Goal: Task Accomplishment & Management: Use online tool/utility

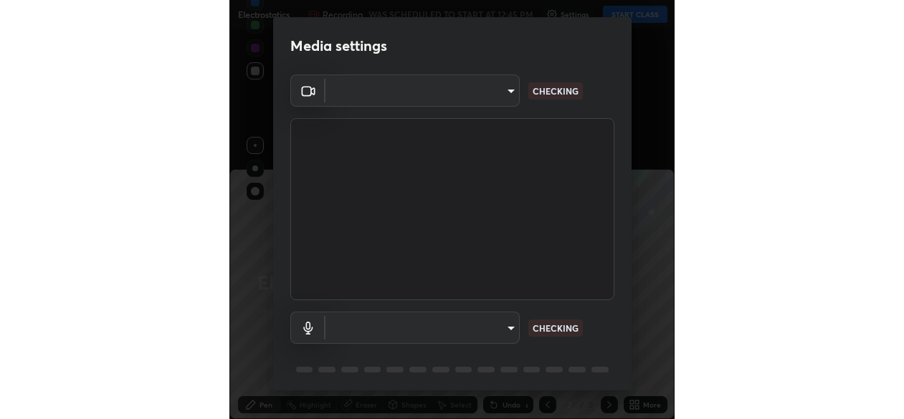
scroll to position [419, 444]
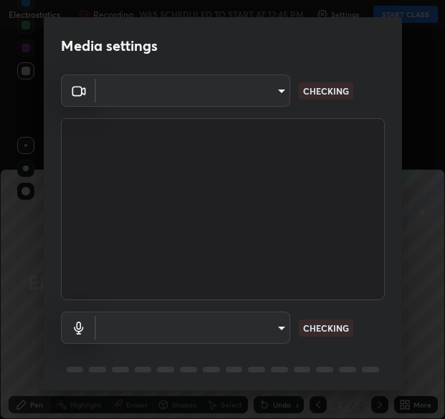
type input "b06fa8ff9ac4ffb7a92976e327235824ae8e01cfa839dbeb6f48655f2a6a4ac4"
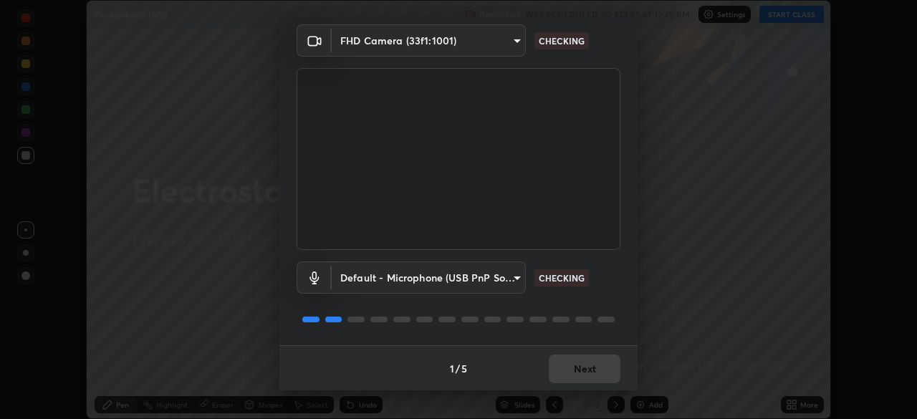
scroll to position [49, 0]
click at [444, 287] on body "Erase all Electrostatics (6/9) Recording WAS SCHEDULED TO START AT 12:45 PM Set…" at bounding box center [458, 209] width 917 height 419
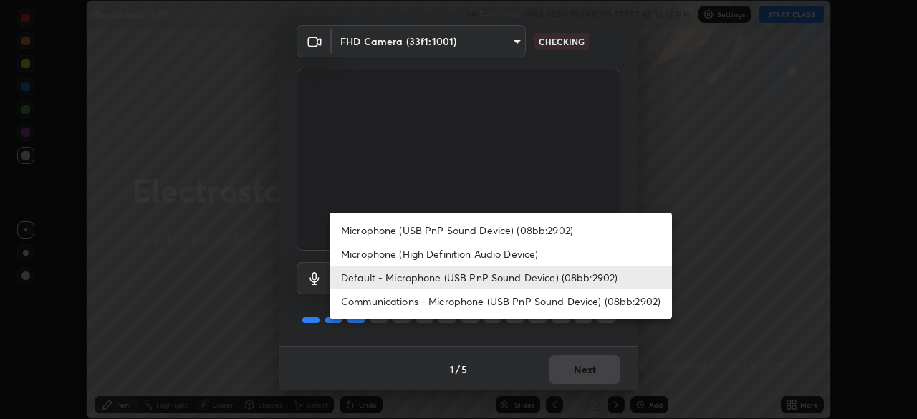
click at [444, 251] on li "Microphone (High Definition Audio Device)" at bounding box center [501, 254] width 343 height 24
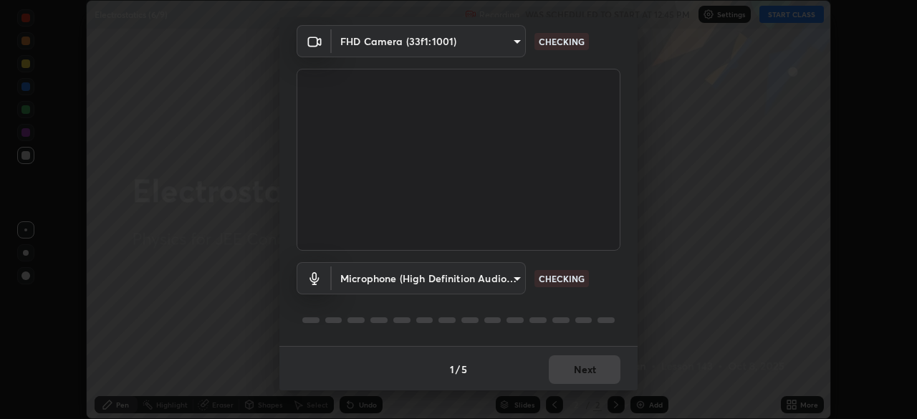
click at [444, 274] on body "Erase all Electrostatics (6/9) Recording WAS SCHEDULED TO START AT 12:45 PM Set…" at bounding box center [458, 209] width 917 height 419
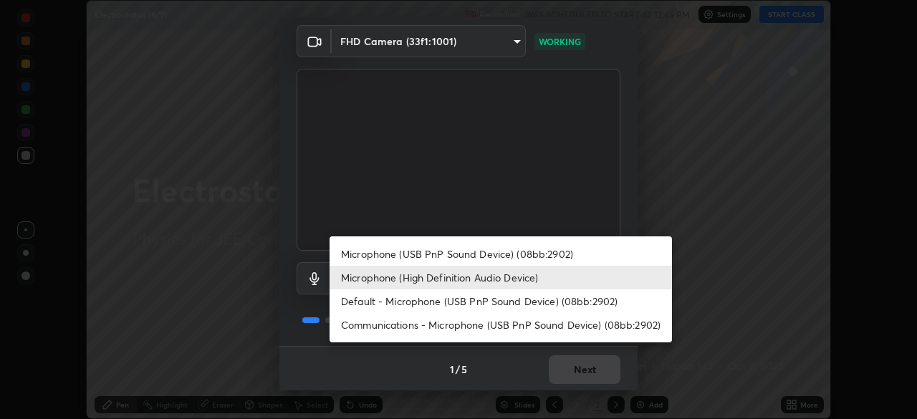
click at [444, 259] on li "Microphone (USB PnP Sound Device) (08bb:2902)" at bounding box center [501, 254] width 343 height 24
type input "748da08c81be5cec1973fe60e113b81b5cc8526e08fbeed224a9076affa9920f"
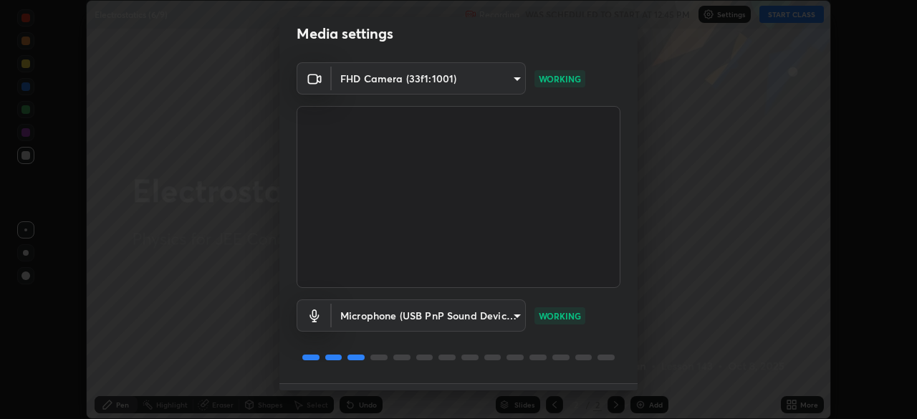
scroll to position [51, 0]
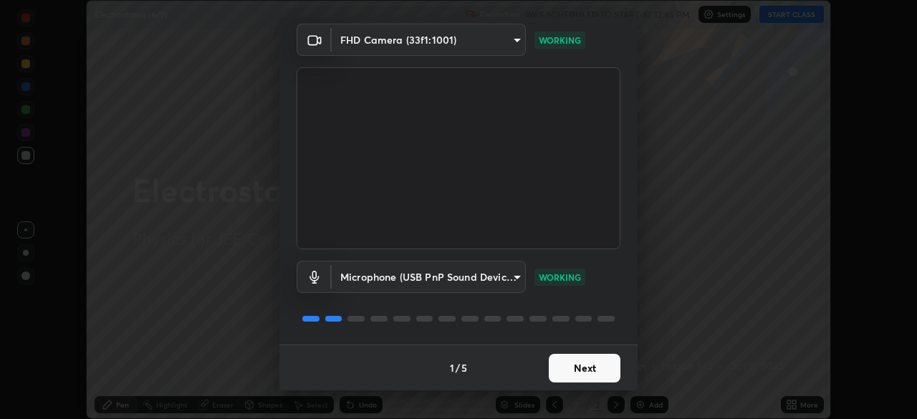
click at [444, 368] on button "Next" at bounding box center [585, 368] width 72 height 29
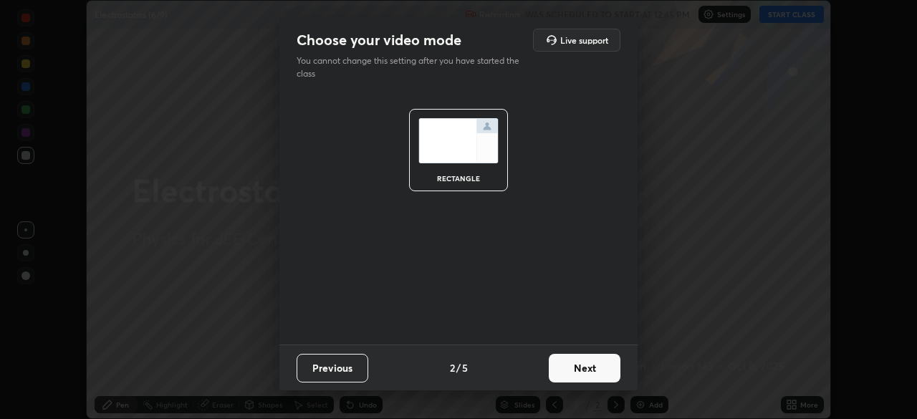
scroll to position [0, 0]
click at [444, 375] on button "Next" at bounding box center [585, 368] width 72 height 29
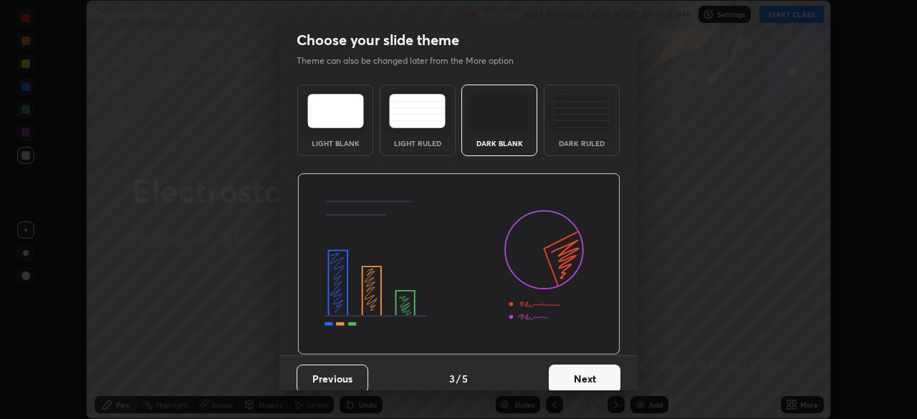
click at [444, 374] on button "Next" at bounding box center [585, 379] width 72 height 29
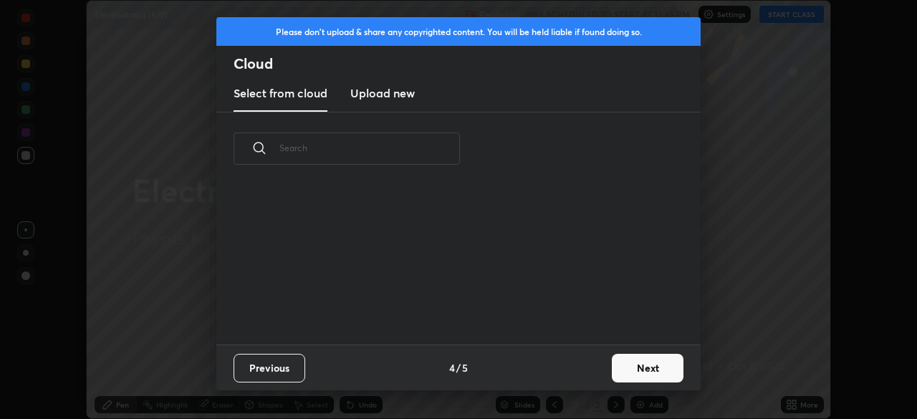
scroll to position [159, 460]
click at [444, 367] on button "Next" at bounding box center [648, 368] width 72 height 29
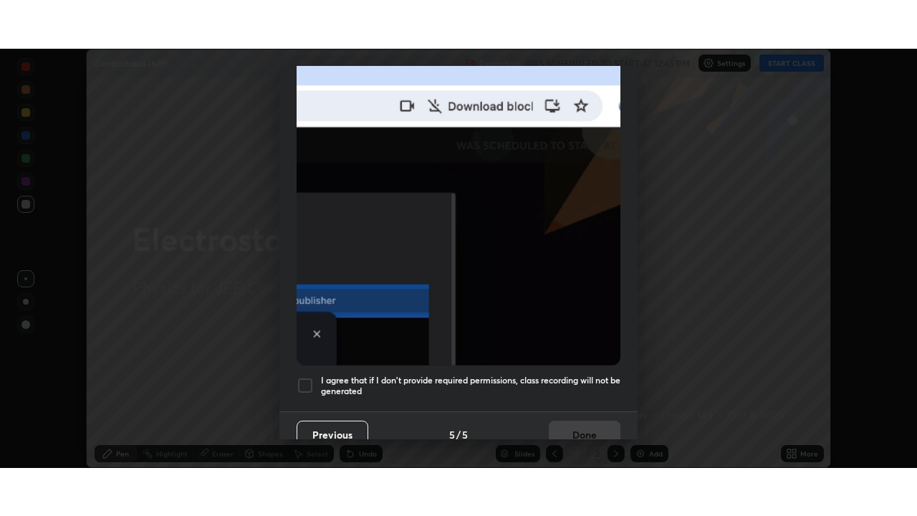
scroll to position [343, 0]
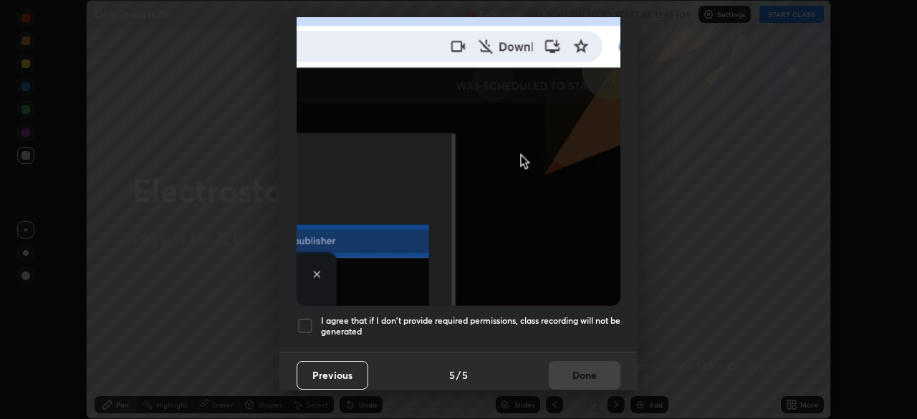
click at [444, 322] on h5 "I agree that if I don't provide required permissions, class recording will not …" at bounding box center [471, 326] width 300 height 22
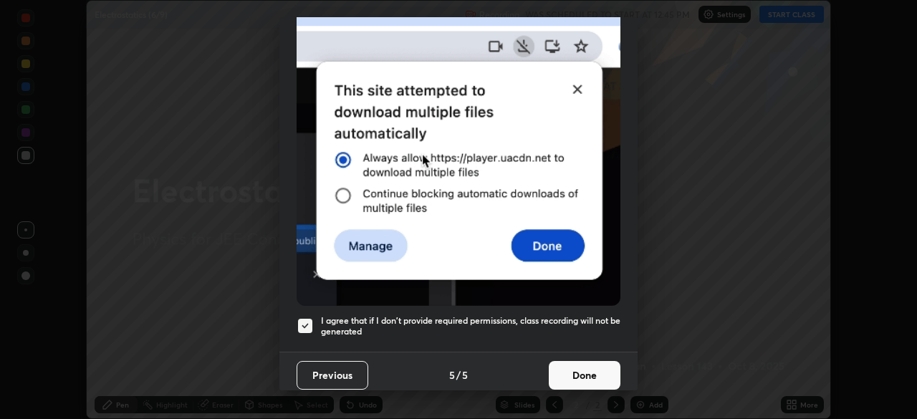
click at [444, 370] on button "Done" at bounding box center [585, 375] width 72 height 29
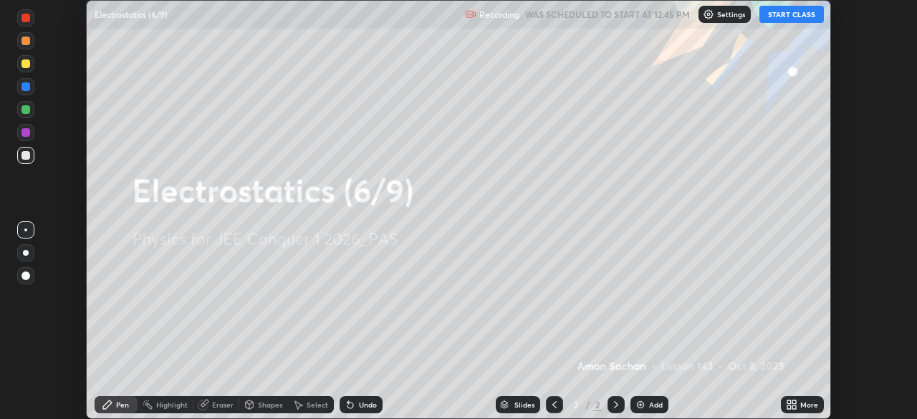
click at [444, 405] on div "More" at bounding box center [809, 404] width 18 height 7
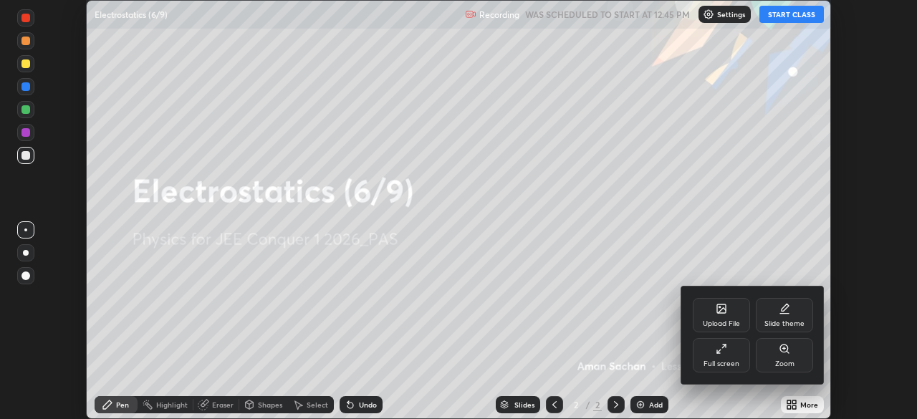
click at [444, 365] on div "Full screen" at bounding box center [722, 363] width 36 height 7
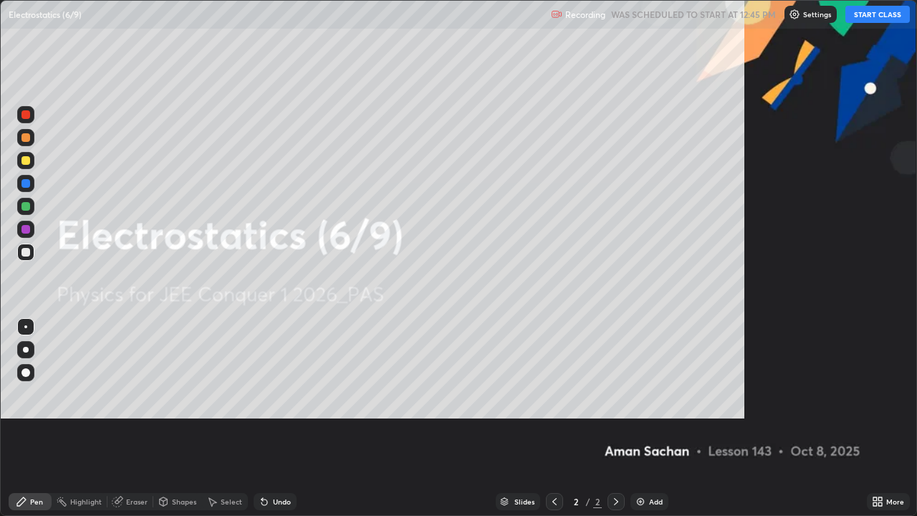
scroll to position [516, 917]
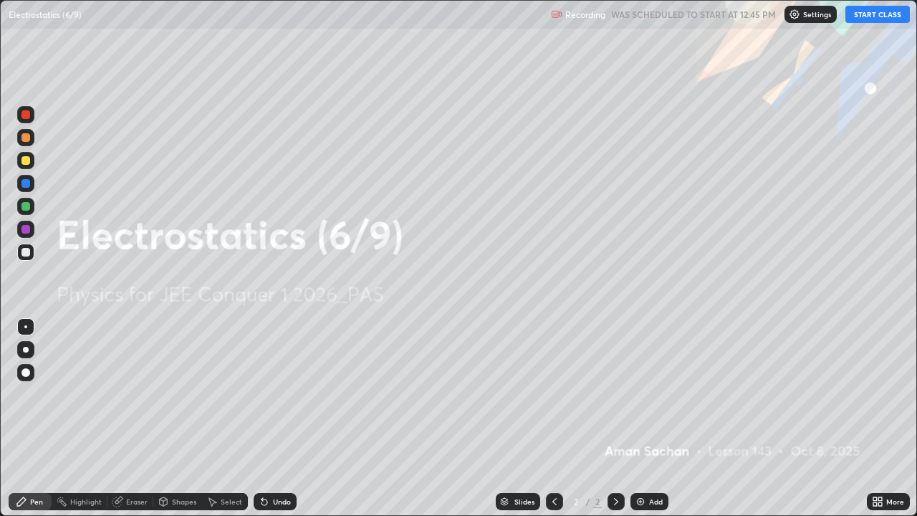
click at [444, 15] on button "START CLASS" at bounding box center [878, 14] width 64 height 17
click at [444, 418] on icon at bounding box center [881, 499] width 4 height 4
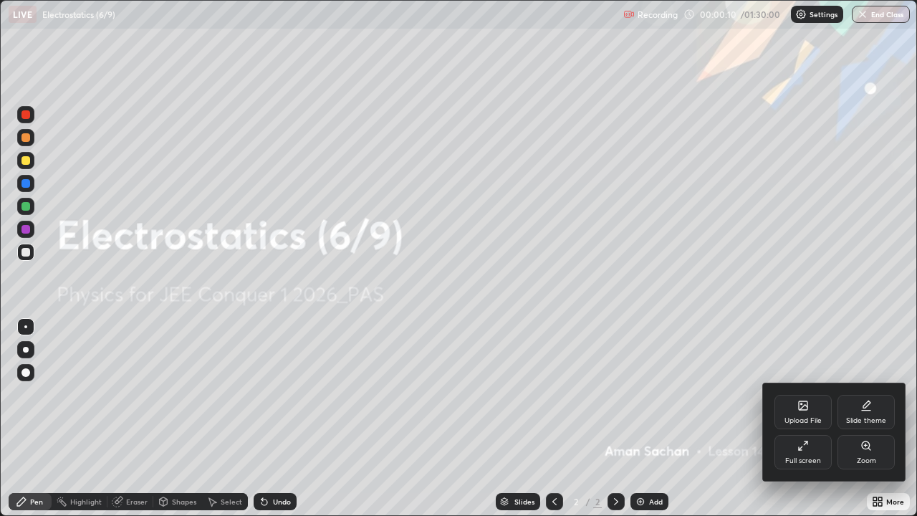
click at [444, 411] on icon at bounding box center [866, 405] width 11 height 11
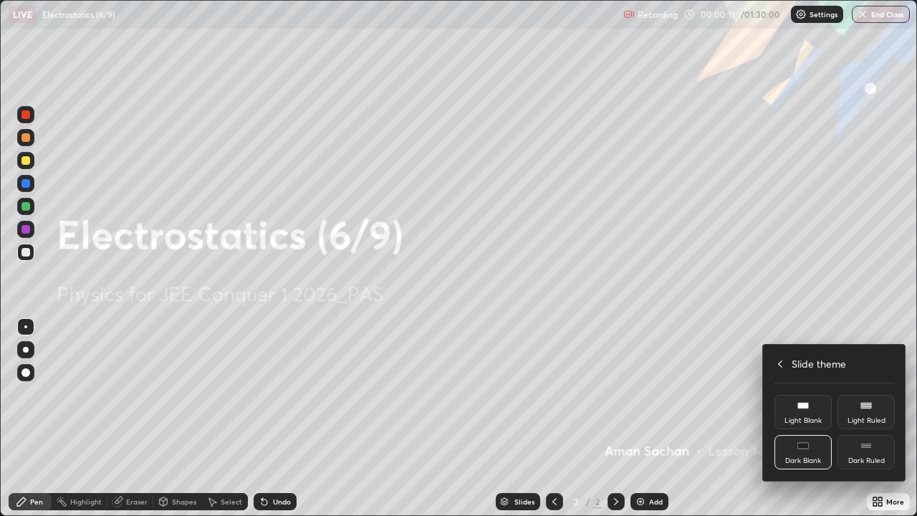
click at [444, 418] on div "Dark Ruled" at bounding box center [866, 452] width 57 height 34
click at [444, 363] on icon at bounding box center [780, 363] width 11 height 11
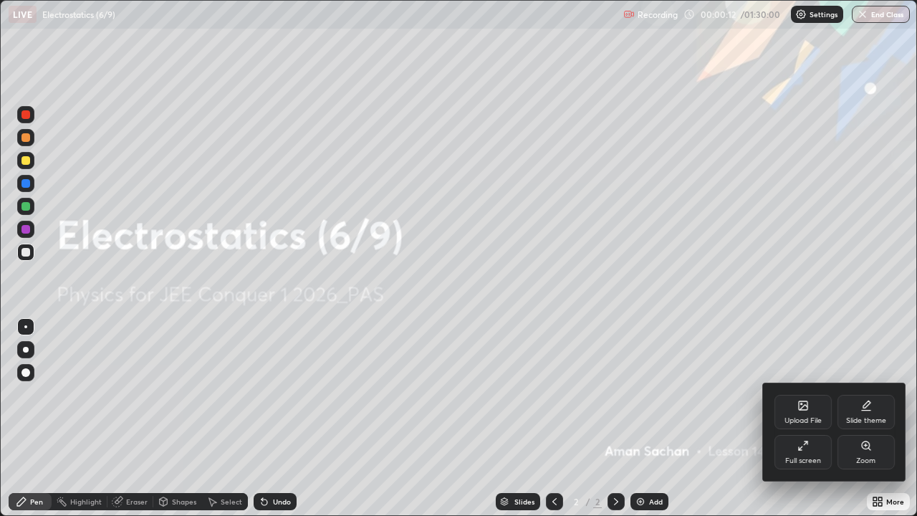
click at [444, 317] on div at bounding box center [458, 258] width 917 height 516
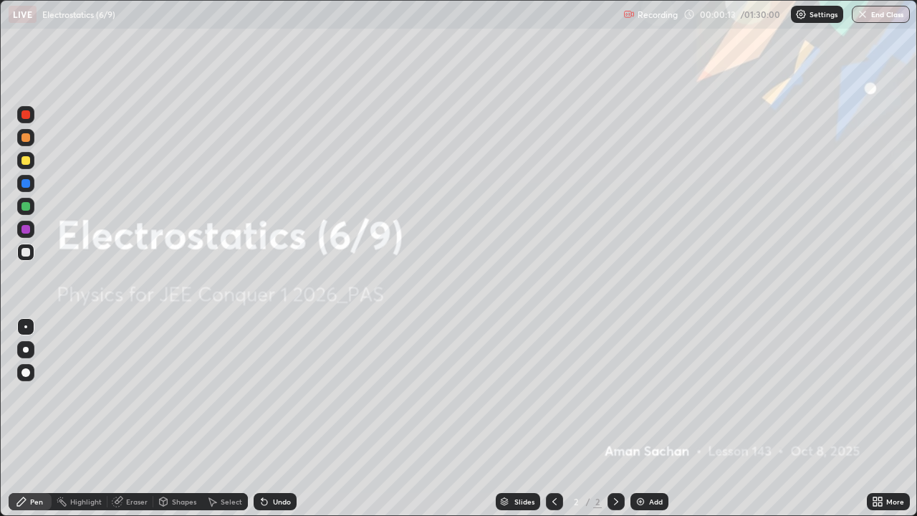
click at [444, 418] on div "Add" at bounding box center [650, 501] width 38 height 17
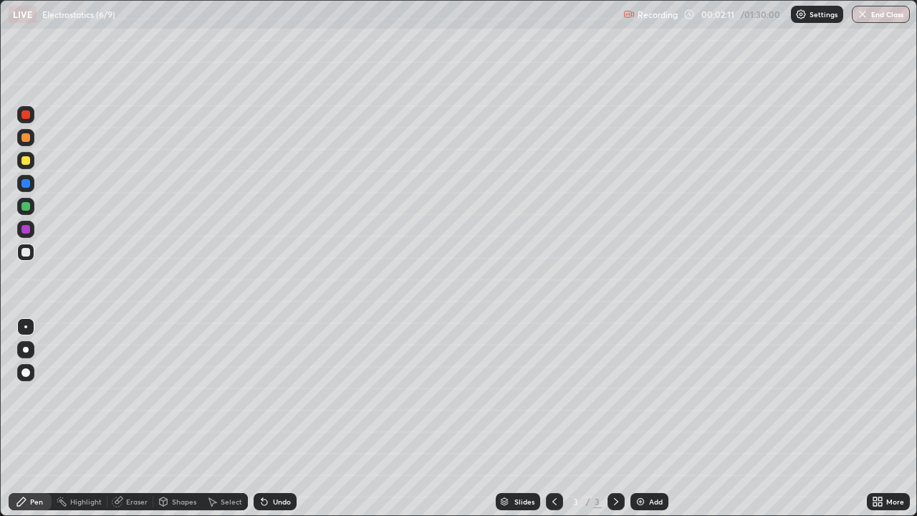
click at [27, 209] on div at bounding box center [25, 206] width 9 height 9
click at [133, 418] on div "Eraser" at bounding box center [136, 501] width 21 height 7
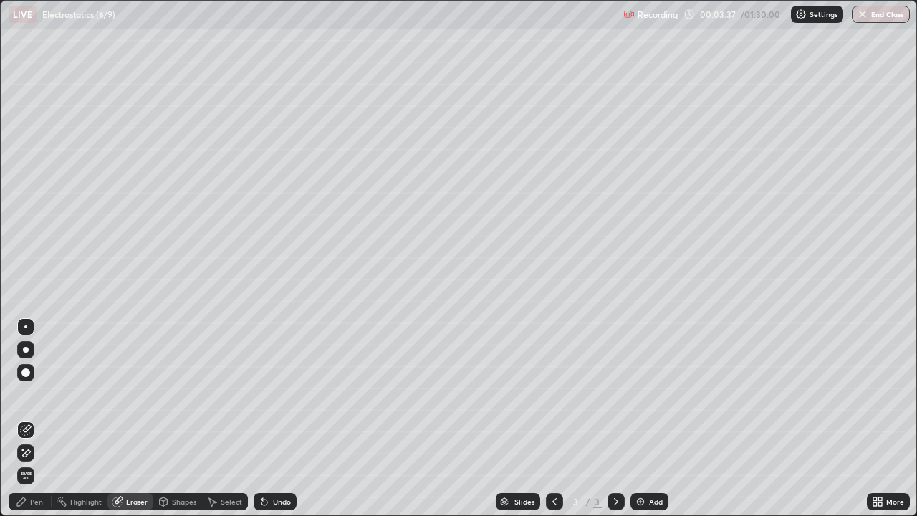
click at [31, 418] on icon at bounding box center [25, 453] width 11 height 12
click at [39, 418] on div "Pen" at bounding box center [30, 501] width 43 height 17
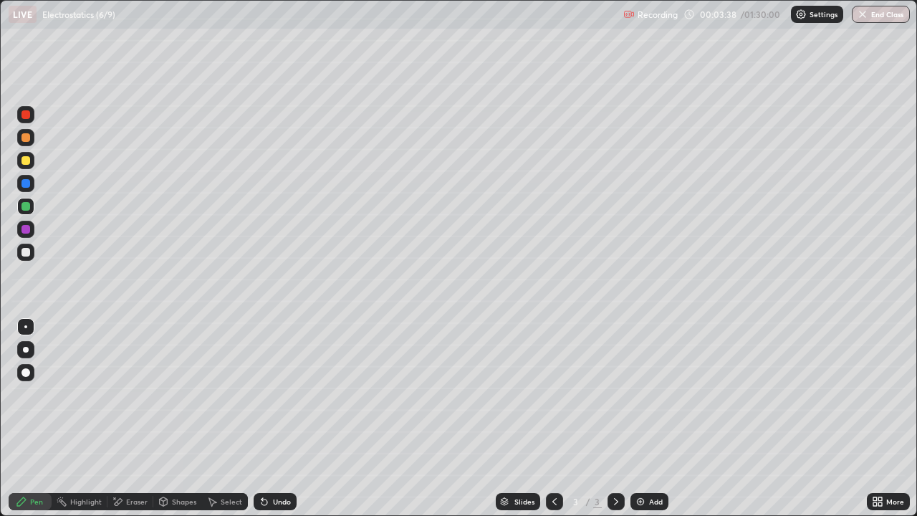
click at [28, 162] on div at bounding box center [25, 160] width 9 height 9
click at [29, 252] on div at bounding box center [25, 252] width 9 height 9
click at [31, 160] on div at bounding box center [25, 160] width 17 height 17
click at [37, 254] on div at bounding box center [25, 252] width 23 height 23
click at [133, 418] on div "Eraser" at bounding box center [130, 501] width 46 height 17
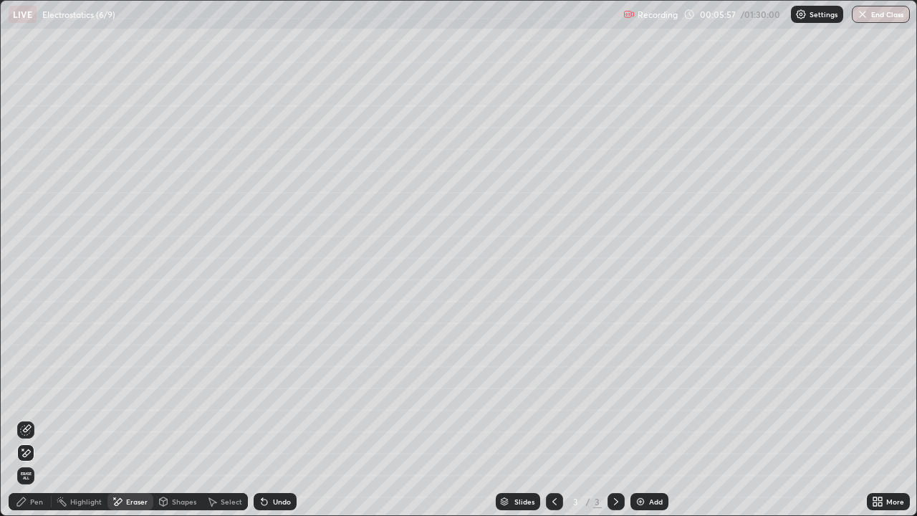
click at [37, 418] on div "Pen" at bounding box center [36, 501] width 13 height 7
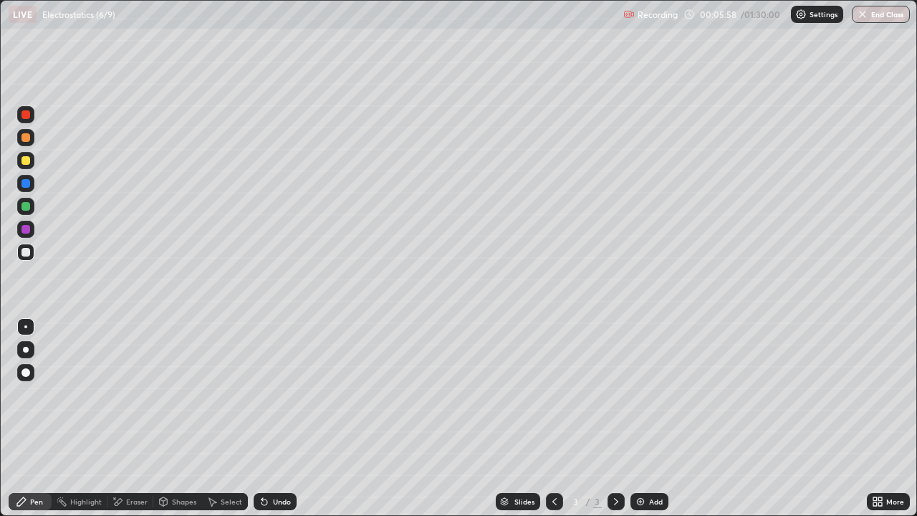
click at [25, 160] on div at bounding box center [25, 160] width 9 height 9
click at [27, 252] on div at bounding box center [25, 252] width 9 height 9
click at [273, 418] on div "Undo" at bounding box center [282, 501] width 18 height 7
click at [275, 418] on div "Undo" at bounding box center [282, 501] width 18 height 7
click at [284, 418] on div "Undo" at bounding box center [282, 501] width 18 height 7
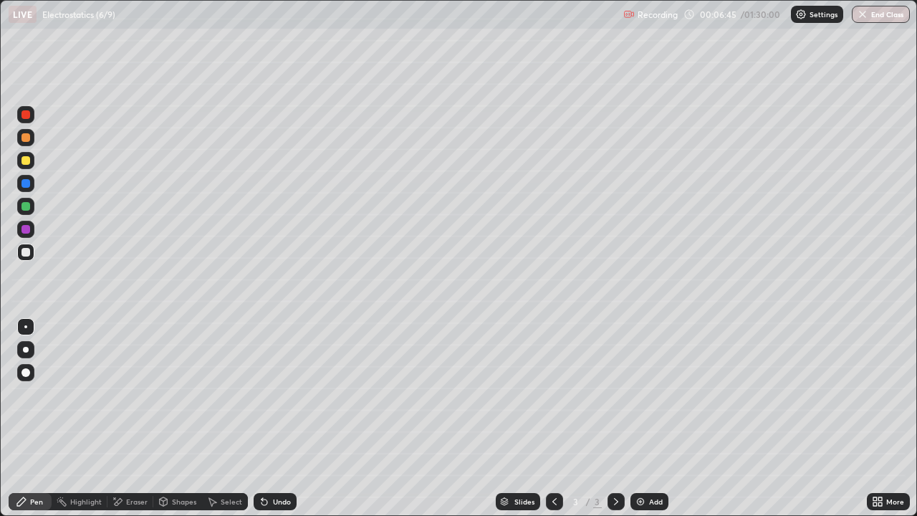
click at [286, 418] on div "Undo" at bounding box center [282, 501] width 18 height 7
click at [29, 206] on div at bounding box center [25, 206] width 9 height 9
click at [444, 418] on div "Add" at bounding box center [650, 501] width 38 height 17
click at [32, 162] on div at bounding box center [25, 160] width 17 height 17
click at [180, 418] on div "Shapes" at bounding box center [184, 501] width 24 height 7
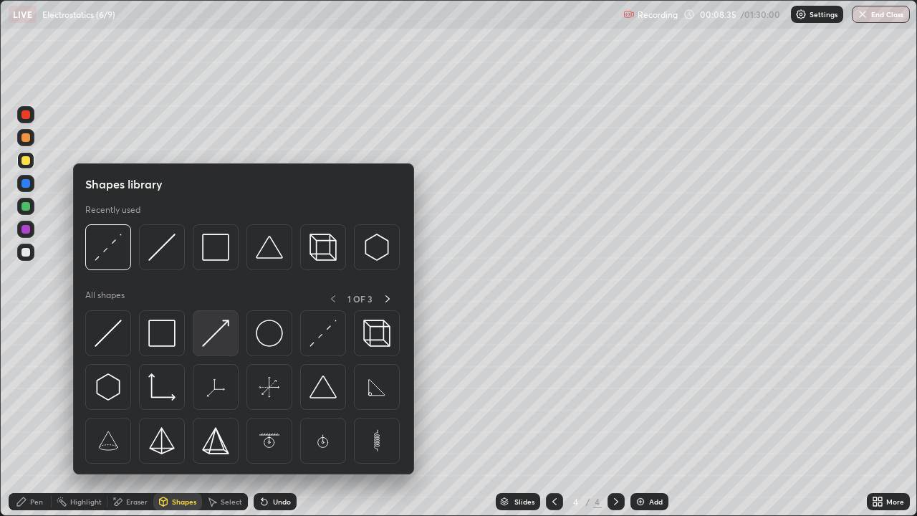
click at [224, 338] on img at bounding box center [215, 333] width 27 height 27
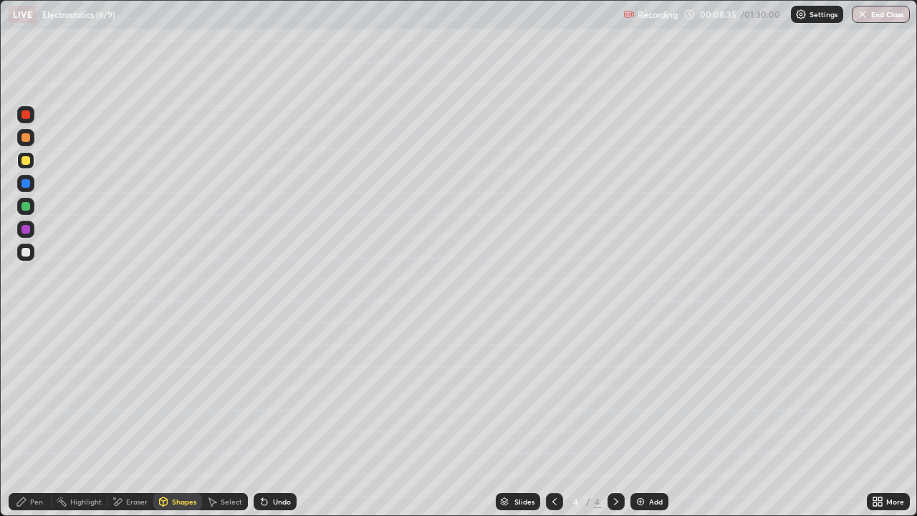
click at [32, 205] on div at bounding box center [25, 206] width 17 height 17
click at [34, 418] on div "Pen" at bounding box center [36, 501] width 13 height 7
click at [27, 252] on div at bounding box center [25, 252] width 9 height 9
click at [27, 231] on div at bounding box center [25, 229] width 9 height 9
click at [172, 418] on div "Shapes" at bounding box center [184, 501] width 24 height 7
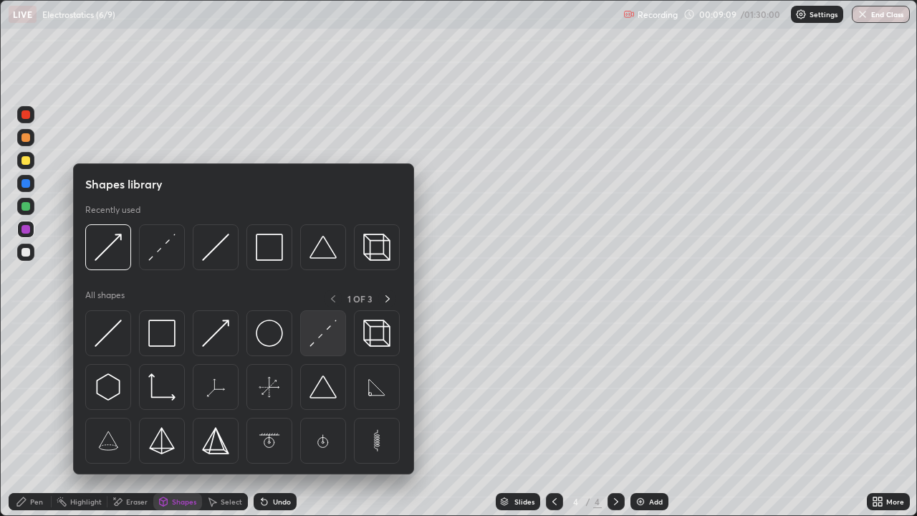
click at [317, 347] on img at bounding box center [323, 333] width 27 height 27
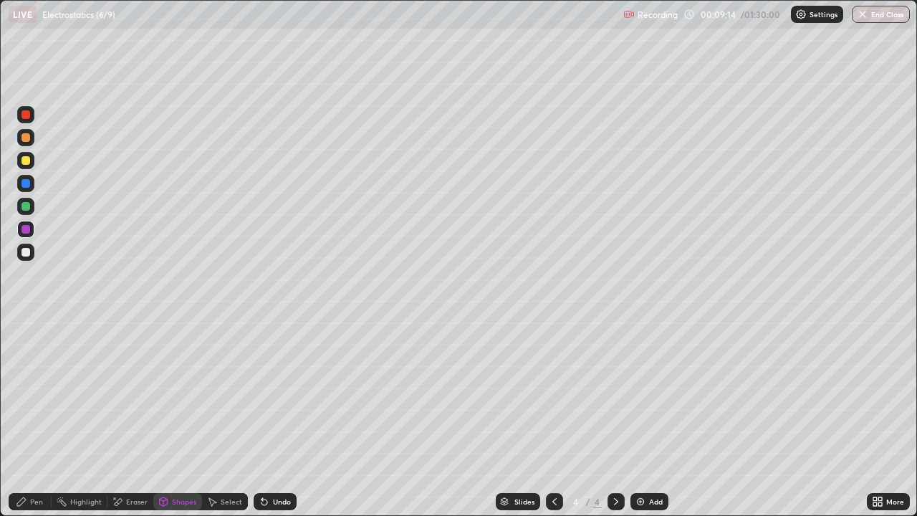
click at [39, 418] on div "Pen" at bounding box center [36, 501] width 13 height 7
click at [27, 348] on div at bounding box center [26, 350] width 6 height 6
click at [26, 207] on div at bounding box center [25, 206] width 9 height 9
click at [27, 253] on div at bounding box center [25, 252] width 9 height 9
click at [27, 206] on div at bounding box center [25, 206] width 9 height 9
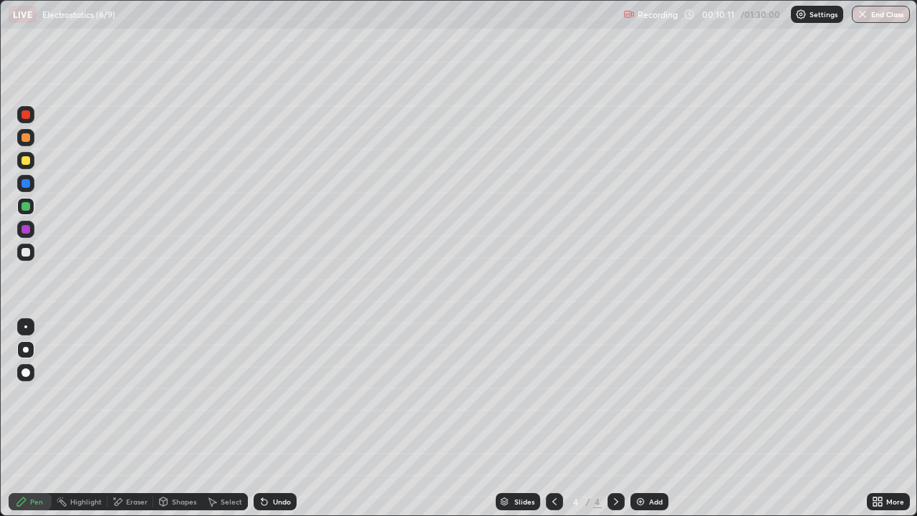
click at [26, 254] on div at bounding box center [25, 252] width 9 height 9
click at [27, 203] on div at bounding box center [25, 206] width 9 height 9
click at [444, 418] on div "Add" at bounding box center [650, 501] width 38 height 17
click at [27, 161] on div at bounding box center [25, 160] width 9 height 9
click at [188, 418] on div "Shapes" at bounding box center [184, 501] width 24 height 7
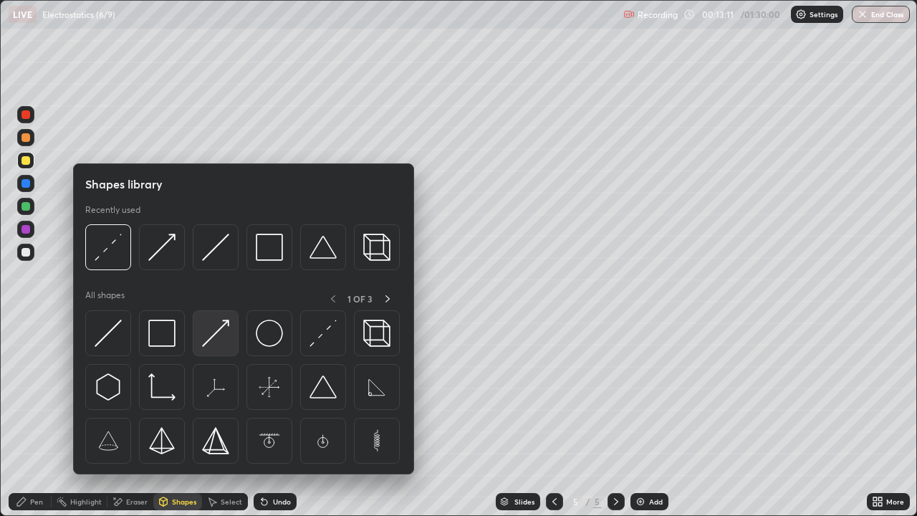
click at [224, 338] on img at bounding box center [215, 333] width 27 height 27
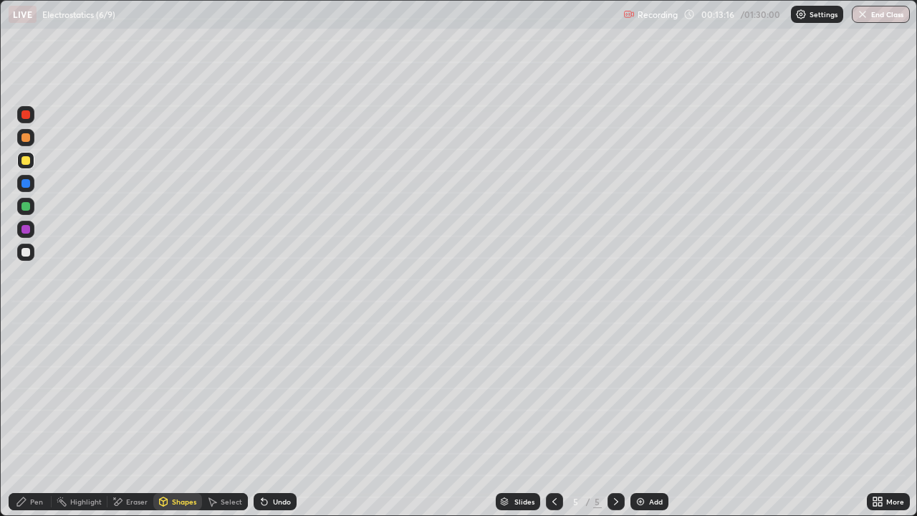
click at [30, 418] on div "Pen" at bounding box center [36, 501] width 13 height 7
click at [270, 418] on div "Undo" at bounding box center [275, 501] width 43 height 17
click at [26, 253] on div at bounding box center [25, 252] width 9 height 9
click at [32, 206] on div at bounding box center [25, 206] width 17 height 17
click at [28, 182] on div at bounding box center [25, 183] width 9 height 9
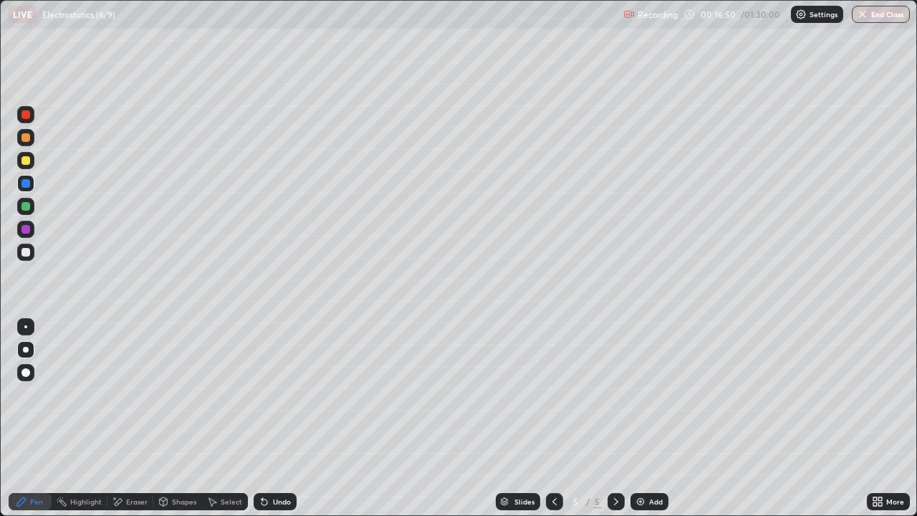
click at [171, 418] on div "Shapes" at bounding box center [177, 501] width 49 height 17
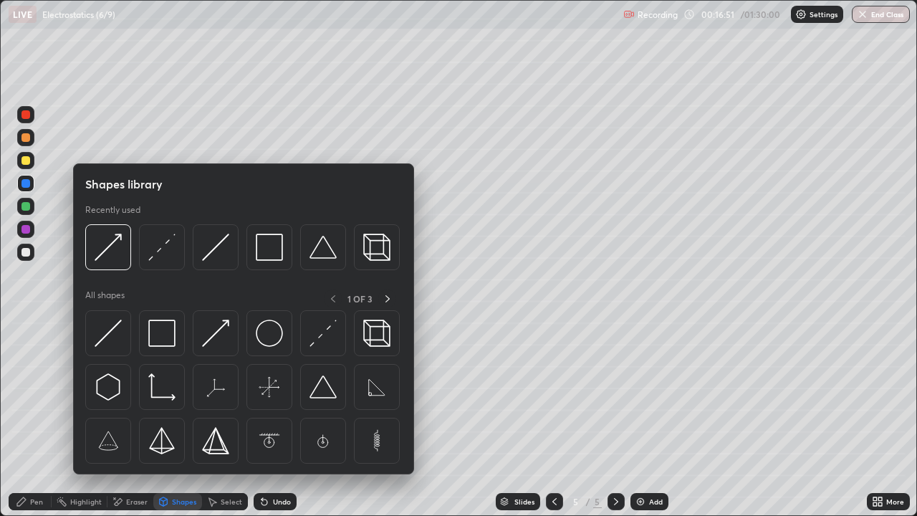
click at [326, 339] on img at bounding box center [323, 333] width 27 height 27
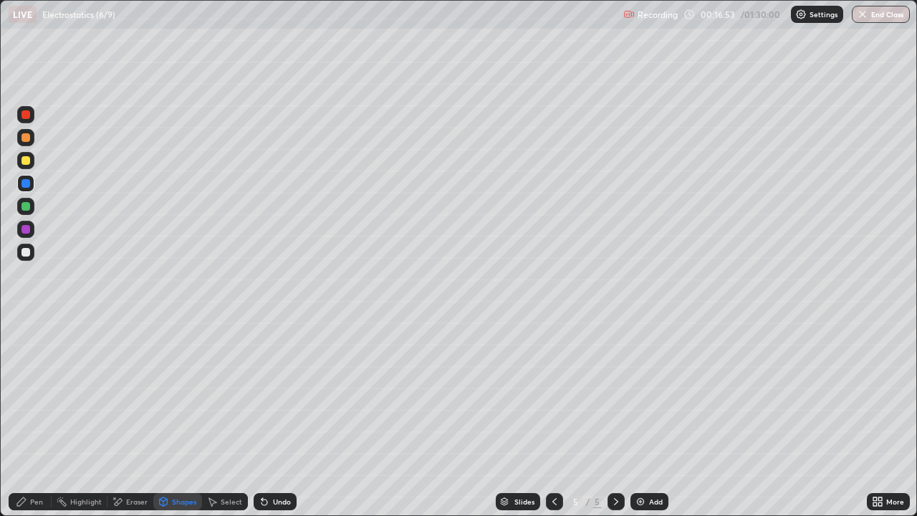
click at [42, 418] on div "Pen" at bounding box center [30, 501] width 43 height 17
click at [188, 418] on div "Shapes" at bounding box center [184, 501] width 24 height 7
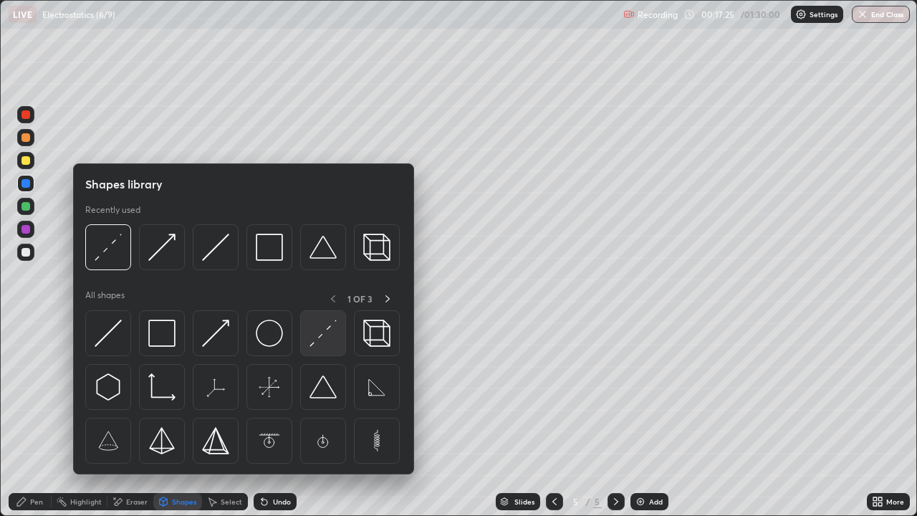
click at [328, 340] on img at bounding box center [323, 333] width 27 height 27
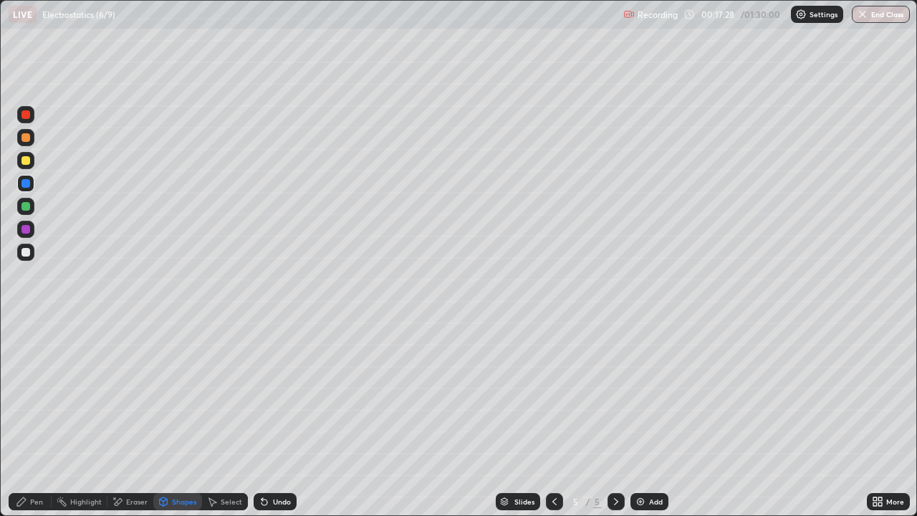
click at [32, 418] on div "Pen" at bounding box center [36, 501] width 13 height 7
click at [275, 418] on div "Undo" at bounding box center [282, 501] width 18 height 7
click at [25, 230] on div at bounding box center [25, 229] width 9 height 9
click at [27, 163] on div at bounding box center [25, 160] width 9 height 9
click at [444, 418] on div "Add" at bounding box center [656, 501] width 14 height 7
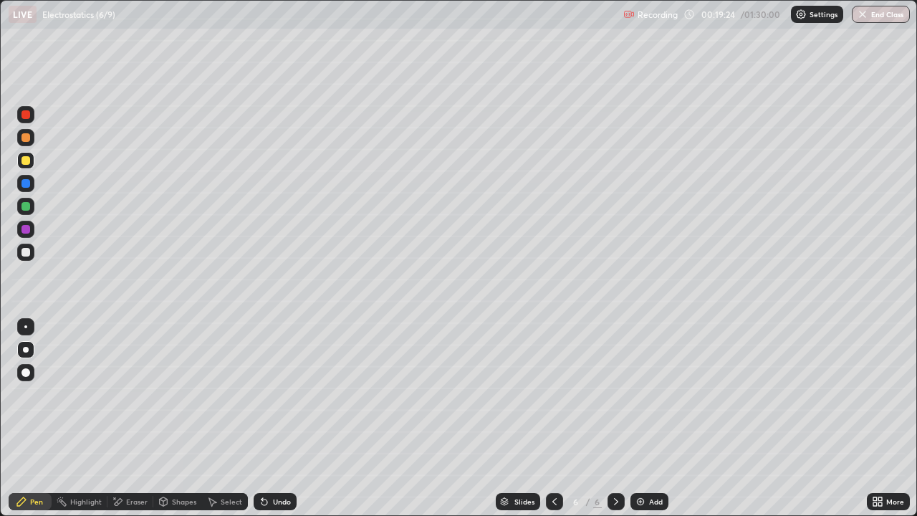
click at [177, 418] on div "Shapes" at bounding box center [184, 501] width 24 height 7
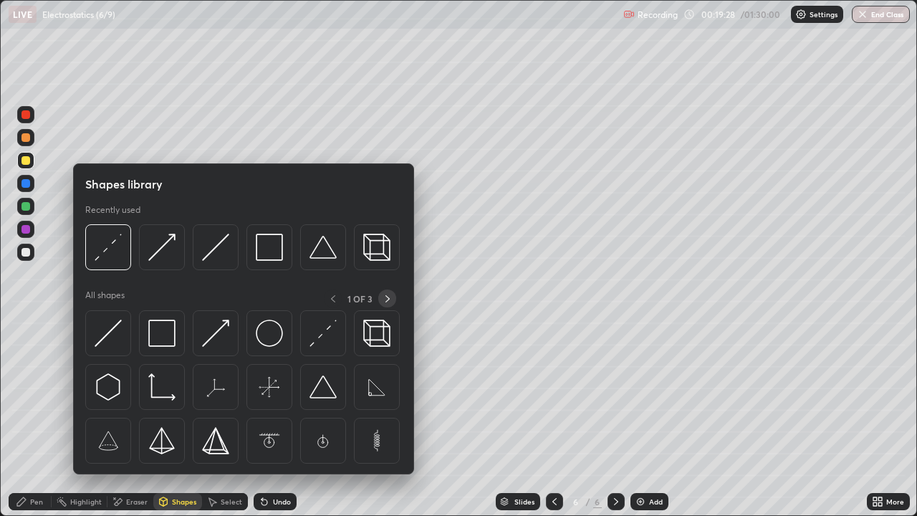
click at [388, 299] on icon at bounding box center [387, 298] width 11 height 11
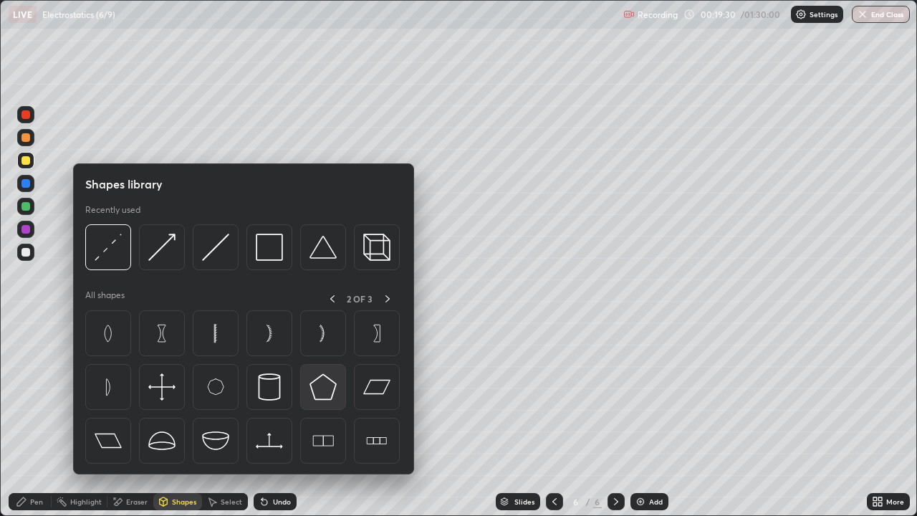
click at [319, 390] on img at bounding box center [323, 386] width 27 height 27
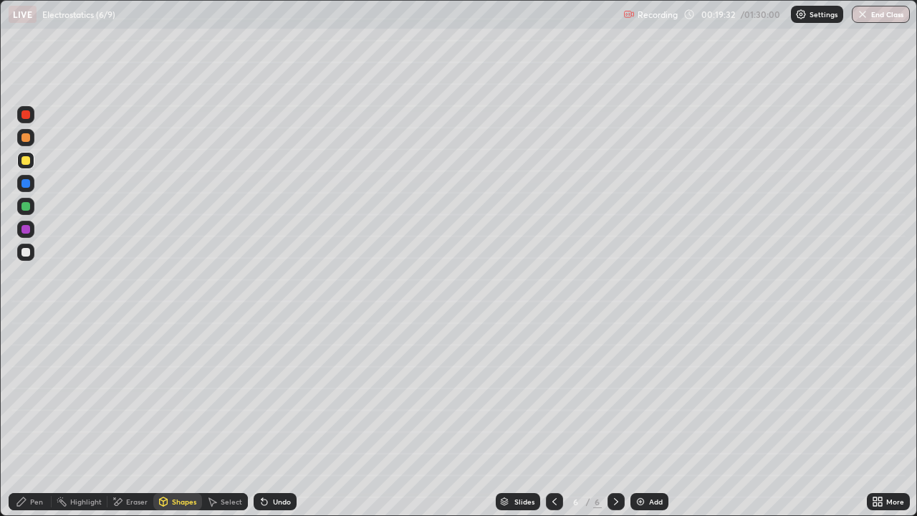
click at [32, 418] on div "Pen" at bounding box center [36, 501] width 13 height 7
click at [27, 208] on div at bounding box center [25, 206] width 9 height 9
click at [26, 253] on div at bounding box center [25, 252] width 9 height 9
click at [27, 229] on div at bounding box center [25, 229] width 9 height 9
click at [29, 252] on div at bounding box center [25, 252] width 9 height 9
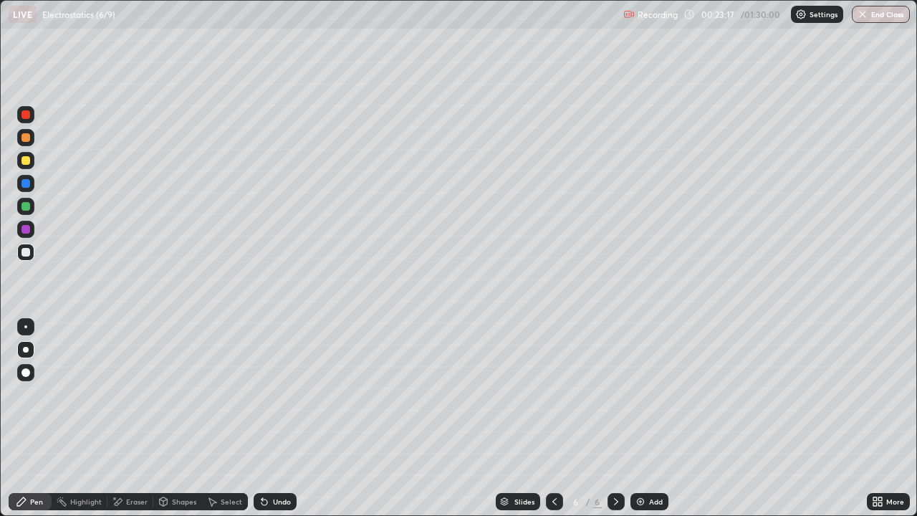
click at [27, 161] on div at bounding box center [25, 160] width 9 height 9
click at [444, 418] on img at bounding box center [640, 501] width 11 height 11
click at [177, 418] on div "Shapes" at bounding box center [184, 501] width 24 height 7
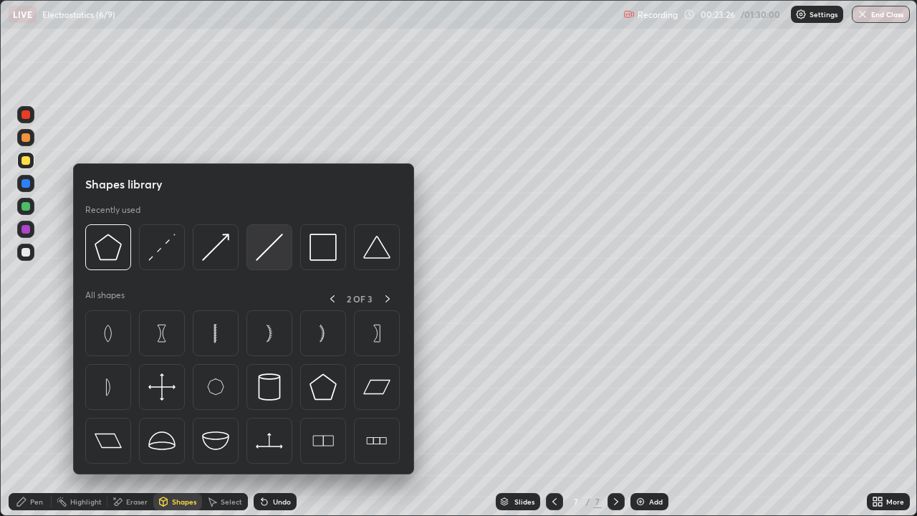
click at [272, 262] on div at bounding box center [270, 247] width 46 height 46
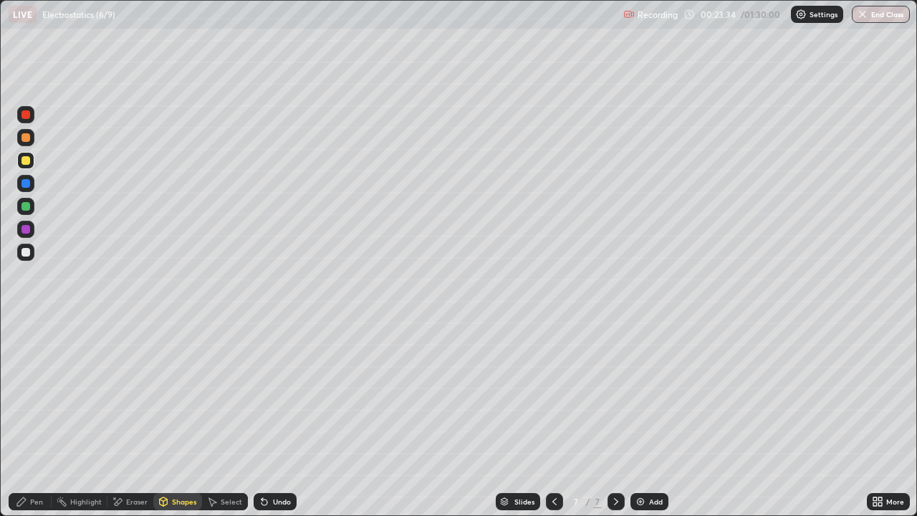
click at [35, 418] on div "Pen" at bounding box center [36, 501] width 13 height 7
click at [27, 206] on div at bounding box center [25, 206] width 9 height 9
click at [28, 259] on div at bounding box center [25, 252] width 17 height 17
click at [32, 252] on div at bounding box center [25, 252] width 17 height 17
click at [25, 209] on div at bounding box center [25, 206] width 9 height 9
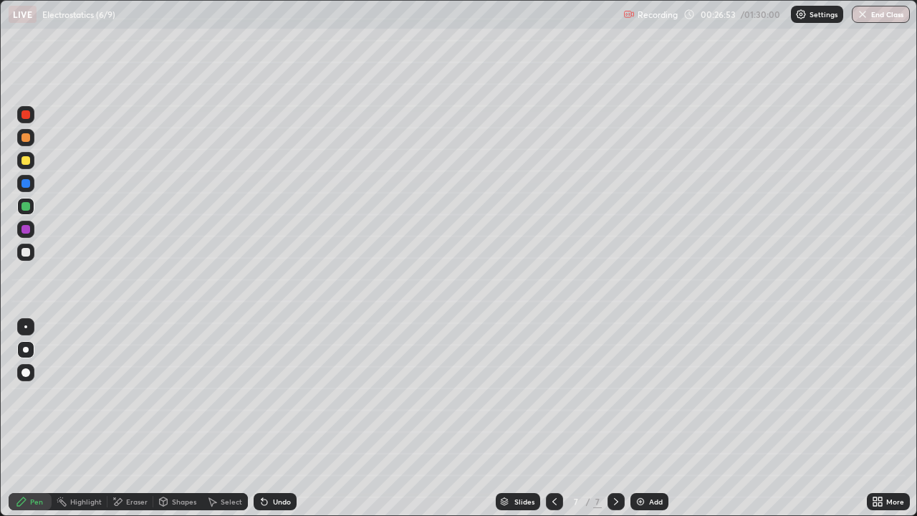
click at [23, 252] on div at bounding box center [25, 252] width 9 height 9
click at [26, 205] on div at bounding box center [25, 206] width 9 height 9
click at [24, 231] on div at bounding box center [25, 229] width 9 height 9
click at [180, 418] on div "Shapes" at bounding box center [184, 501] width 24 height 7
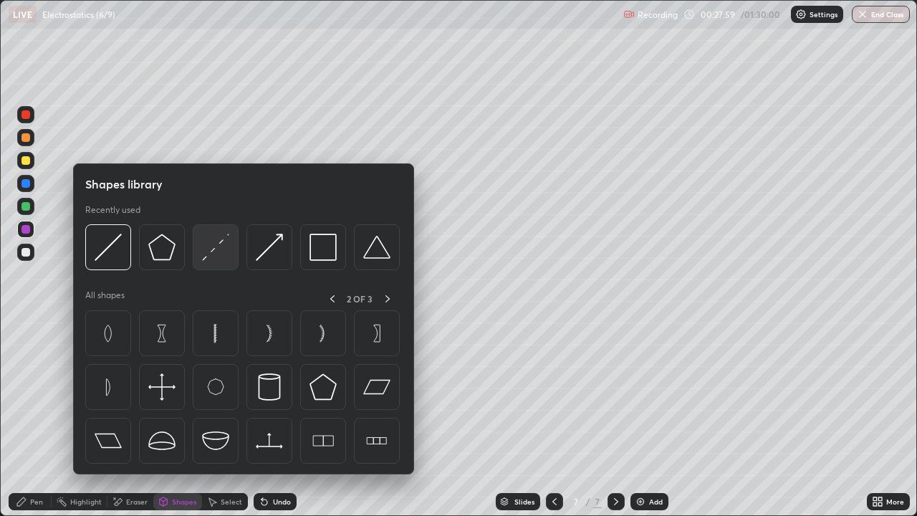
click at [207, 252] on img at bounding box center [215, 247] width 27 height 27
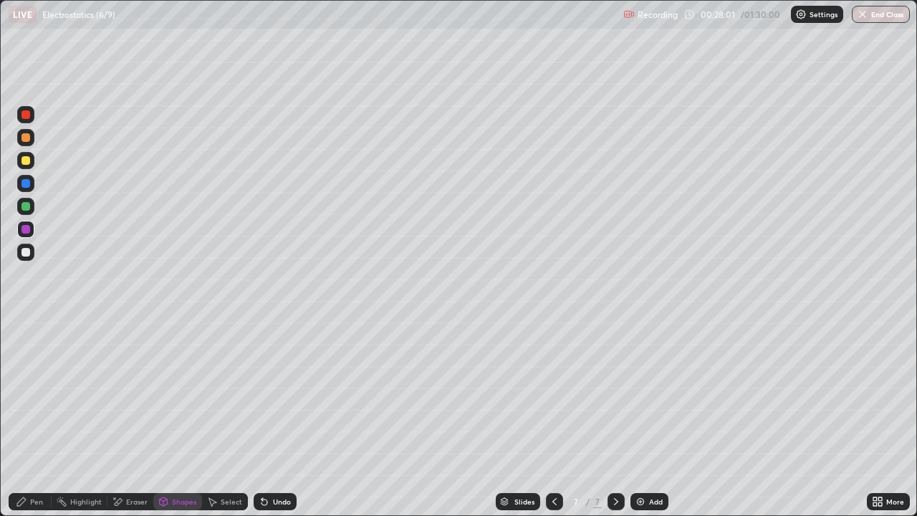
click at [37, 418] on div "Pen" at bounding box center [30, 501] width 43 height 17
click at [27, 254] on div at bounding box center [25, 252] width 9 height 9
click at [279, 418] on div "Undo" at bounding box center [282, 501] width 18 height 7
click at [174, 418] on div "Shapes" at bounding box center [184, 501] width 24 height 7
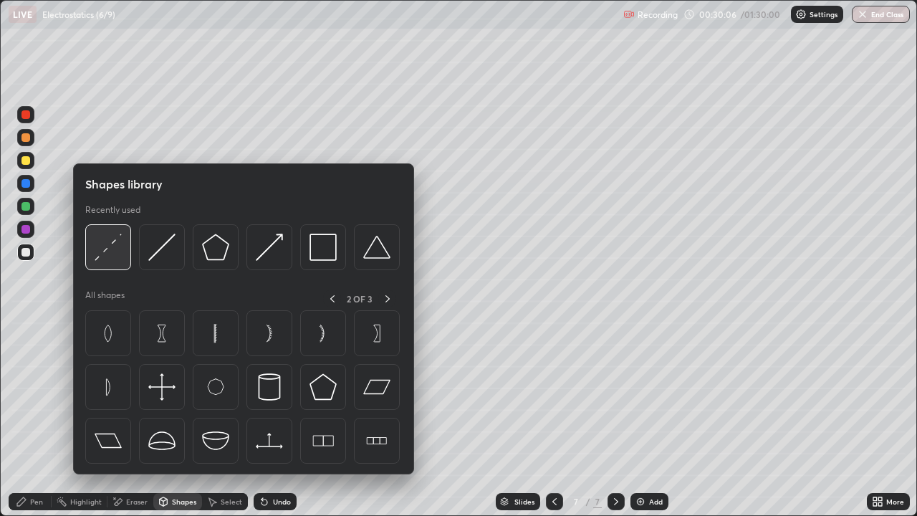
click at [98, 247] on img at bounding box center [108, 247] width 27 height 27
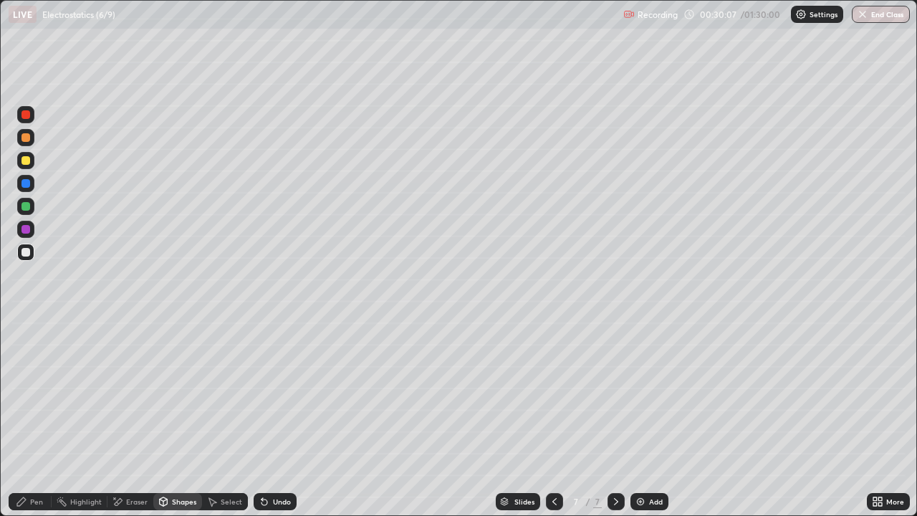
click at [19, 191] on div at bounding box center [25, 183] width 17 height 17
click at [37, 418] on div "Pen" at bounding box center [36, 501] width 13 height 7
click at [444, 418] on icon at bounding box center [616, 501] width 11 height 11
click at [444, 418] on div "Add" at bounding box center [650, 501] width 38 height 17
click at [174, 418] on div "Shapes" at bounding box center [177, 501] width 49 height 17
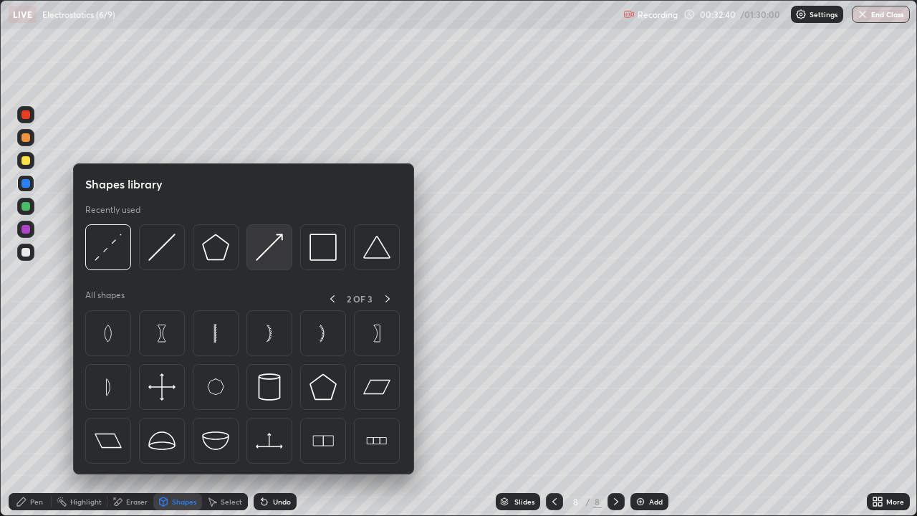
click at [274, 254] on img at bounding box center [269, 247] width 27 height 27
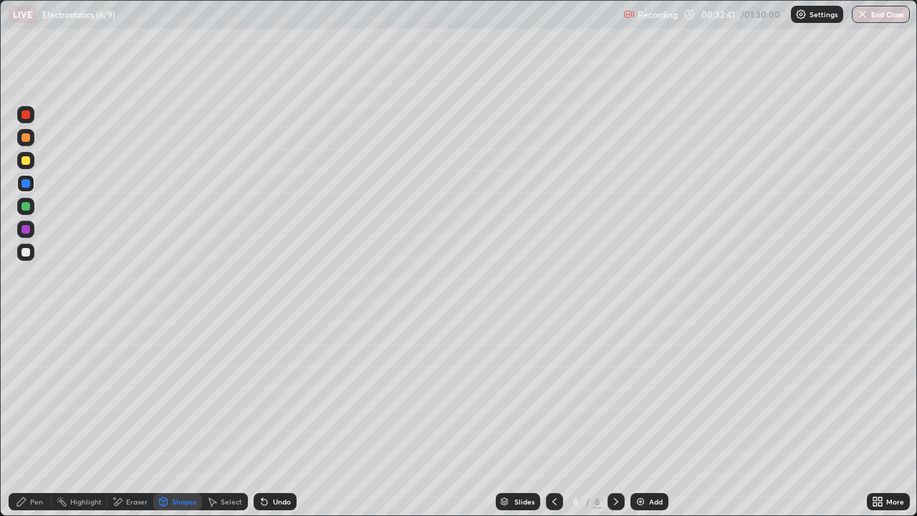
click at [28, 159] on div at bounding box center [25, 160] width 9 height 9
click at [34, 418] on div "Pen" at bounding box center [36, 501] width 13 height 7
click at [29, 254] on div at bounding box center [25, 252] width 9 height 9
click at [130, 418] on div "Eraser" at bounding box center [136, 501] width 21 height 7
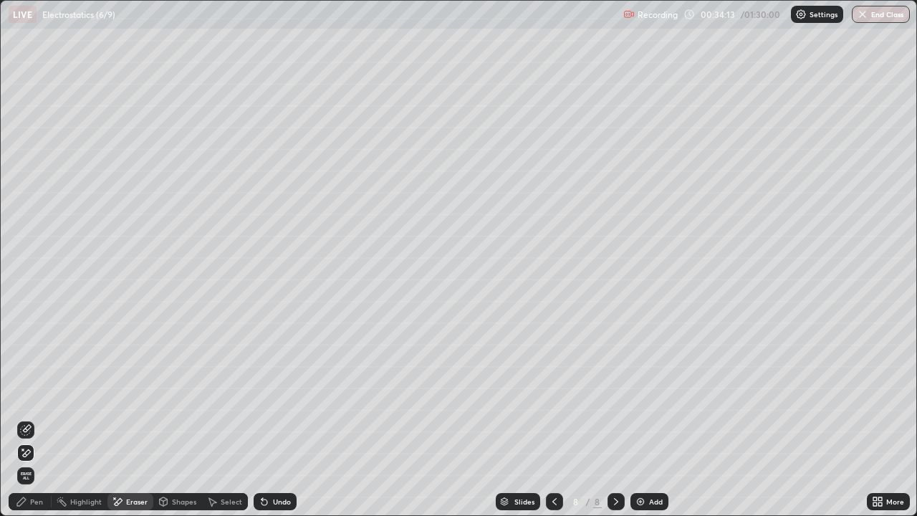
click at [32, 418] on div "Pen" at bounding box center [36, 501] width 13 height 7
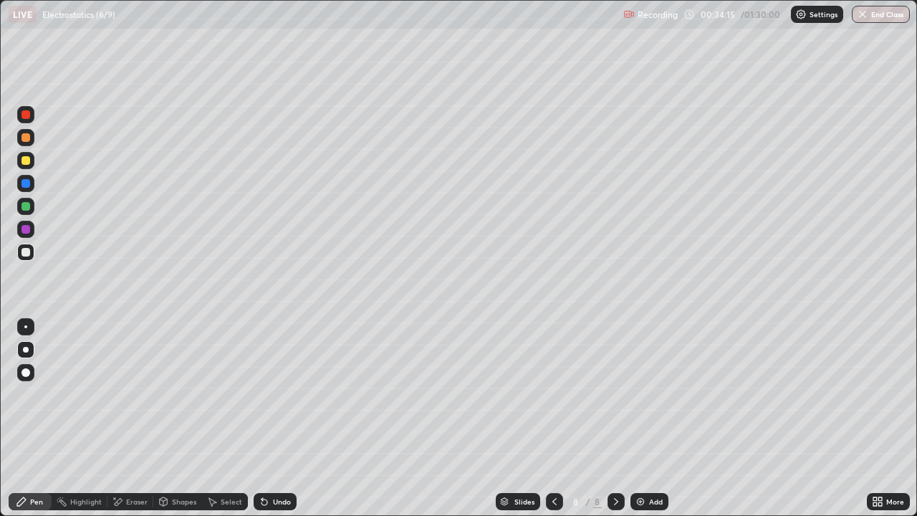
click at [32, 206] on div at bounding box center [25, 206] width 17 height 17
click at [29, 166] on div at bounding box center [25, 160] width 17 height 17
click at [178, 418] on div "Shapes" at bounding box center [184, 501] width 24 height 7
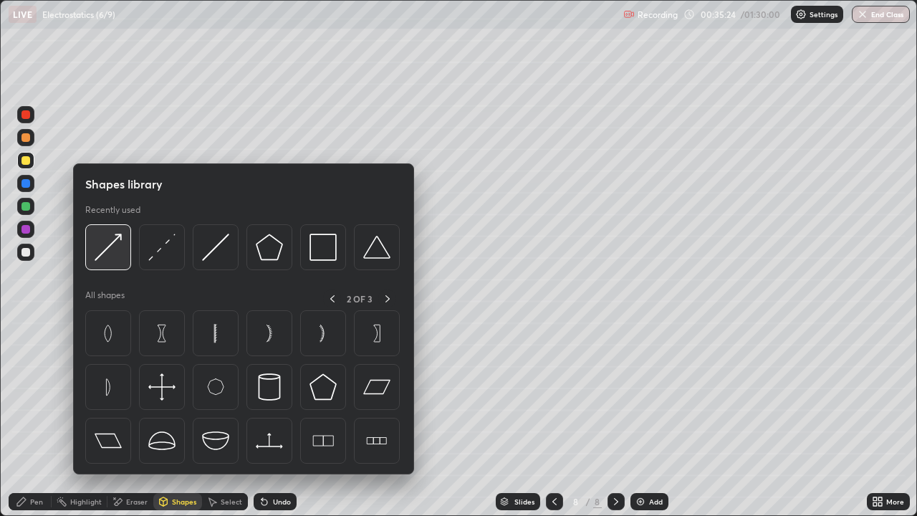
click at [128, 244] on div at bounding box center [108, 247] width 46 height 46
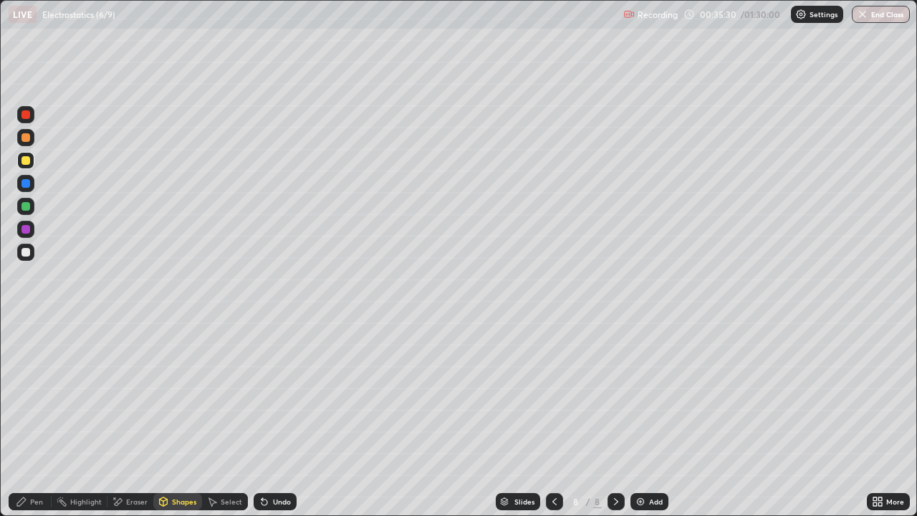
click at [38, 418] on div "Pen" at bounding box center [36, 501] width 13 height 7
click at [24, 252] on div at bounding box center [25, 252] width 9 height 9
click at [29, 206] on div at bounding box center [25, 206] width 9 height 9
click at [444, 418] on div "Add" at bounding box center [656, 501] width 14 height 7
click at [26, 161] on div at bounding box center [25, 160] width 9 height 9
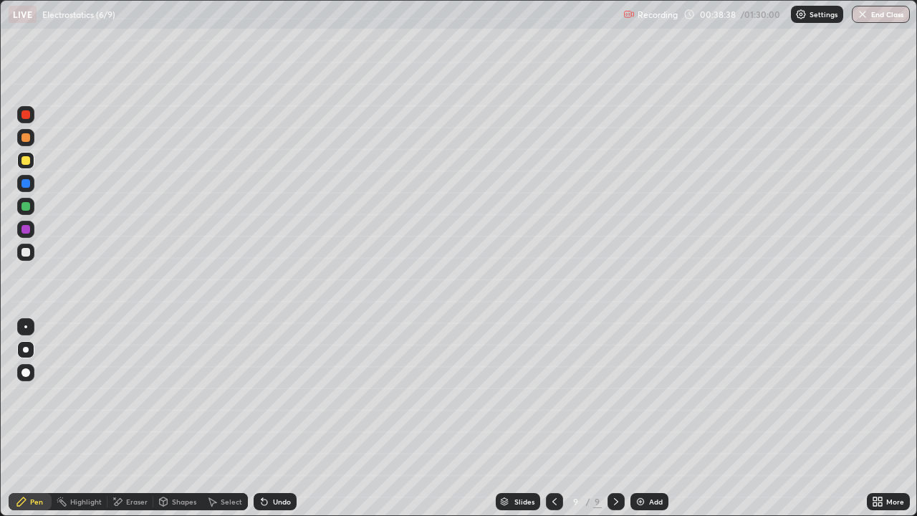
click at [172, 418] on div "Shapes" at bounding box center [184, 501] width 24 height 7
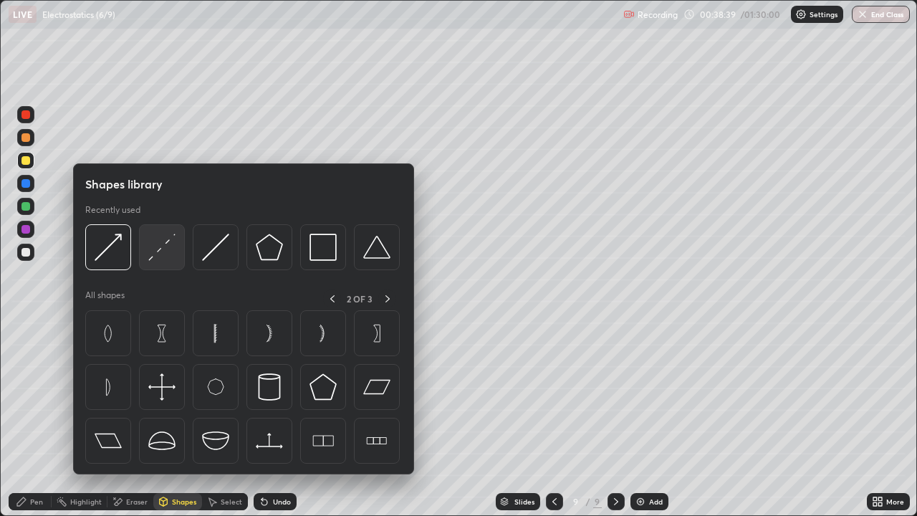
click at [167, 254] on img at bounding box center [161, 247] width 27 height 27
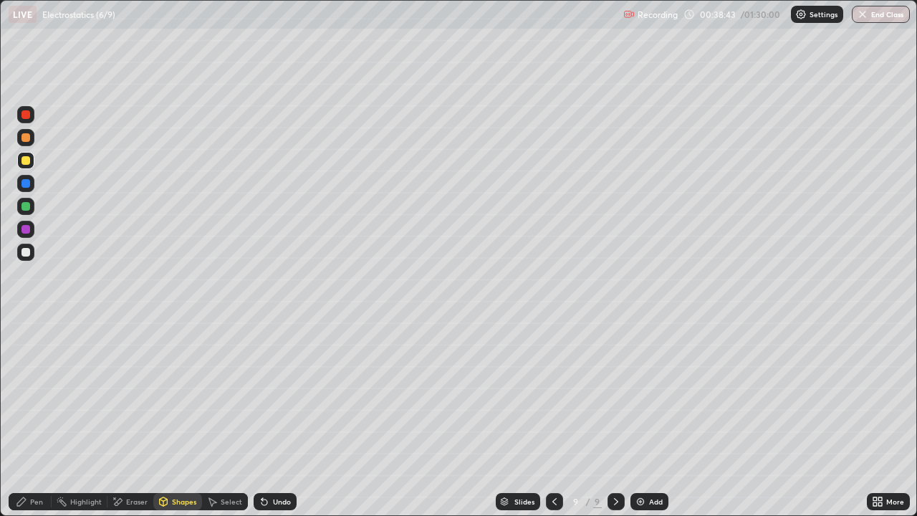
click at [32, 418] on div "Pen" at bounding box center [36, 501] width 13 height 7
click at [23, 254] on div at bounding box center [25, 252] width 9 height 9
click at [29, 209] on div at bounding box center [25, 206] width 9 height 9
click at [173, 418] on div "Shapes" at bounding box center [184, 501] width 24 height 7
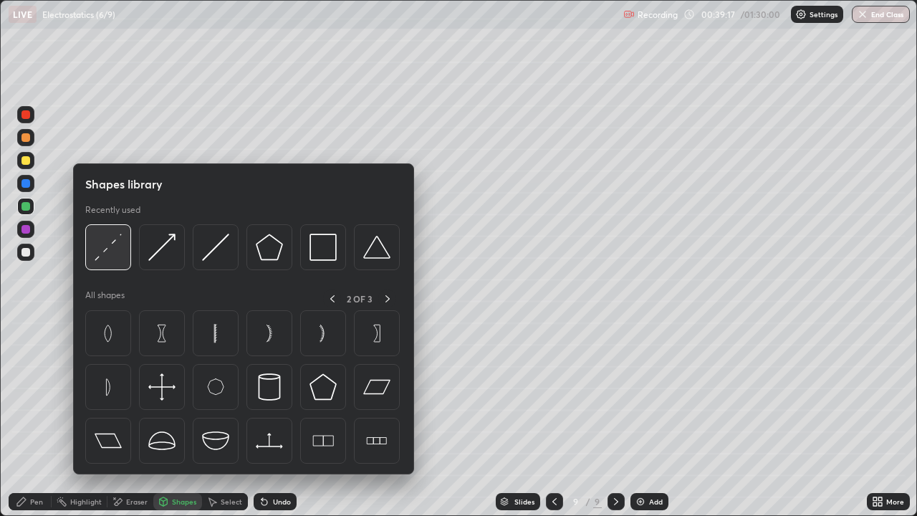
click at [115, 250] on img at bounding box center [108, 247] width 27 height 27
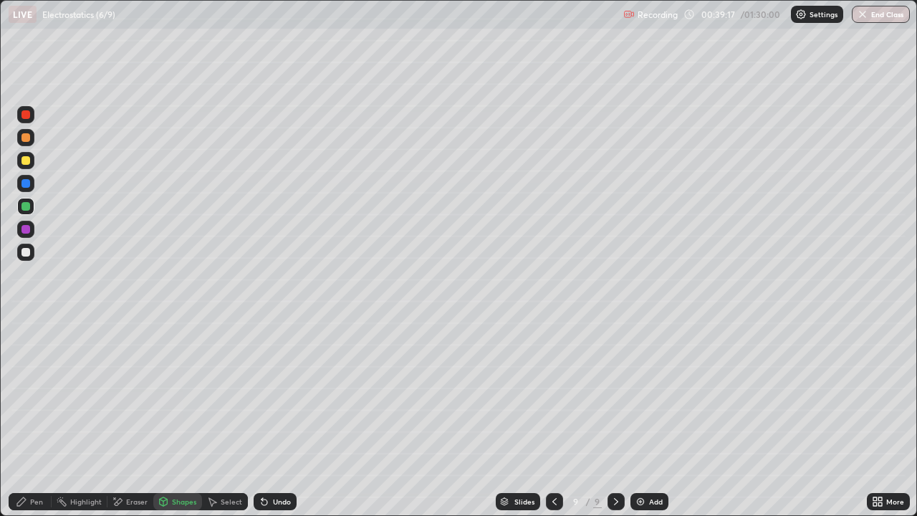
click at [32, 161] on div at bounding box center [25, 160] width 17 height 17
click at [37, 418] on div "Pen" at bounding box center [36, 501] width 13 height 7
click at [27, 254] on div at bounding box center [25, 252] width 9 height 9
click at [25, 184] on div at bounding box center [25, 183] width 9 height 9
click at [26, 251] on div at bounding box center [25, 252] width 9 height 9
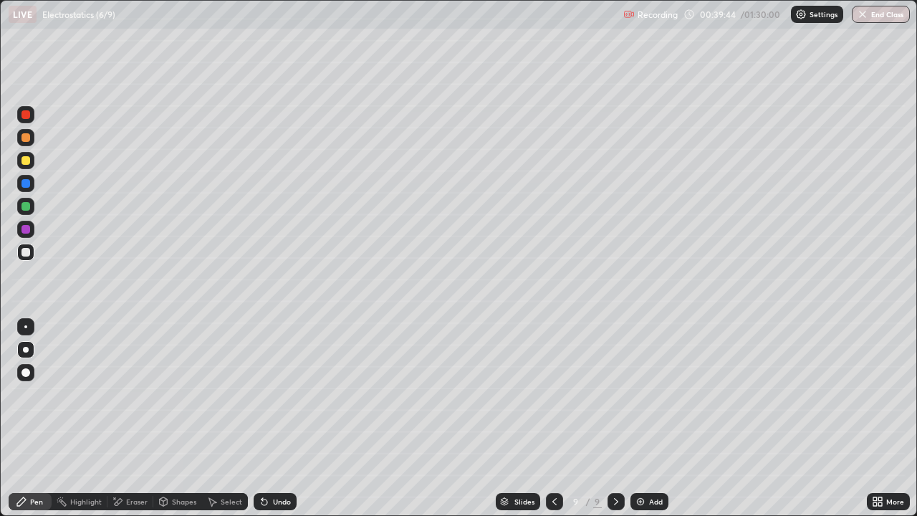
click at [27, 204] on div at bounding box center [25, 206] width 9 height 9
click at [23, 252] on div at bounding box center [25, 252] width 9 height 9
click at [274, 418] on div "Undo" at bounding box center [282, 501] width 18 height 7
click at [275, 418] on div "Undo" at bounding box center [282, 501] width 18 height 7
click at [23, 162] on div at bounding box center [25, 160] width 9 height 9
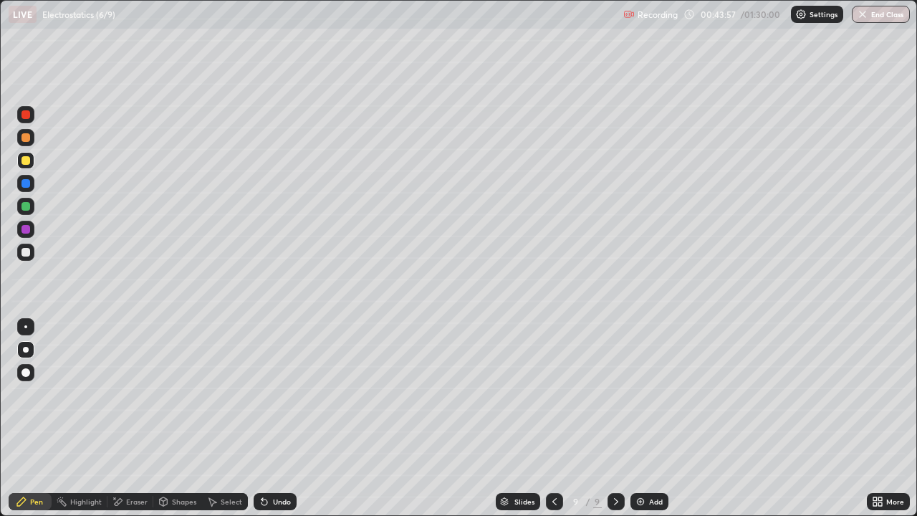
click at [181, 418] on div "Shapes" at bounding box center [184, 501] width 24 height 7
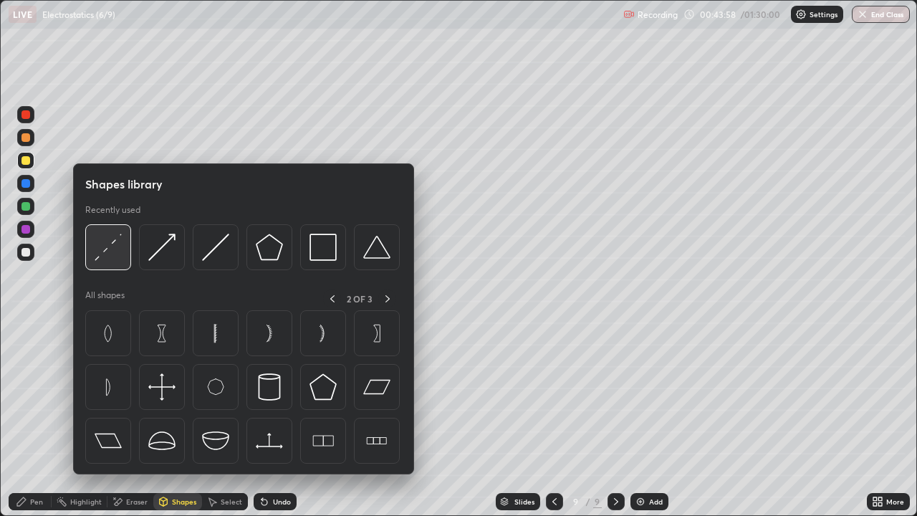
click at [120, 252] on img at bounding box center [108, 247] width 27 height 27
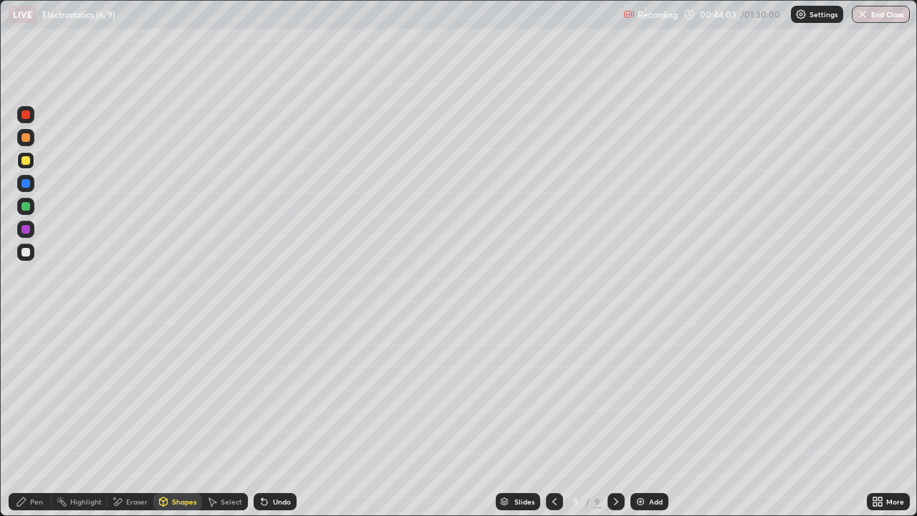
click at [37, 418] on div "Pen" at bounding box center [30, 501] width 43 height 17
click at [21, 254] on div at bounding box center [25, 252] width 9 height 9
click at [172, 418] on div "Shapes" at bounding box center [184, 501] width 24 height 7
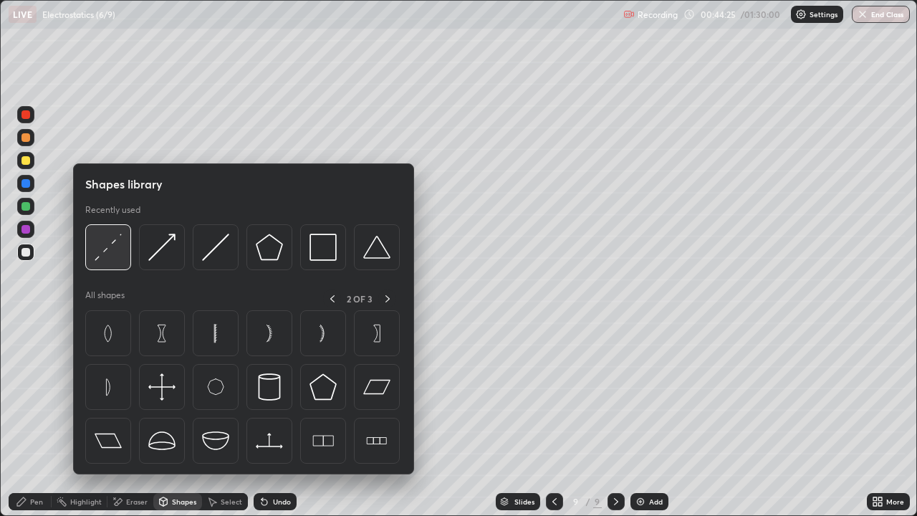
click at [111, 250] on img at bounding box center [108, 247] width 27 height 27
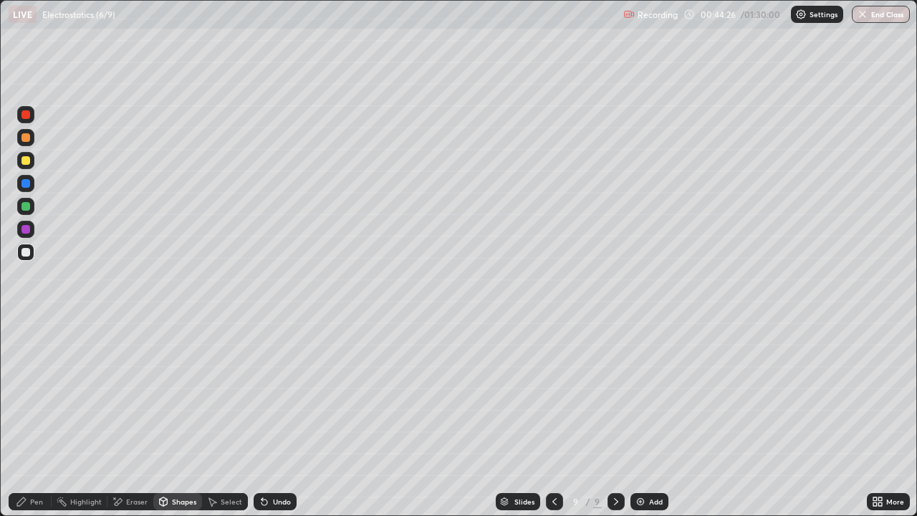
click at [28, 162] on div at bounding box center [25, 160] width 9 height 9
click at [42, 418] on div "Pen" at bounding box center [36, 501] width 13 height 7
click at [26, 253] on div at bounding box center [25, 252] width 9 height 9
click at [24, 210] on div at bounding box center [25, 206] width 9 height 9
click at [26, 250] on div at bounding box center [25, 252] width 9 height 9
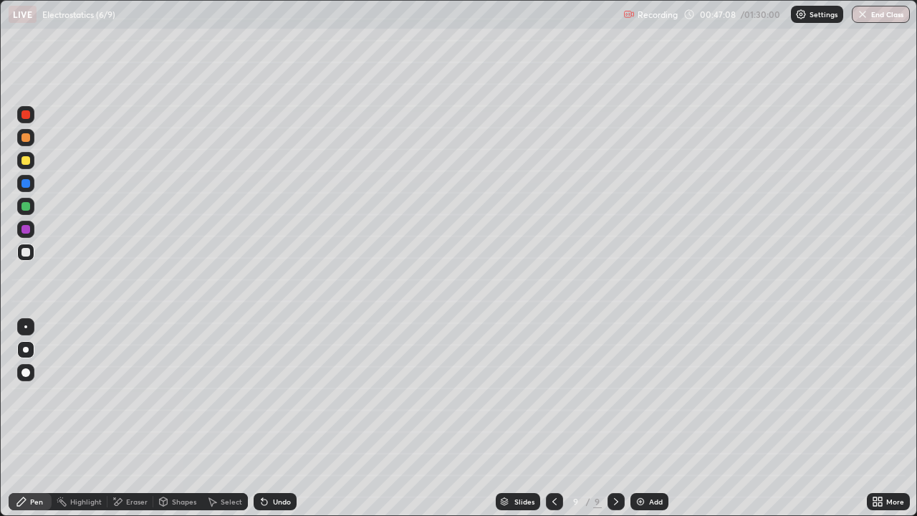
click at [25, 209] on div at bounding box center [25, 206] width 9 height 9
click at [273, 418] on div "Undo" at bounding box center [282, 501] width 18 height 7
click at [274, 418] on div "Undo" at bounding box center [275, 501] width 43 height 17
click at [444, 418] on div "Add" at bounding box center [650, 501] width 38 height 17
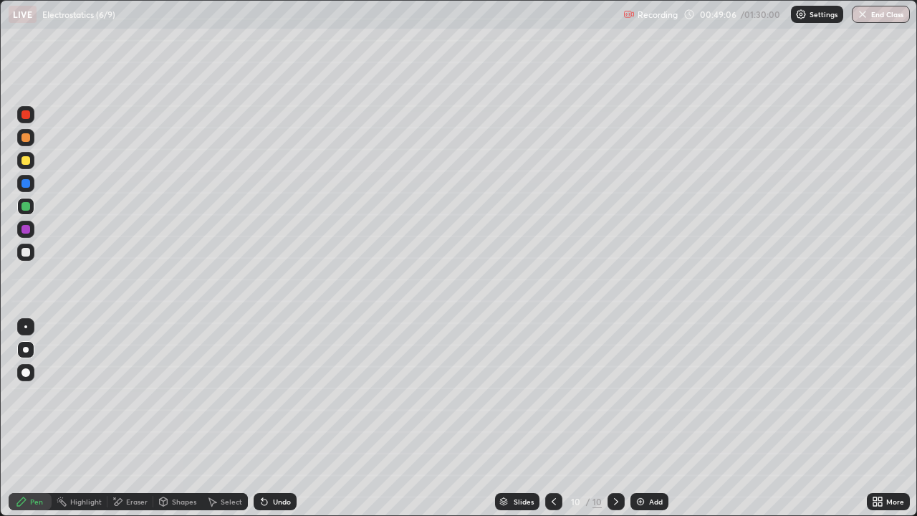
click at [28, 159] on div at bounding box center [25, 160] width 9 height 9
click at [180, 418] on div "Shapes" at bounding box center [184, 501] width 24 height 7
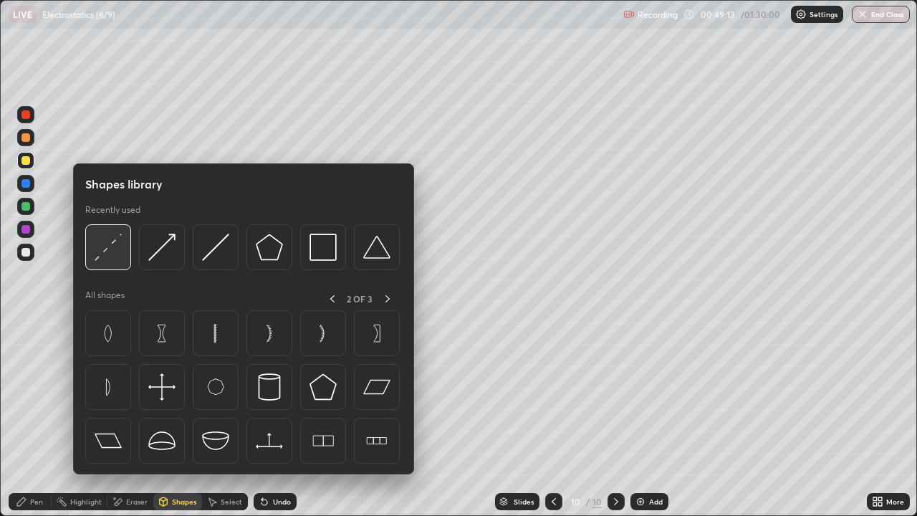
click at [111, 251] on img at bounding box center [108, 247] width 27 height 27
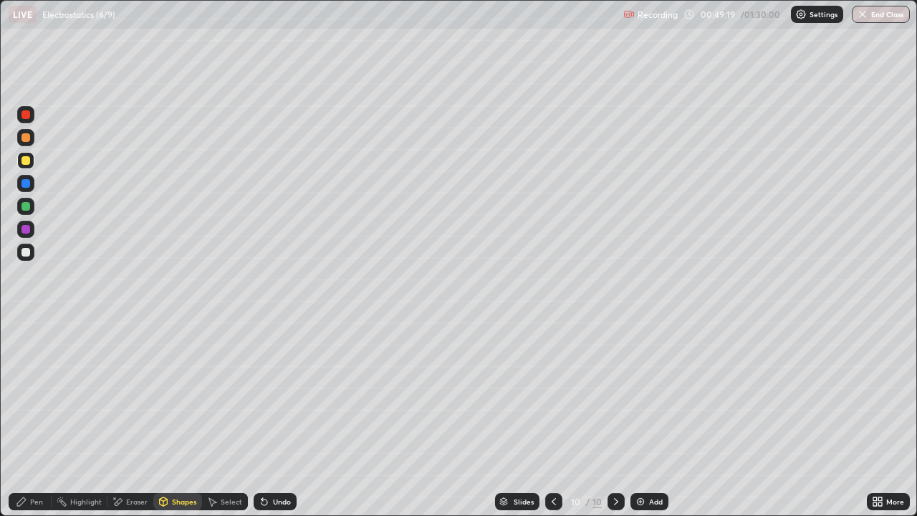
click at [31, 254] on div at bounding box center [25, 252] width 17 height 17
click at [41, 418] on div "Pen" at bounding box center [36, 501] width 13 height 7
click at [172, 418] on div "Shapes" at bounding box center [184, 501] width 24 height 7
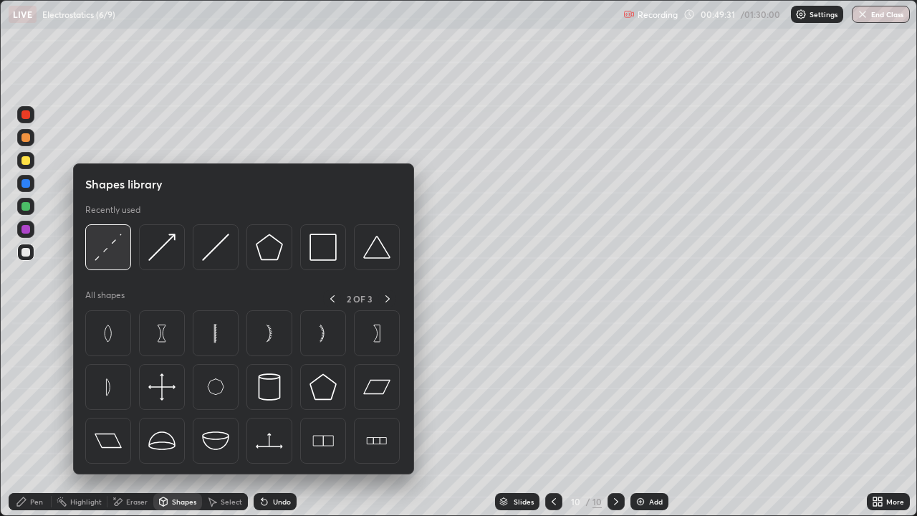
click at [105, 254] on img at bounding box center [108, 247] width 27 height 27
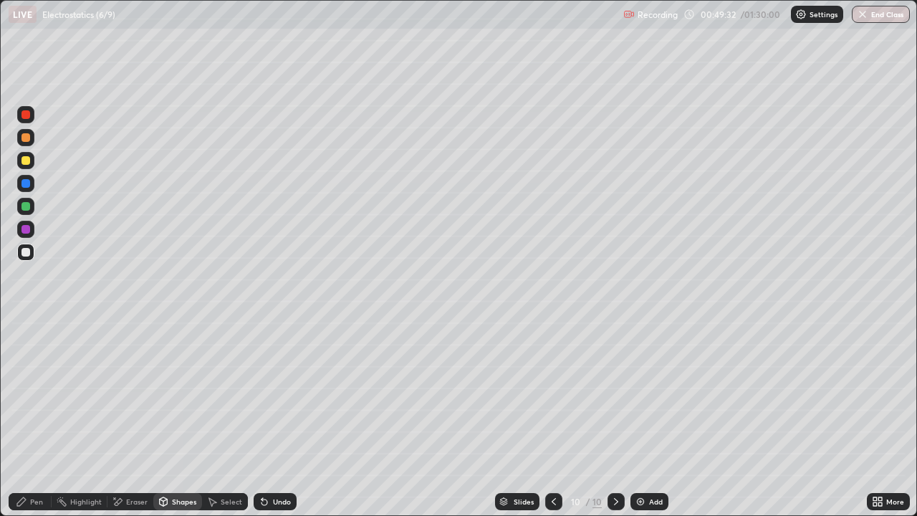
click at [23, 163] on div at bounding box center [25, 160] width 9 height 9
click at [32, 418] on div "Pen" at bounding box center [30, 501] width 43 height 17
click at [26, 253] on div at bounding box center [25, 252] width 9 height 9
click at [25, 211] on div at bounding box center [25, 206] width 17 height 17
click at [27, 251] on div at bounding box center [25, 252] width 9 height 9
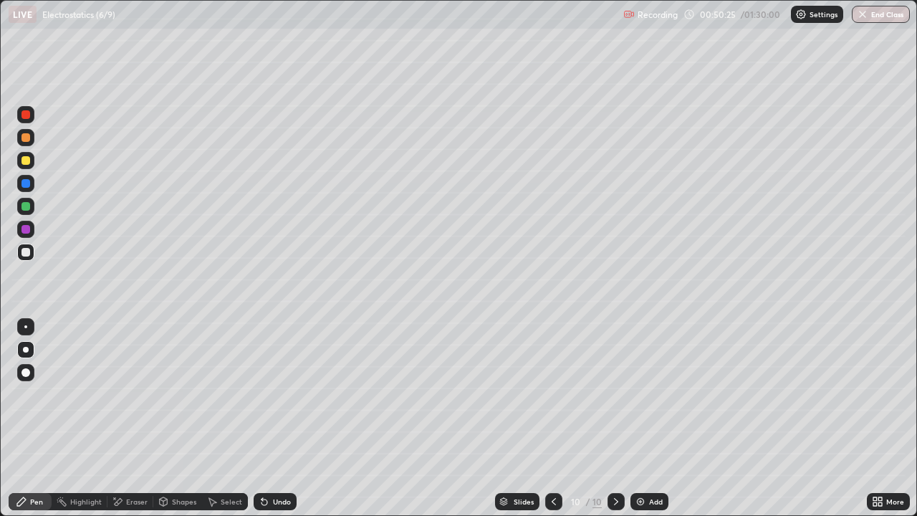
click at [24, 206] on div at bounding box center [25, 206] width 9 height 9
click at [270, 418] on div "Undo" at bounding box center [275, 501] width 43 height 17
click at [0, 200] on div "Setting up your live class" at bounding box center [458, 258] width 917 height 516
click at [123, 418] on div "Eraser" at bounding box center [130, 501] width 46 height 17
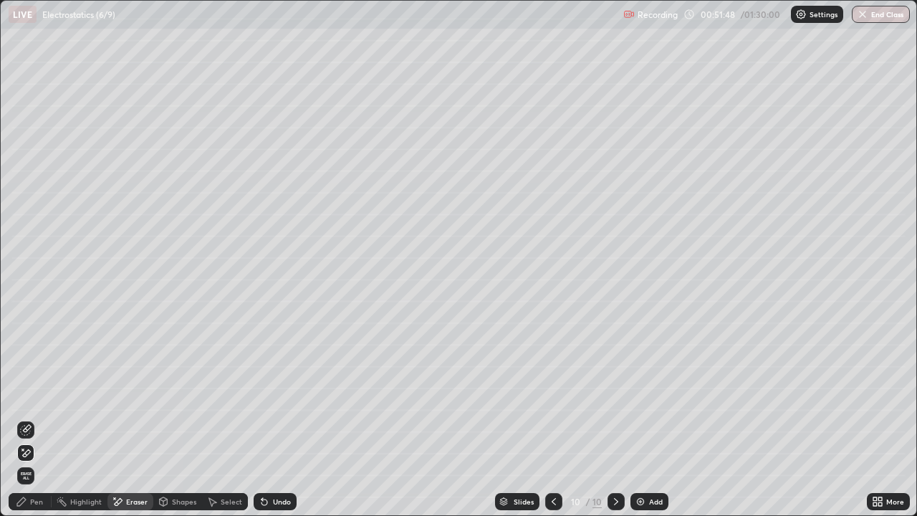
click at [32, 418] on div at bounding box center [25, 429] width 17 height 17
click at [29, 418] on div "Pen" at bounding box center [30, 501] width 43 height 17
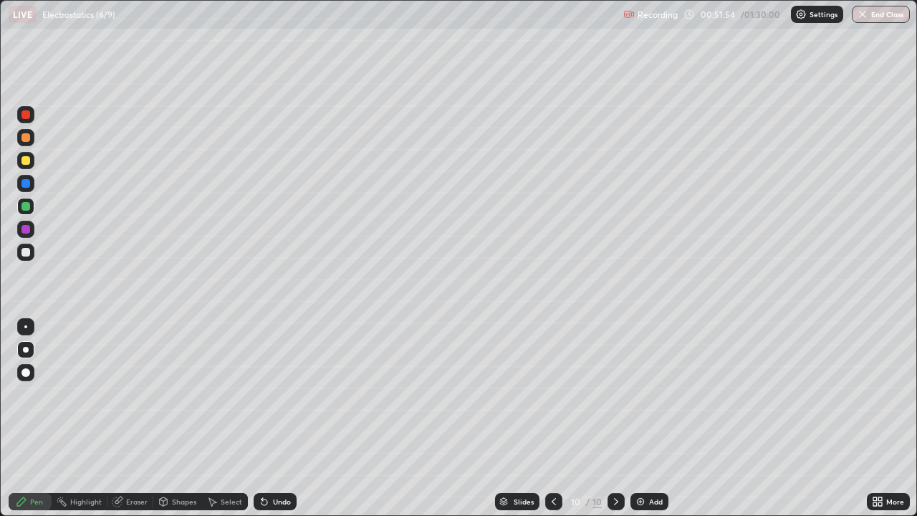
click at [25, 208] on div at bounding box center [25, 206] width 9 height 9
click at [221, 418] on div "Select" at bounding box center [231, 501] width 21 height 7
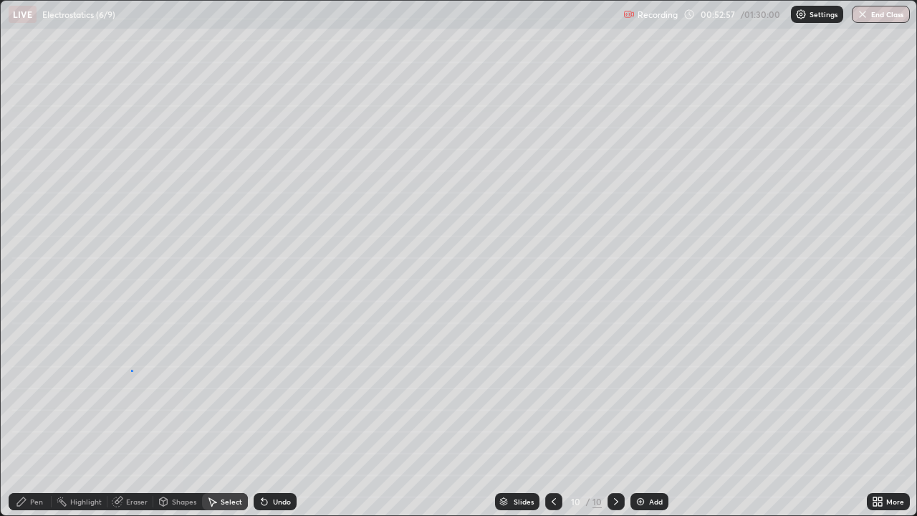
click at [131, 370] on div "0 ° Undo Copy Duplicate Duplicate to new slide Delete" at bounding box center [459, 258] width 916 height 515
click at [32, 418] on div "Pen" at bounding box center [30, 501] width 43 height 17
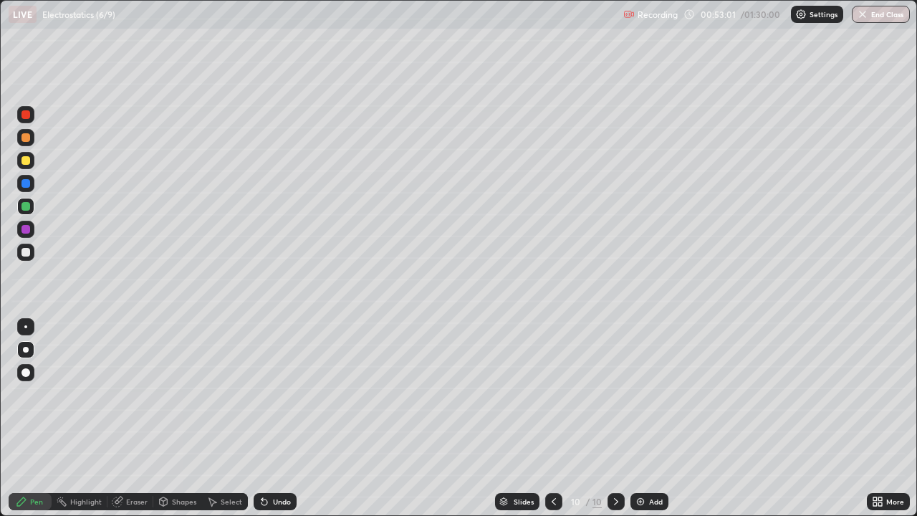
click at [270, 418] on div "Undo" at bounding box center [275, 501] width 43 height 17
click at [275, 418] on div "Undo" at bounding box center [282, 501] width 18 height 7
click at [279, 418] on div "Undo" at bounding box center [282, 501] width 18 height 7
click at [24, 253] on div at bounding box center [25, 252] width 9 height 9
click at [27, 231] on div at bounding box center [25, 229] width 9 height 9
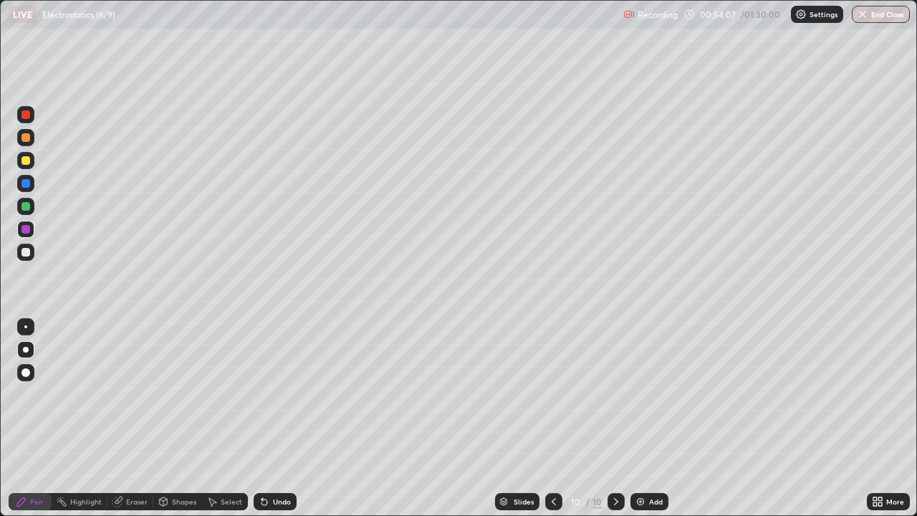
click at [22, 213] on div at bounding box center [25, 206] width 17 height 17
click at [24, 245] on div at bounding box center [25, 252] width 17 height 17
click at [23, 226] on div at bounding box center [25, 229] width 9 height 9
click at [25, 164] on div at bounding box center [25, 160] width 9 height 9
click at [27, 256] on div at bounding box center [25, 252] width 9 height 9
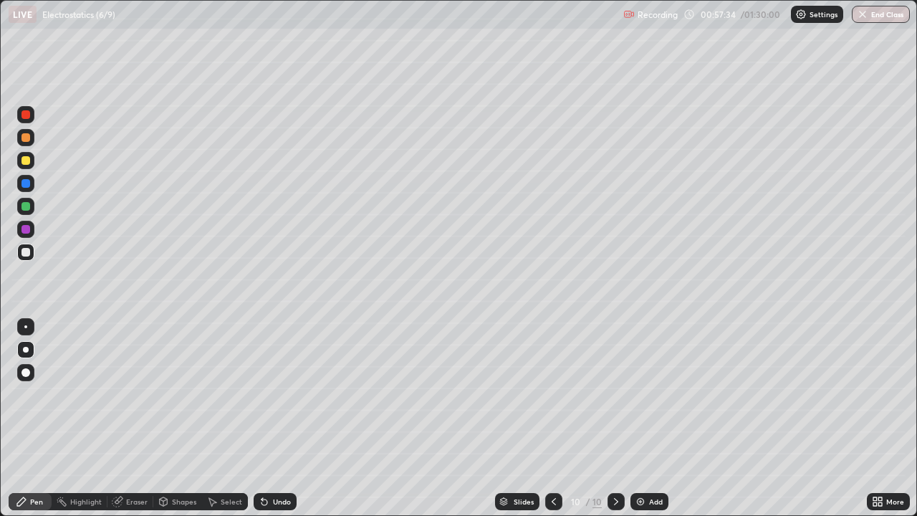
click at [444, 418] on div "Add" at bounding box center [650, 501] width 38 height 17
click at [33, 158] on div at bounding box center [25, 160] width 17 height 17
click at [173, 418] on div "Shapes" at bounding box center [184, 501] width 24 height 7
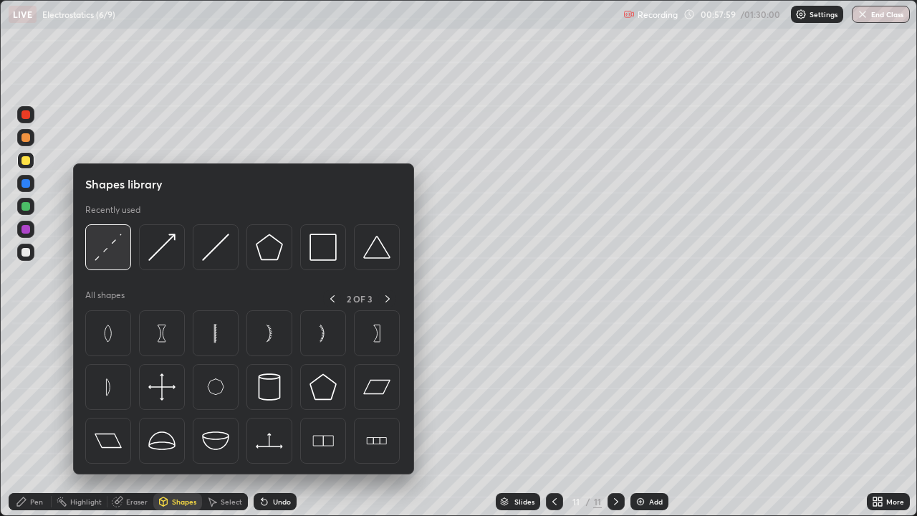
click at [121, 250] on img at bounding box center [108, 247] width 27 height 27
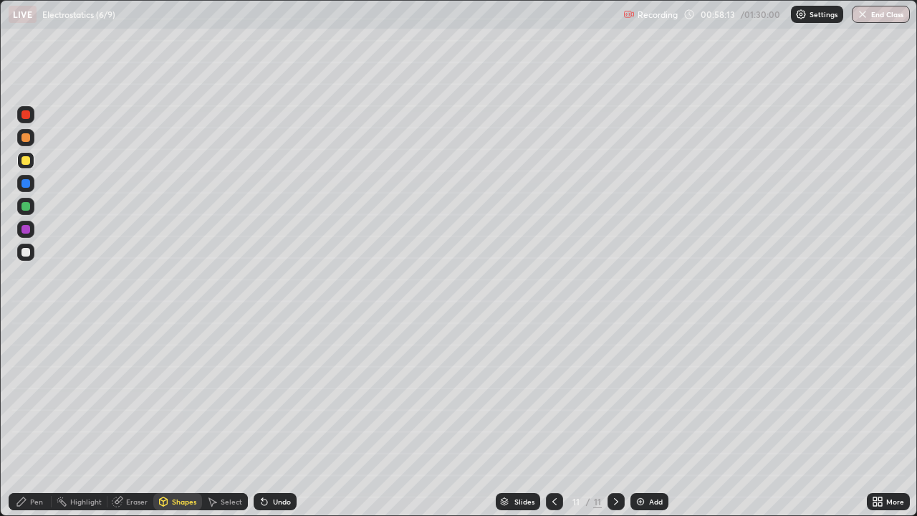
click at [40, 418] on div "Pen" at bounding box center [36, 501] width 13 height 7
click at [27, 206] on div at bounding box center [25, 206] width 9 height 9
click at [26, 162] on div at bounding box center [25, 160] width 9 height 9
click at [27, 253] on div at bounding box center [25, 252] width 9 height 9
click at [30, 237] on div at bounding box center [25, 229] width 17 height 17
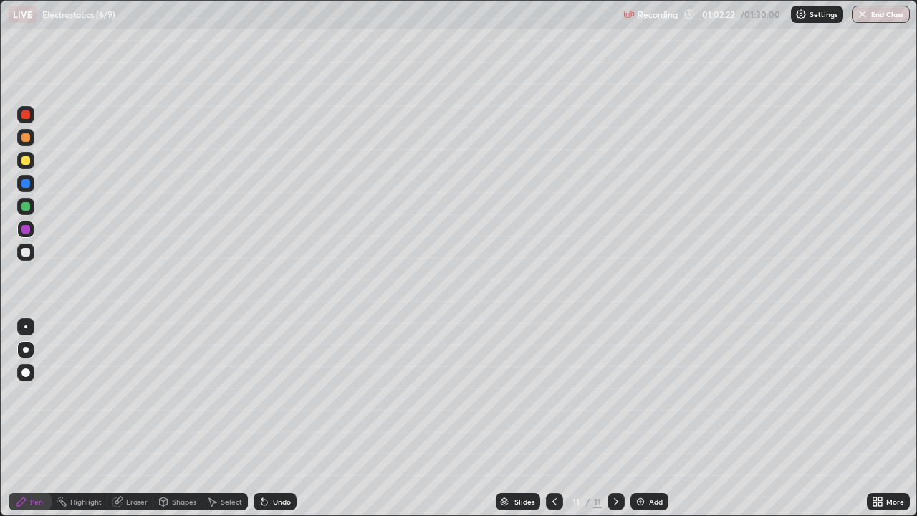
click at [444, 418] on div "Add" at bounding box center [656, 501] width 14 height 7
click at [23, 163] on div at bounding box center [25, 160] width 9 height 9
click at [29, 139] on div at bounding box center [25, 137] width 9 height 9
click at [21, 159] on div at bounding box center [25, 160] width 9 height 9
click at [171, 418] on div "Shapes" at bounding box center [177, 501] width 49 height 17
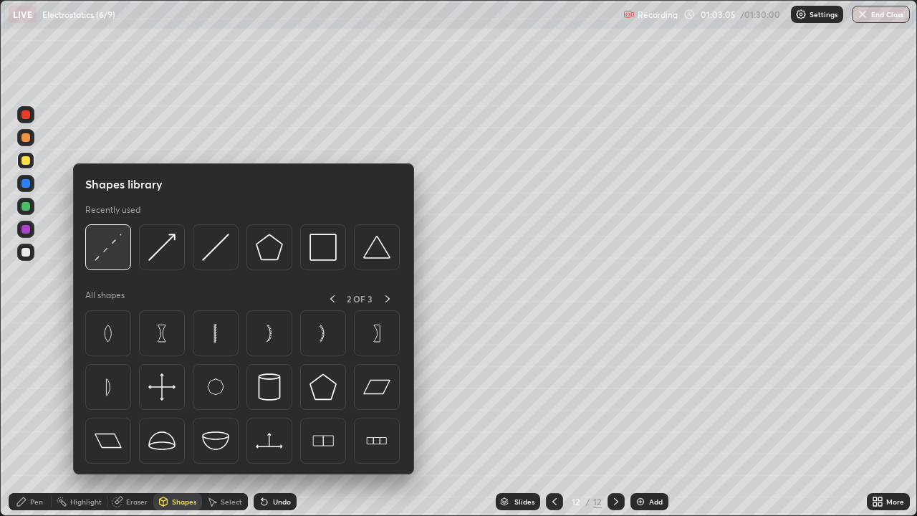
click at [119, 254] on img at bounding box center [108, 247] width 27 height 27
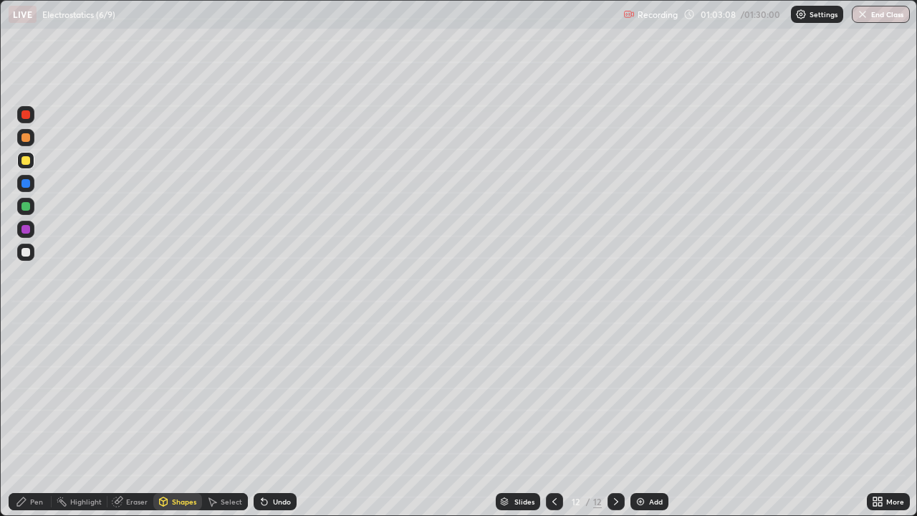
click at [36, 418] on div "Pen" at bounding box center [36, 501] width 13 height 7
click at [24, 209] on div at bounding box center [25, 206] width 9 height 9
click at [27, 161] on div at bounding box center [25, 160] width 9 height 9
click at [176, 418] on div "Shapes" at bounding box center [184, 501] width 24 height 7
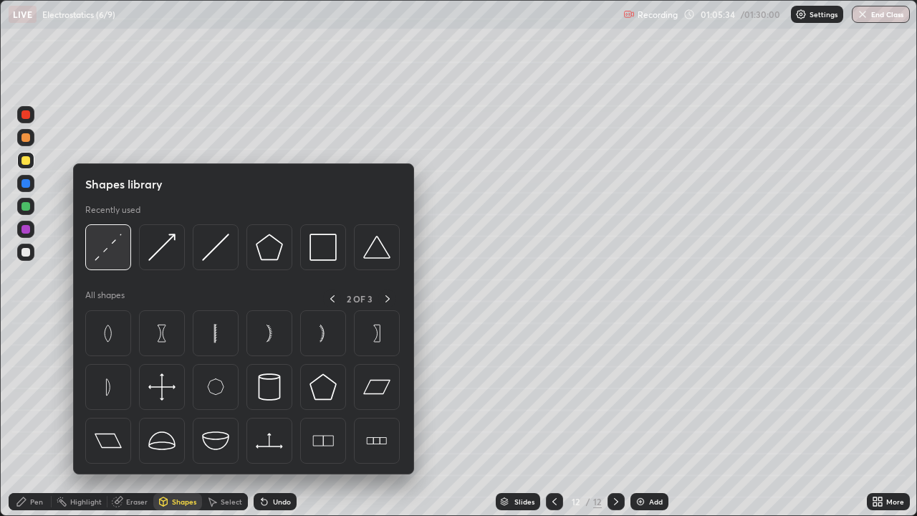
click at [111, 247] on img at bounding box center [108, 247] width 27 height 27
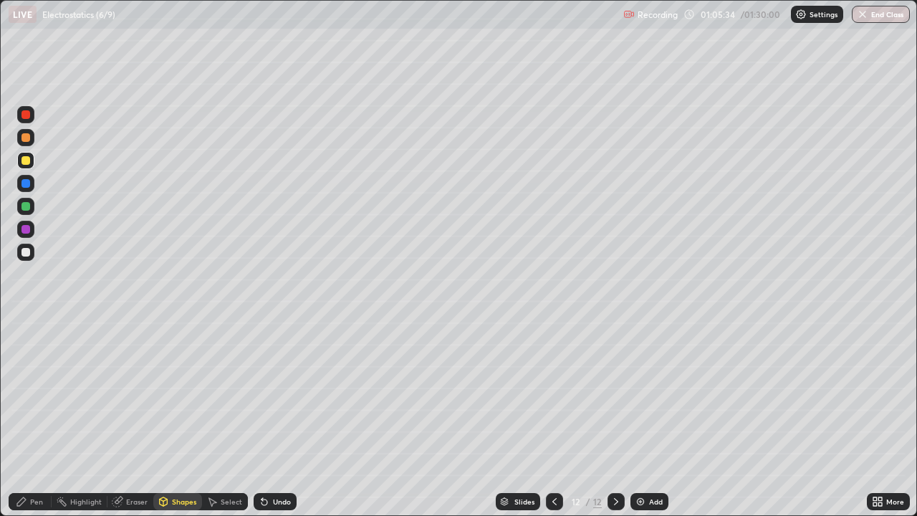
click at [27, 249] on div at bounding box center [25, 252] width 9 height 9
click at [28, 418] on div "Pen" at bounding box center [30, 501] width 43 height 17
click at [269, 418] on div "Undo" at bounding box center [275, 501] width 43 height 17
click at [267, 418] on icon at bounding box center [264, 501] width 11 height 11
click at [269, 418] on div "Undo" at bounding box center [275, 501] width 43 height 17
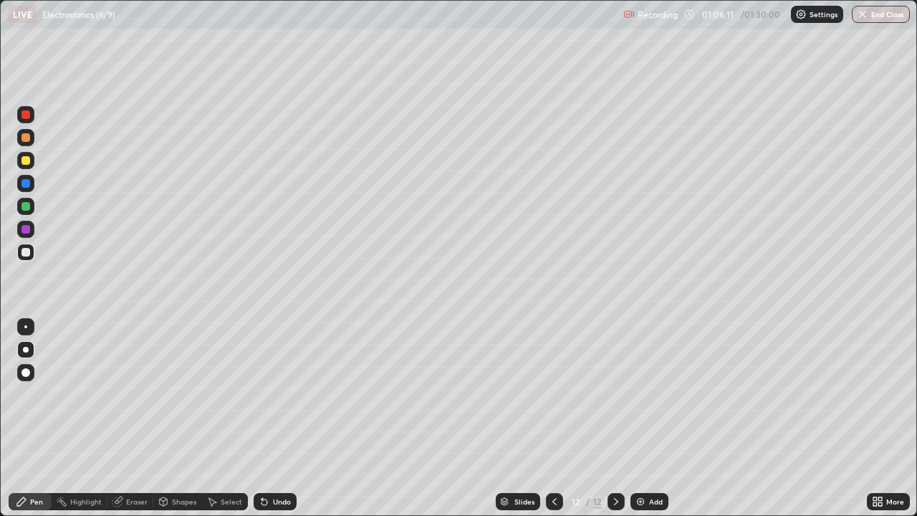
click at [270, 418] on div "Undo" at bounding box center [275, 501] width 43 height 17
click at [267, 418] on div "Undo" at bounding box center [275, 501] width 43 height 17
click at [262, 418] on icon at bounding box center [262, 498] width 1 height 1
click at [172, 418] on div "Shapes" at bounding box center [184, 501] width 24 height 7
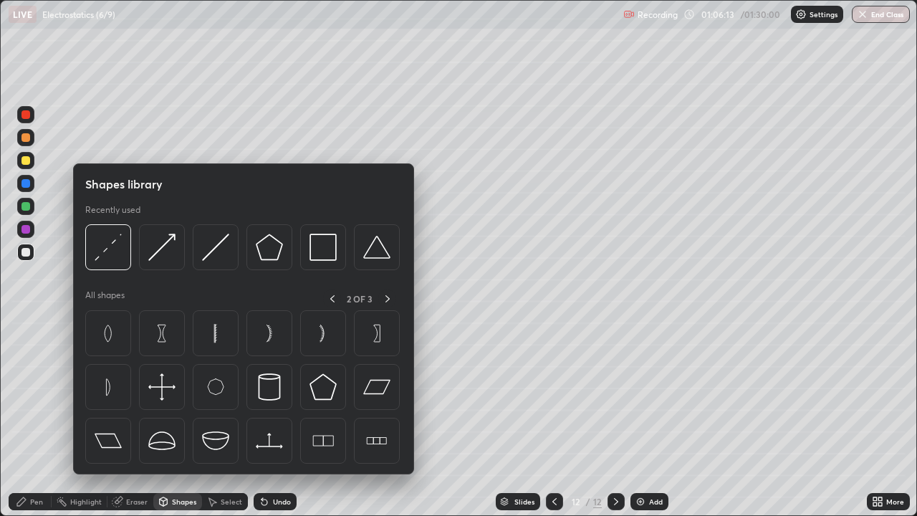
click at [113, 260] on img at bounding box center [108, 247] width 27 height 27
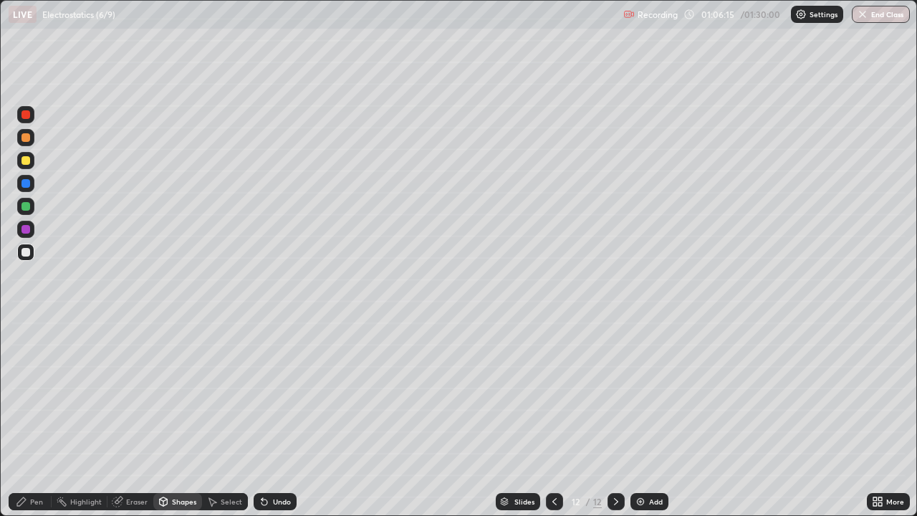
click at [30, 418] on div "Pen" at bounding box center [36, 501] width 13 height 7
click at [27, 254] on div at bounding box center [25, 252] width 9 height 9
click at [24, 181] on div at bounding box center [25, 183] width 9 height 9
click at [25, 254] on div at bounding box center [25, 252] width 9 height 9
click at [277, 418] on div "Undo" at bounding box center [282, 501] width 18 height 7
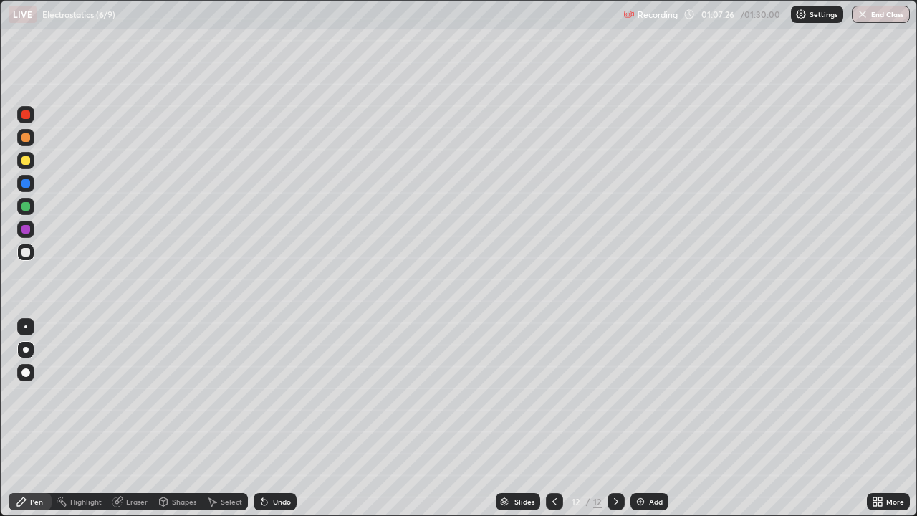
click at [277, 418] on div "Undo" at bounding box center [282, 501] width 18 height 7
click at [129, 418] on div "Eraser" at bounding box center [136, 501] width 21 height 7
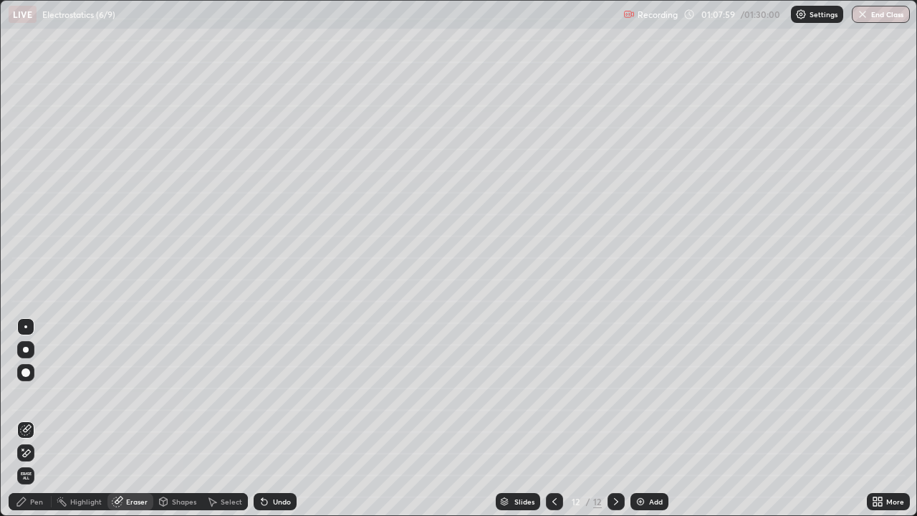
click at [35, 418] on div "Pen" at bounding box center [36, 501] width 13 height 7
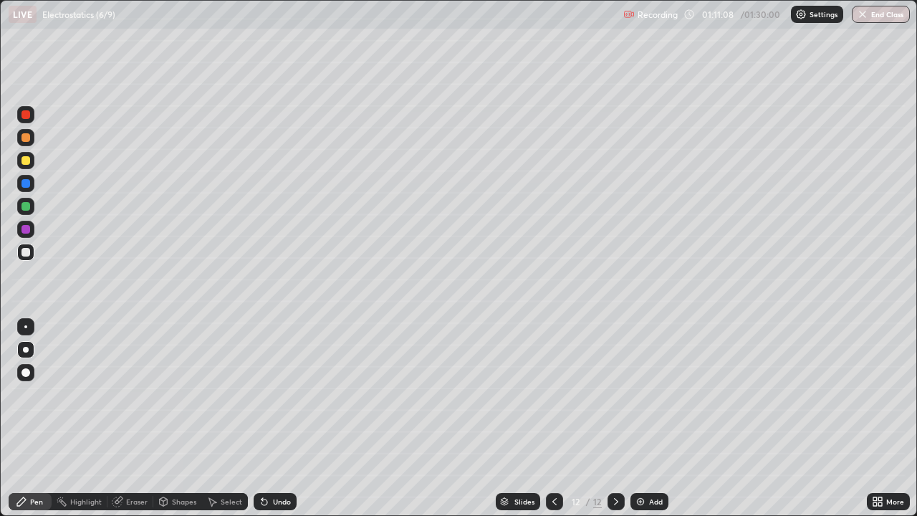
click at [217, 418] on div "Select" at bounding box center [225, 501] width 46 height 17
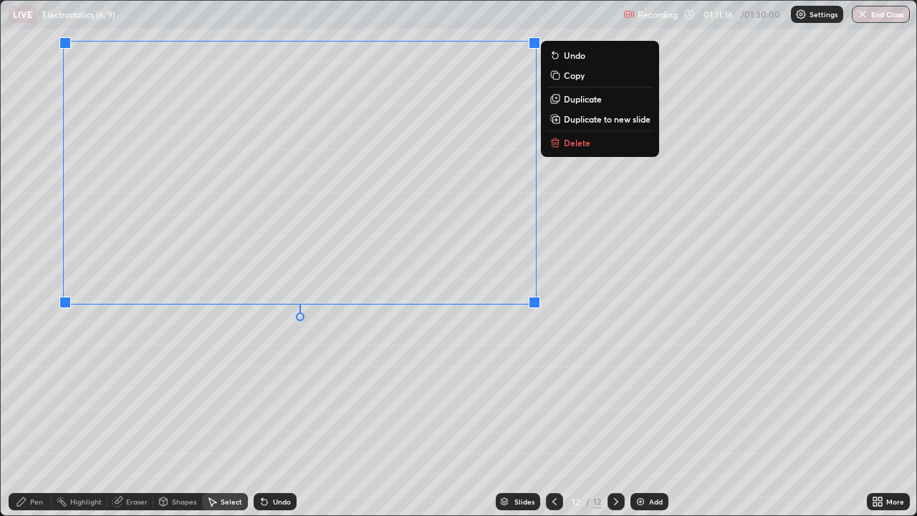
click at [444, 397] on div "0 ° Undo Copy Duplicate Duplicate to new slide Delete" at bounding box center [459, 258] width 916 height 515
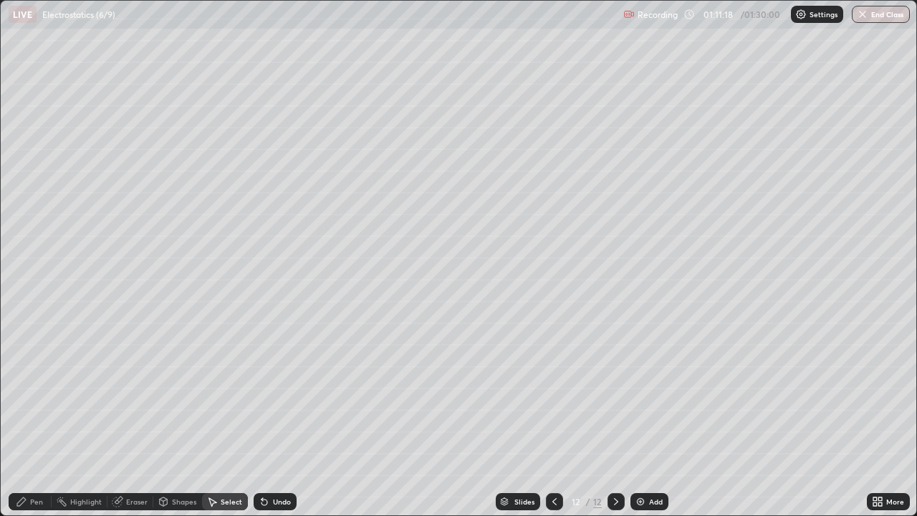
click at [42, 418] on div "Pen" at bounding box center [36, 501] width 13 height 7
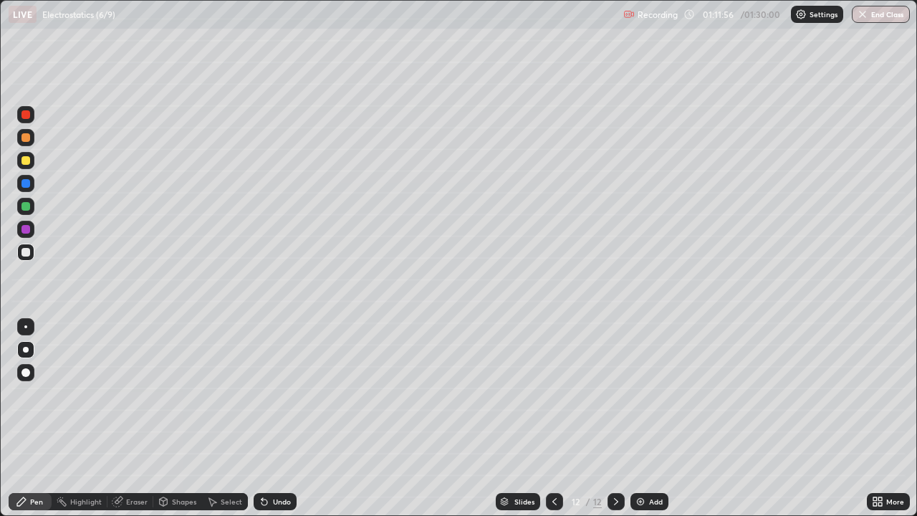
click at [27, 206] on div at bounding box center [25, 206] width 9 height 9
click at [27, 254] on div at bounding box center [25, 252] width 9 height 9
click at [269, 418] on div "Undo" at bounding box center [275, 501] width 43 height 17
click at [273, 418] on div "Undo" at bounding box center [282, 501] width 18 height 7
click at [267, 418] on icon at bounding box center [264, 501] width 11 height 11
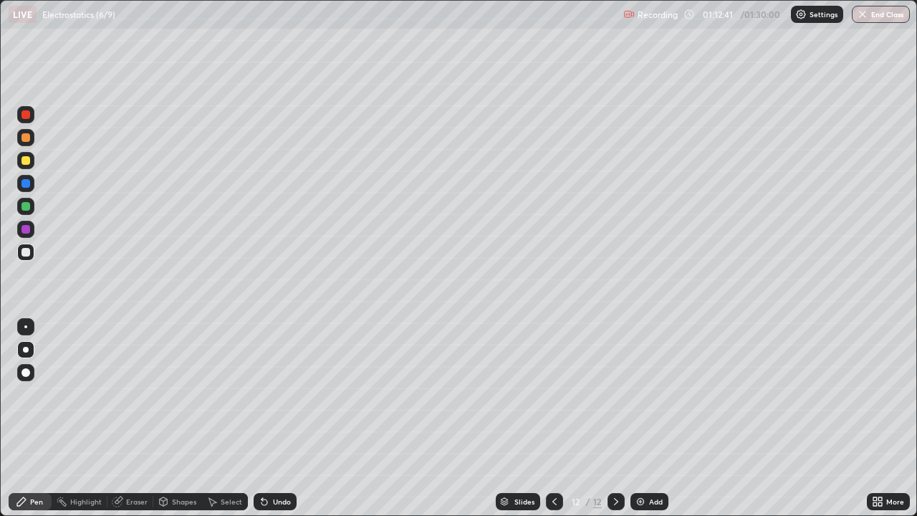
click at [27, 206] on div at bounding box center [25, 206] width 9 height 9
click at [23, 227] on div at bounding box center [25, 229] width 9 height 9
click at [27, 258] on div at bounding box center [25, 252] width 17 height 17
click at [279, 418] on div "Undo" at bounding box center [282, 501] width 18 height 7
click at [31, 234] on div at bounding box center [25, 229] width 17 height 17
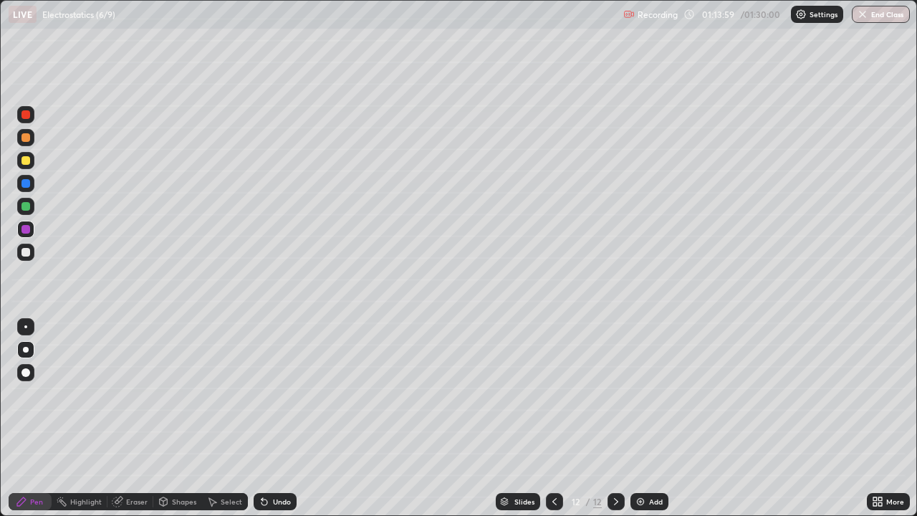
click at [32, 254] on div at bounding box center [25, 252] width 17 height 17
click at [131, 418] on div "Eraser" at bounding box center [136, 501] width 21 height 7
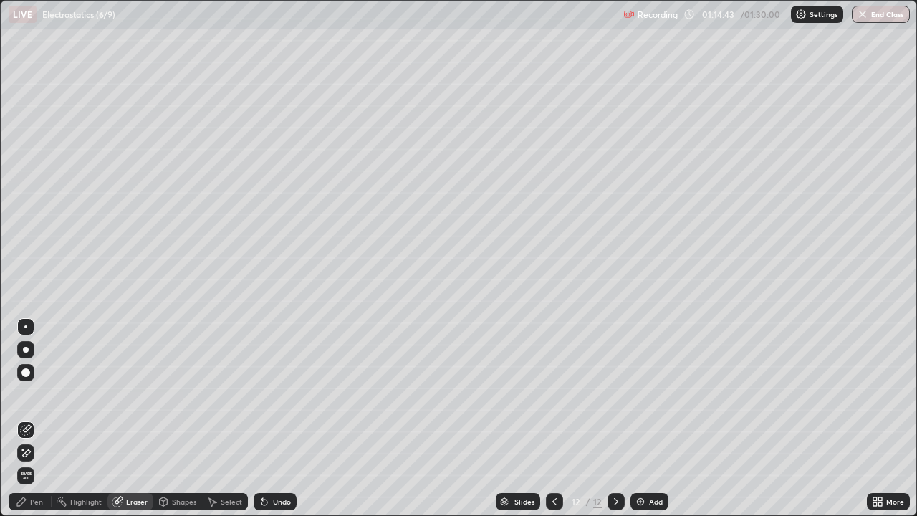
click at [43, 418] on div "Pen" at bounding box center [30, 501] width 43 height 17
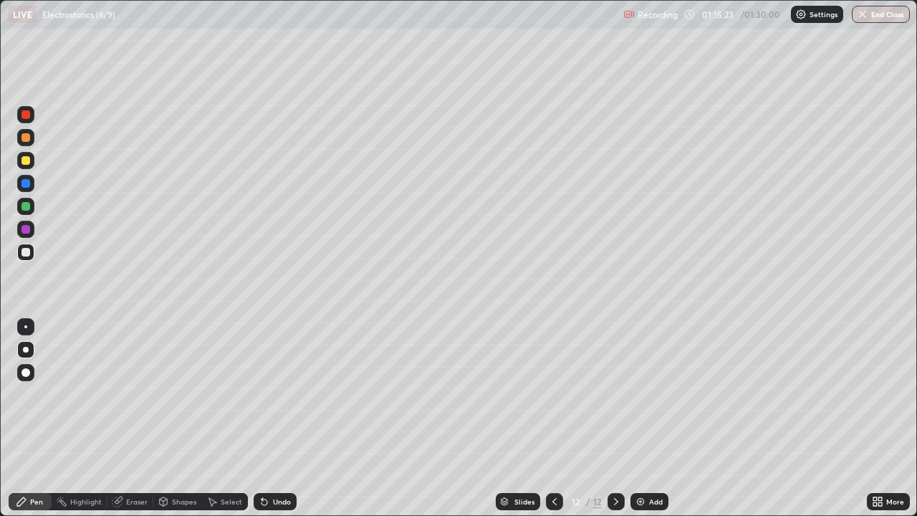
click at [29, 164] on div at bounding box center [25, 160] width 17 height 17
click at [27, 228] on div at bounding box center [25, 229] width 9 height 9
click at [25, 183] on div at bounding box center [25, 183] width 9 height 9
click at [444, 418] on icon at bounding box center [554, 501] width 11 height 11
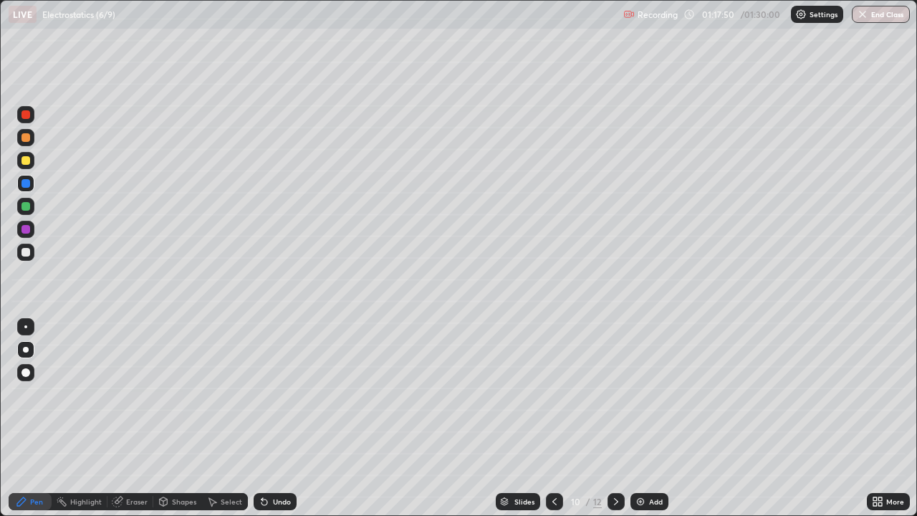
click at [444, 418] on icon at bounding box center [554, 501] width 11 height 11
click at [444, 418] on div "Slides" at bounding box center [518, 501] width 44 height 17
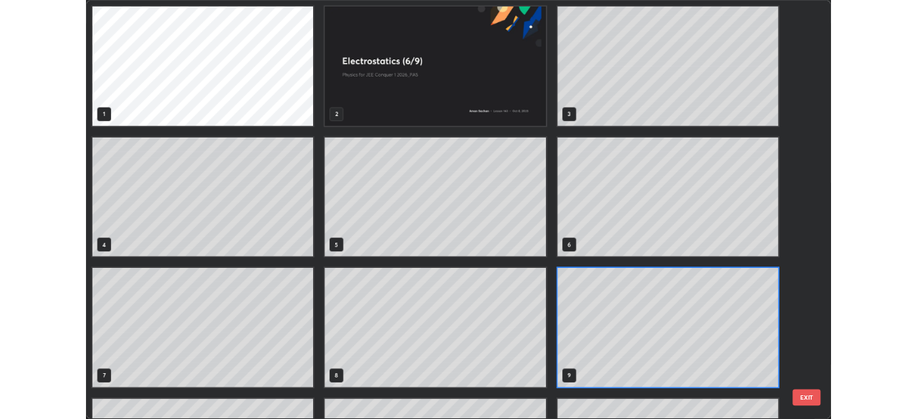
scroll to position [510, 909]
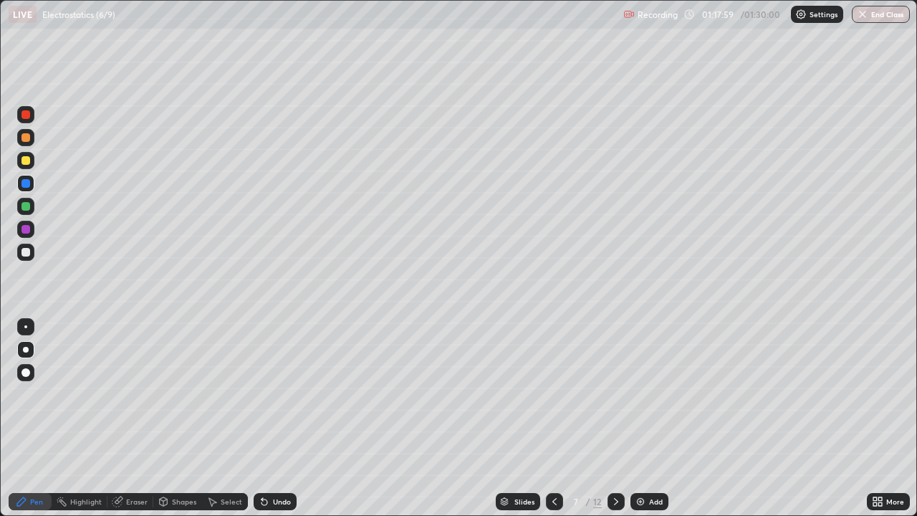
click at [25, 254] on div at bounding box center [25, 252] width 9 height 9
click at [444, 418] on icon at bounding box center [616, 501] width 11 height 11
click at [444, 418] on icon at bounding box center [554, 501] width 11 height 11
click at [444, 418] on icon at bounding box center [616, 501] width 11 height 11
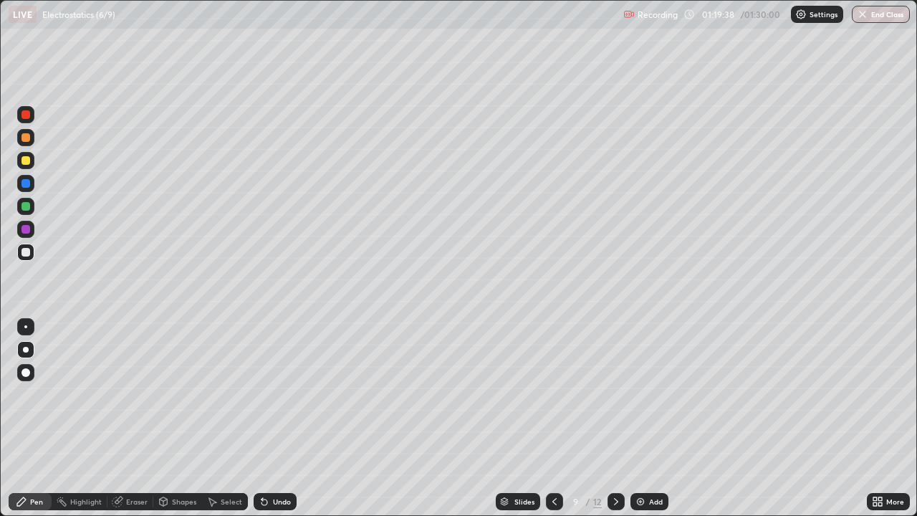
click at [444, 418] on icon at bounding box center [616, 501] width 4 height 7
click at [444, 418] on icon at bounding box center [616, 501] width 11 height 11
click at [444, 418] on icon at bounding box center [554, 501] width 11 height 11
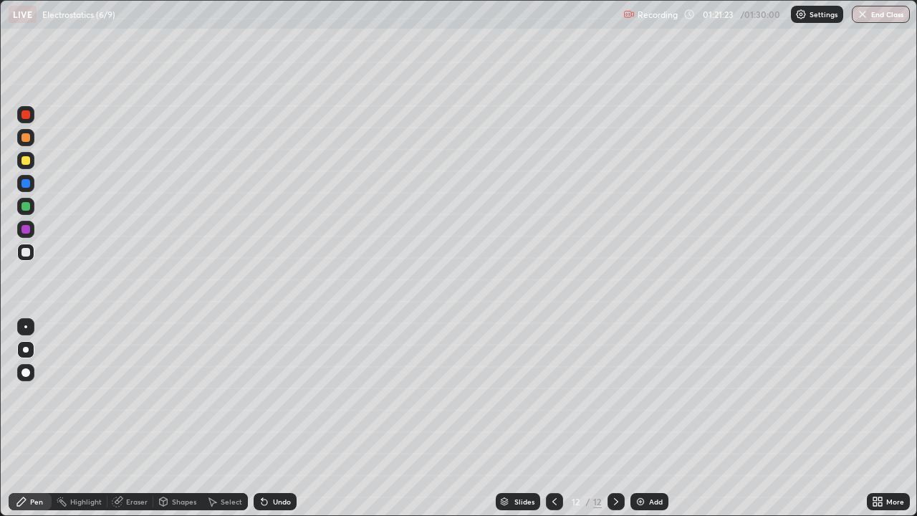
click at [444, 418] on icon at bounding box center [554, 501] width 11 height 11
click at [444, 418] on icon at bounding box center [554, 501] width 4 height 7
click at [444, 418] on icon at bounding box center [616, 501] width 11 height 11
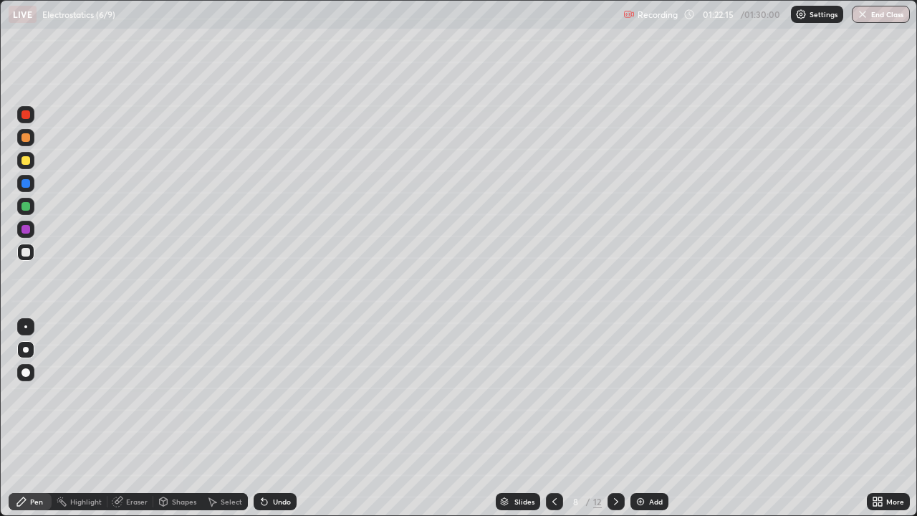
click at [444, 418] on icon at bounding box center [616, 501] width 4 height 7
click at [444, 418] on icon at bounding box center [616, 501] width 11 height 11
click at [444, 418] on div at bounding box center [616, 501] width 17 height 17
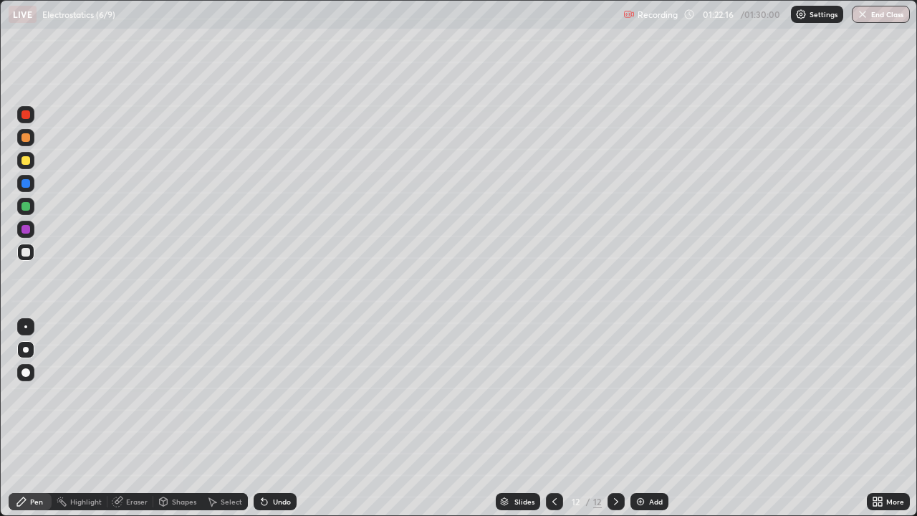
click at [444, 418] on icon at bounding box center [616, 501] width 4 height 7
click at [444, 418] on img at bounding box center [640, 501] width 11 height 11
click at [24, 159] on div at bounding box center [25, 160] width 9 height 9
click at [177, 418] on div "Shapes" at bounding box center [184, 501] width 24 height 7
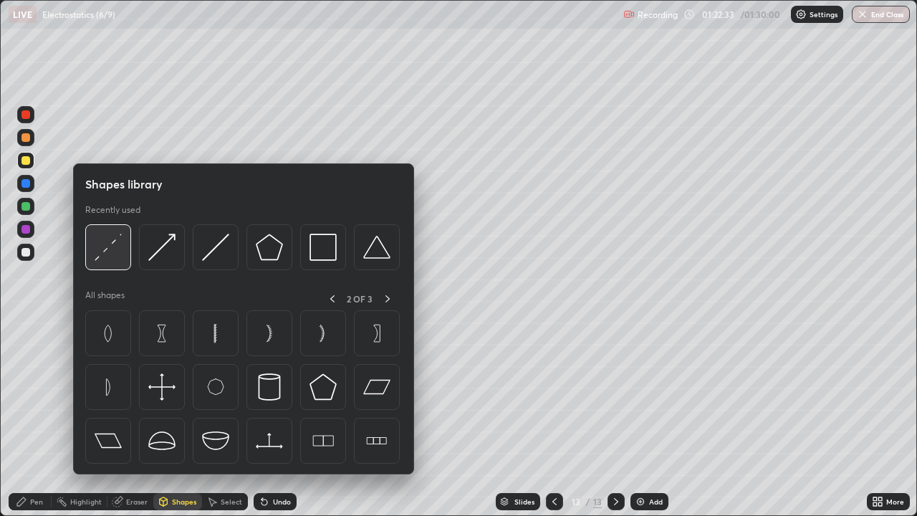
click at [119, 263] on div at bounding box center [108, 247] width 46 height 46
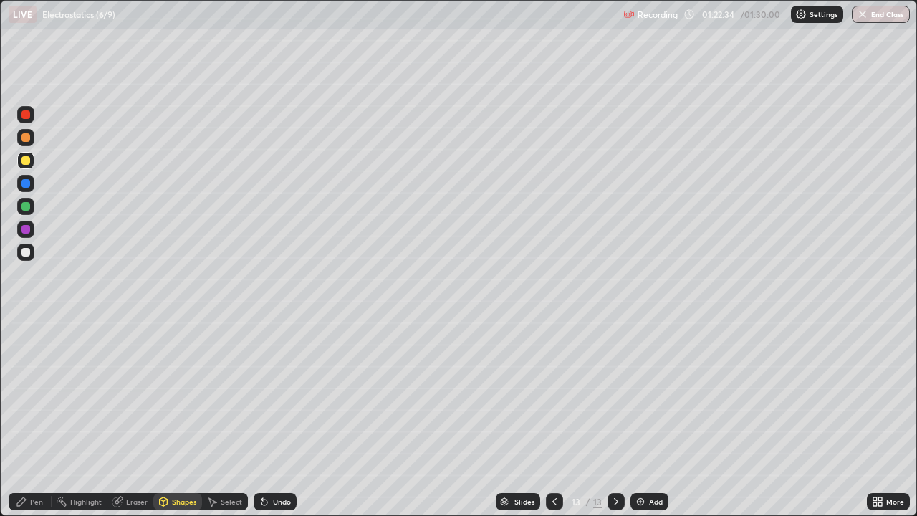
click at [174, 418] on div "Shapes" at bounding box center [184, 501] width 24 height 7
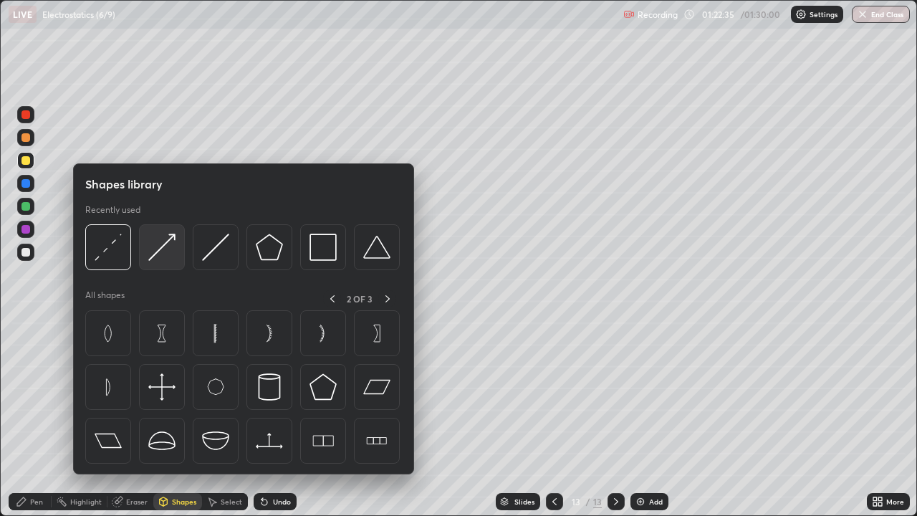
click at [175, 250] on img at bounding box center [161, 247] width 27 height 27
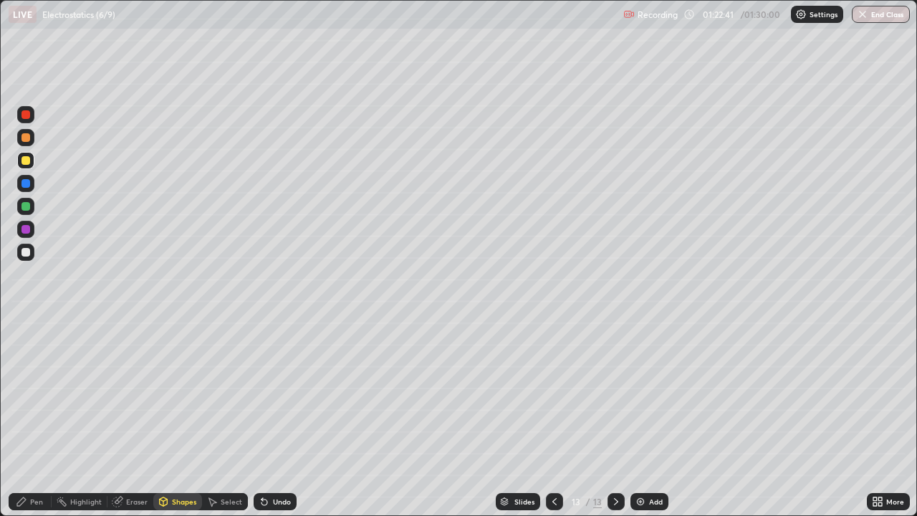
click at [26, 418] on icon at bounding box center [21, 501] width 11 height 11
click at [32, 254] on div at bounding box center [25, 252] width 17 height 17
click at [25, 251] on div at bounding box center [25, 252] width 9 height 9
click at [27, 206] on div at bounding box center [25, 206] width 9 height 9
click at [277, 418] on div "Undo" at bounding box center [282, 501] width 18 height 7
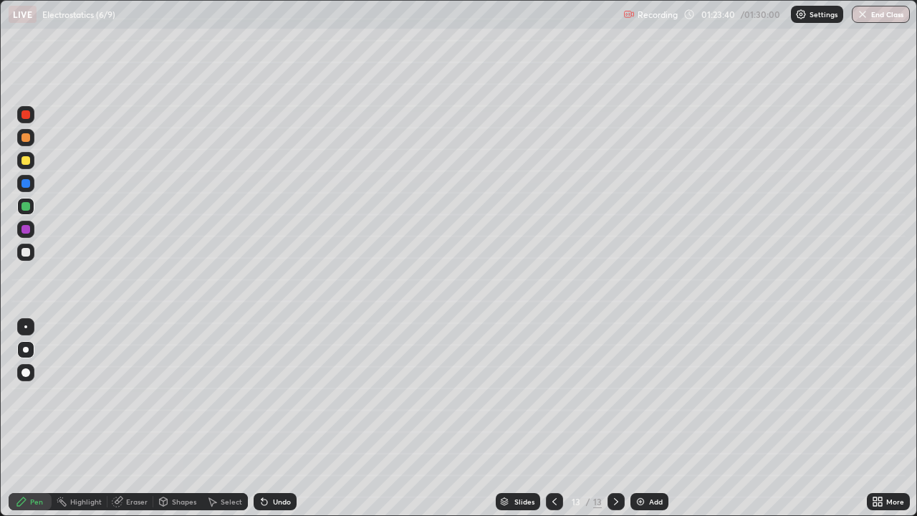
click at [29, 159] on div at bounding box center [25, 160] width 9 height 9
click at [23, 256] on div at bounding box center [25, 252] width 9 height 9
click at [21, 226] on div at bounding box center [25, 229] width 17 height 17
click at [168, 418] on div "Shapes" at bounding box center [177, 501] width 49 height 17
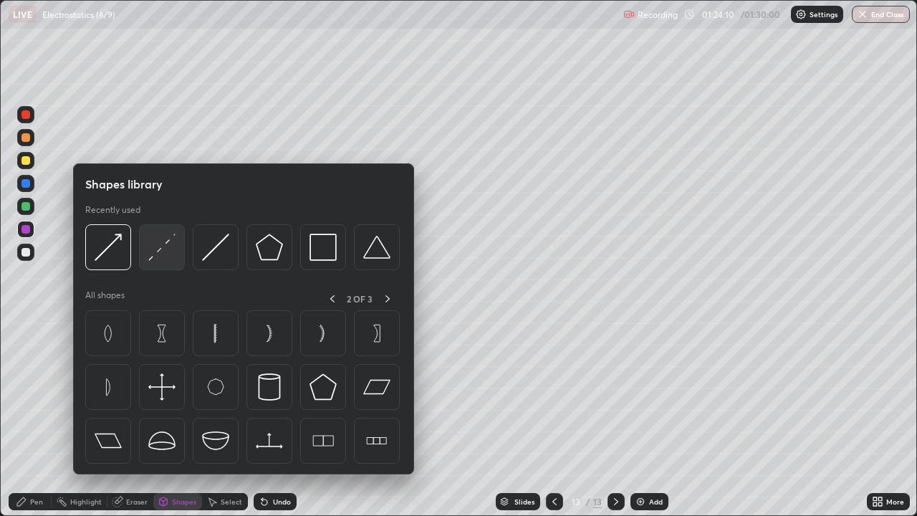
click at [169, 247] on img at bounding box center [161, 247] width 27 height 27
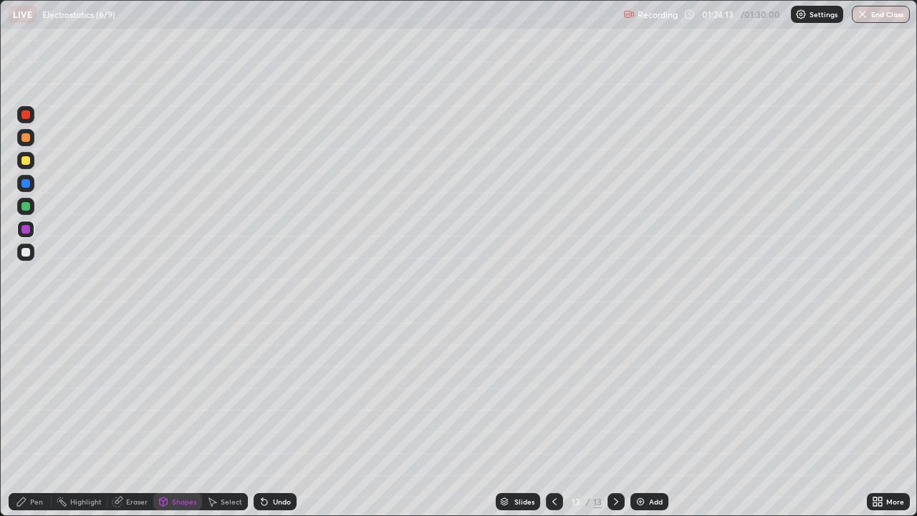
click at [24, 256] on div at bounding box center [25, 252] width 9 height 9
click at [41, 418] on div "Pen" at bounding box center [36, 501] width 13 height 7
click at [167, 418] on icon at bounding box center [163, 501] width 11 height 11
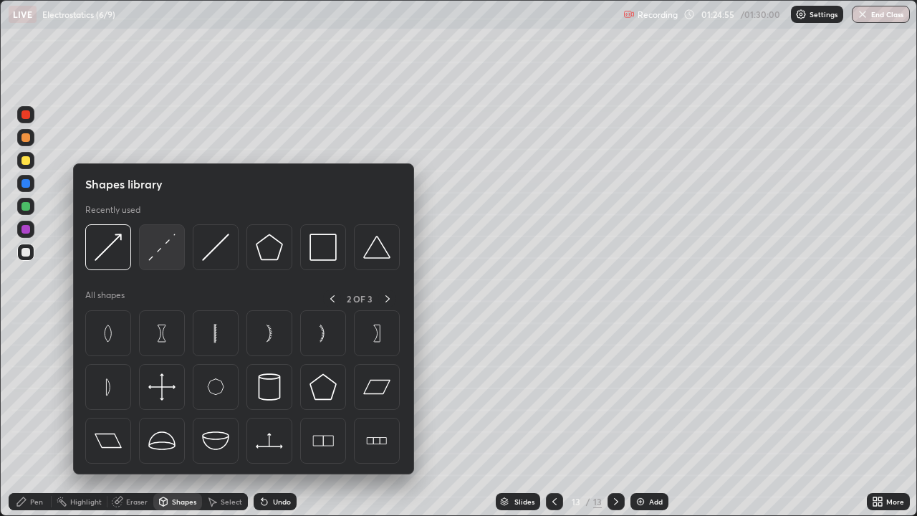
click at [163, 253] on img at bounding box center [161, 247] width 27 height 27
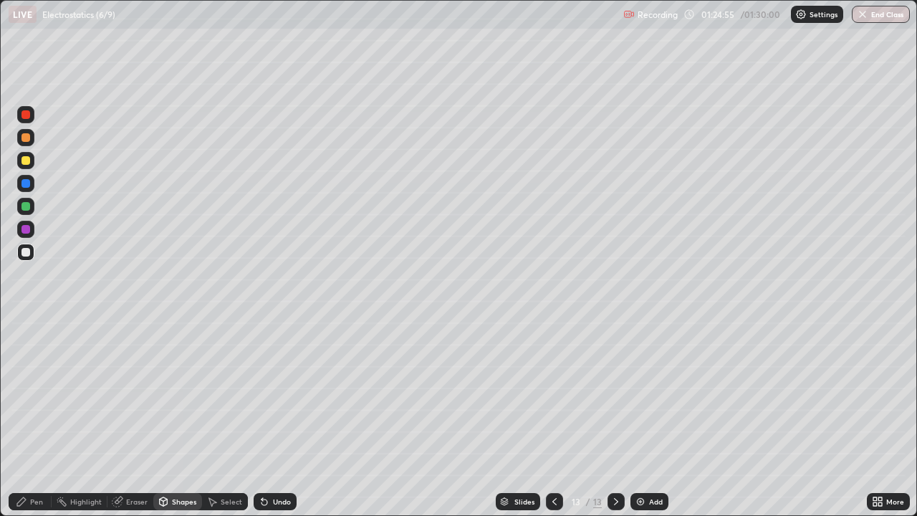
click at [24, 229] on div at bounding box center [25, 229] width 9 height 9
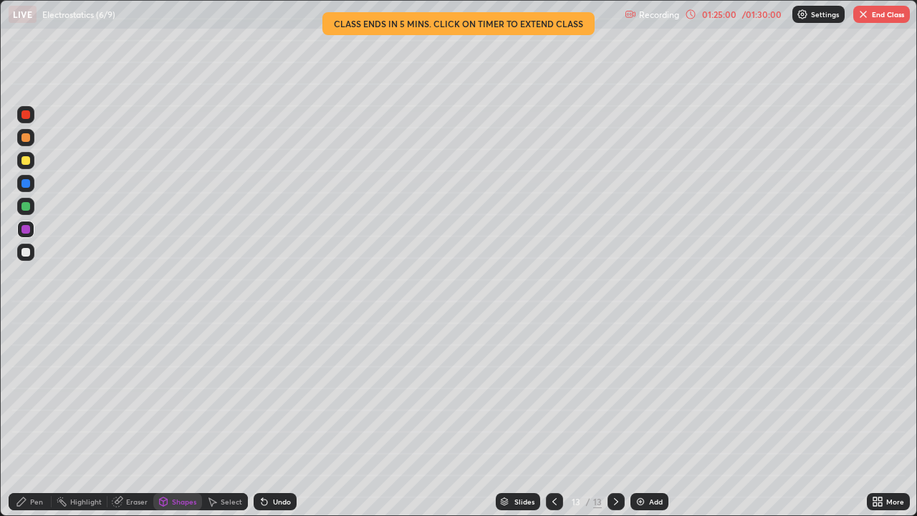
click at [32, 418] on div "Pen" at bounding box center [36, 501] width 13 height 7
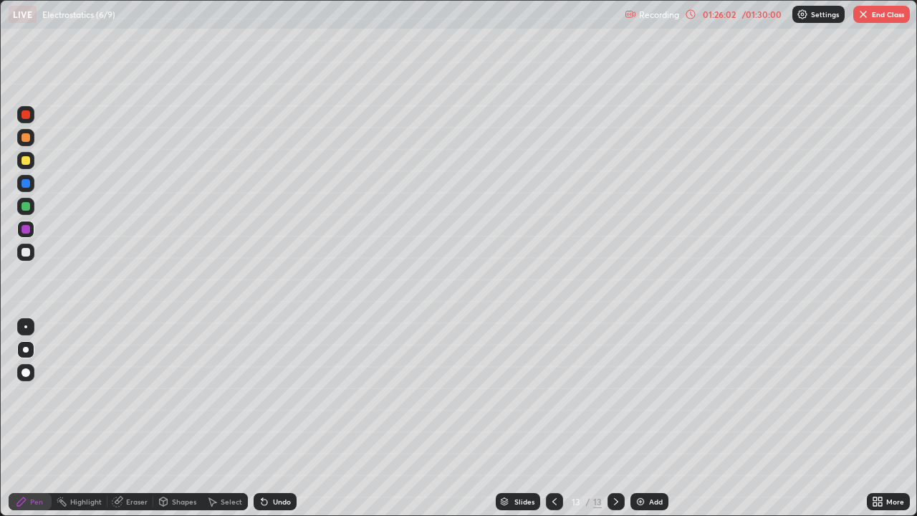
click at [444, 418] on img at bounding box center [640, 501] width 11 height 11
click at [31, 161] on div at bounding box center [25, 160] width 17 height 17
click at [444, 418] on div "More" at bounding box center [895, 501] width 18 height 7
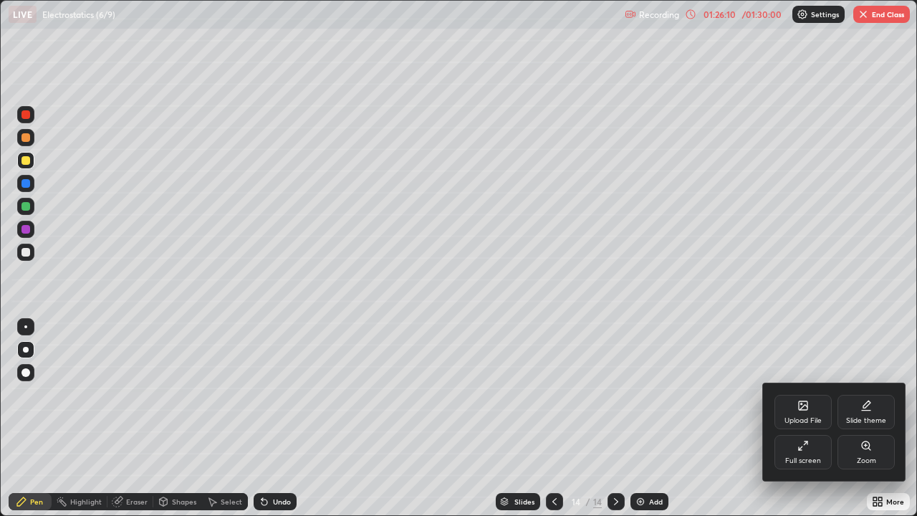
click at [444, 411] on div "Slide theme" at bounding box center [866, 412] width 57 height 34
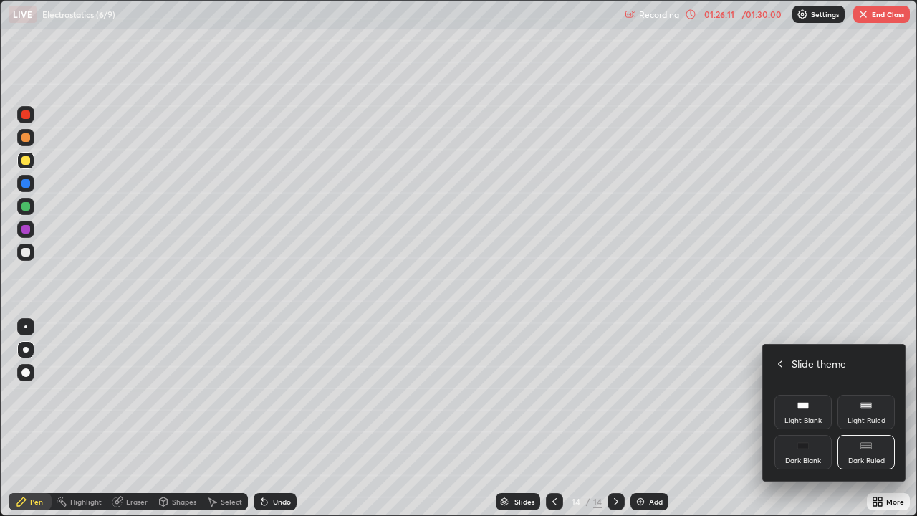
click at [444, 359] on icon at bounding box center [780, 363] width 11 height 11
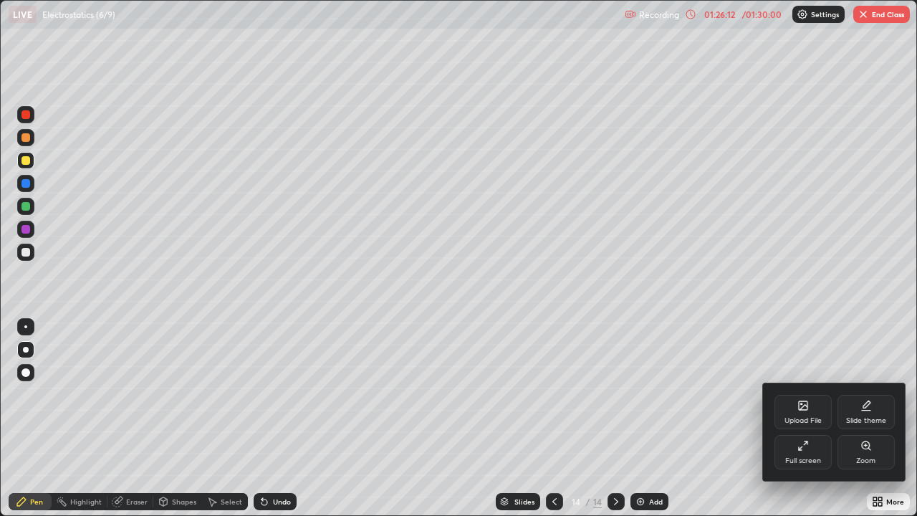
click at [444, 418] on div "Full screen" at bounding box center [803, 452] width 57 height 34
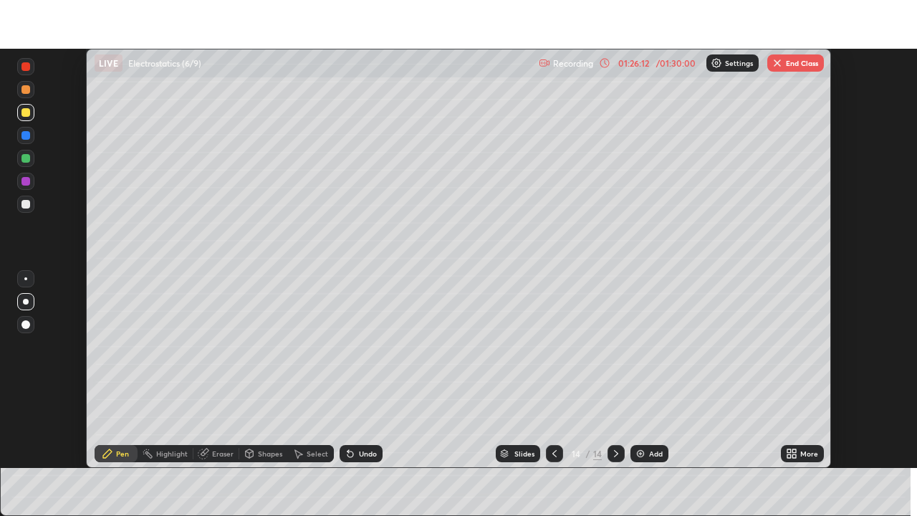
scroll to position [71238, 70740]
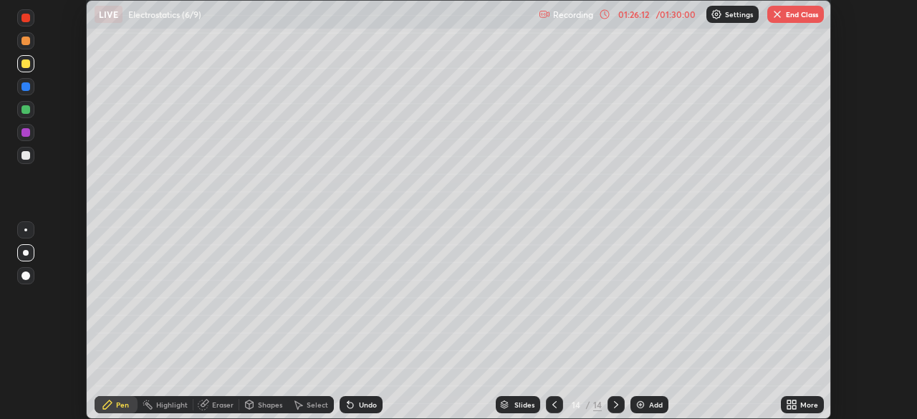
click at [444, 401] on div "More" at bounding box center [809, 404] width 18 height 7
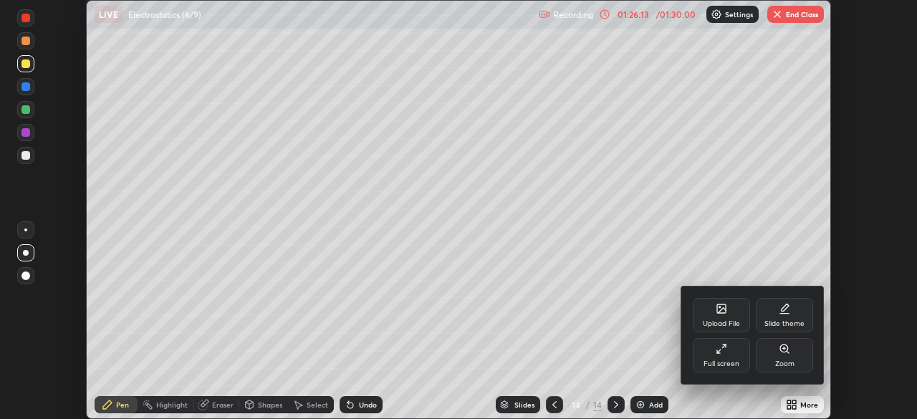
click at [444, 350] on div "Full screen" at bounding box center [721, 355] width 57 height 34
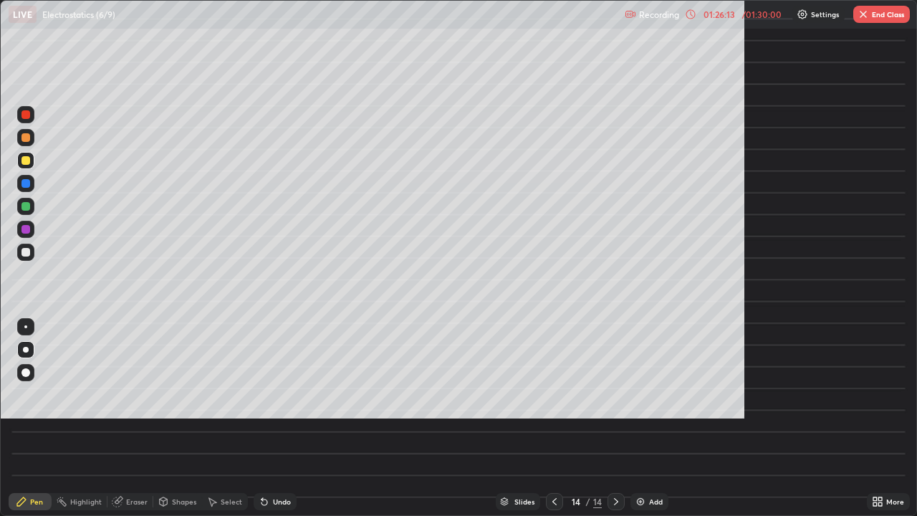
scroll to position [516, 917]
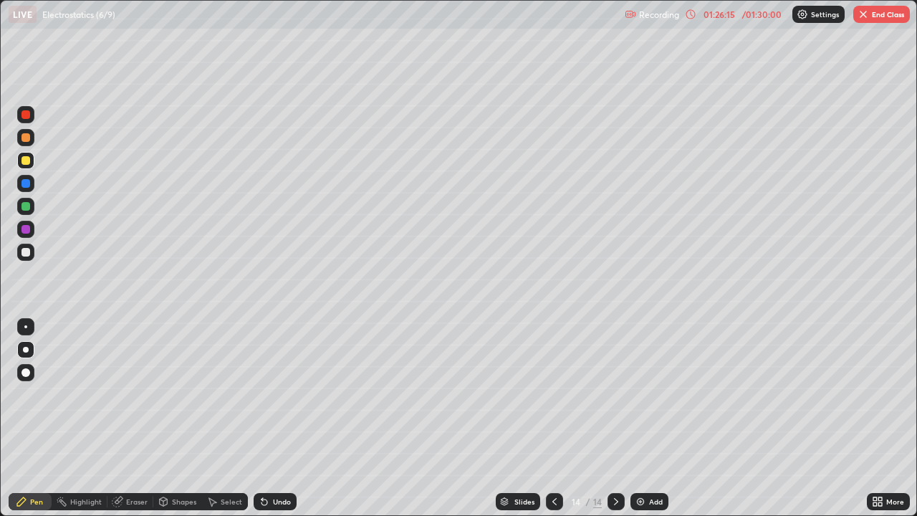
click at [172, 418] on div "Shapes" at bounding box center [184, 501] width 24 height 7
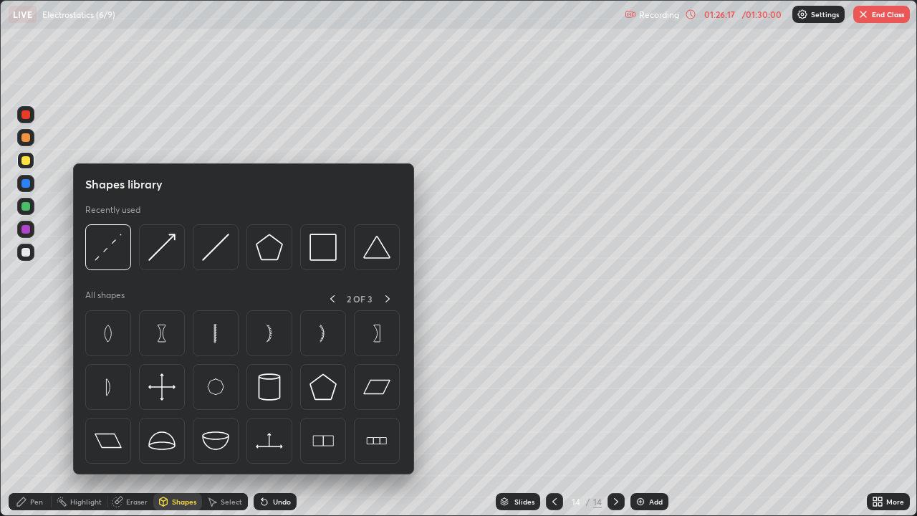
click at [224, 259] on img at bounding box center [215, 247] width 27 height 27
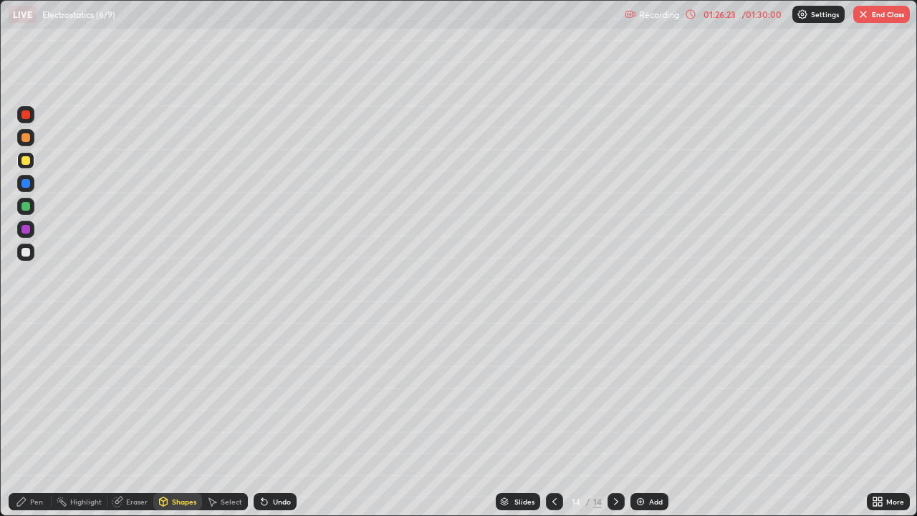
click at [36, 418] on div "Pen" at bounding box center [36, 501] width 13 height 7
click at [29, 207] on div at bounding box center [25, 206] width 9 height 9
click at [27, 162] on div at bounding box center [25, 160] width 9 height 9
click at [267, 418] on icon at bounding box center [264, 501] width 11 height 11
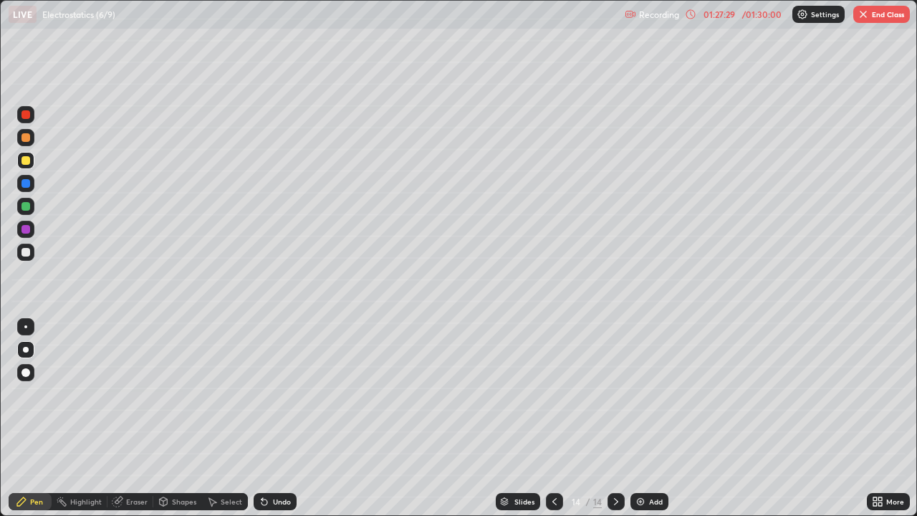
click at [29, 252] on div at bounding box center [25, 252] width 9 height 9
click at [277, 418] on div "Undo" at bounding box center [282, 501] width 18 height 7
click at [279, 418] on div "Undo" at bounding box center [282, 501] width 18 height 7
click at [24, 252] on div at bounding box center [25, 252] width 9 height 9
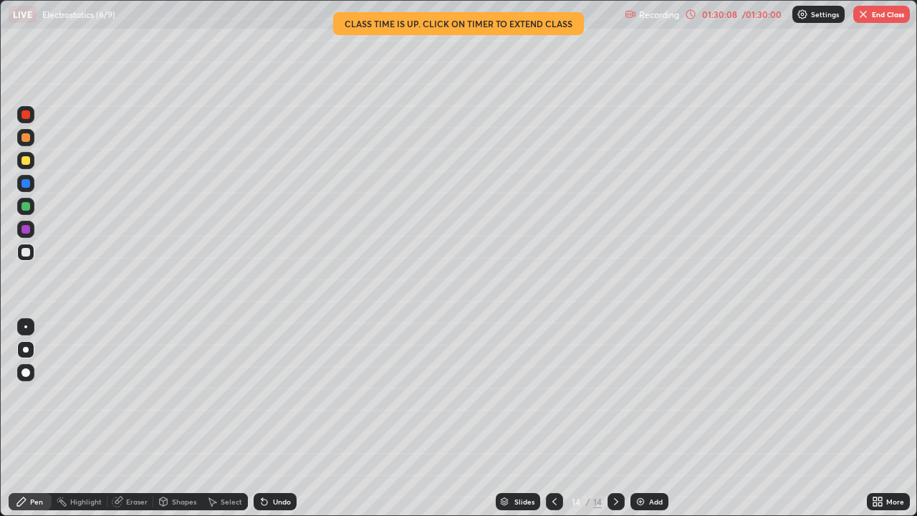
click at [444, 13] on div "/ 01:30:00" at bounding box center [762, 14] width 44 height 9
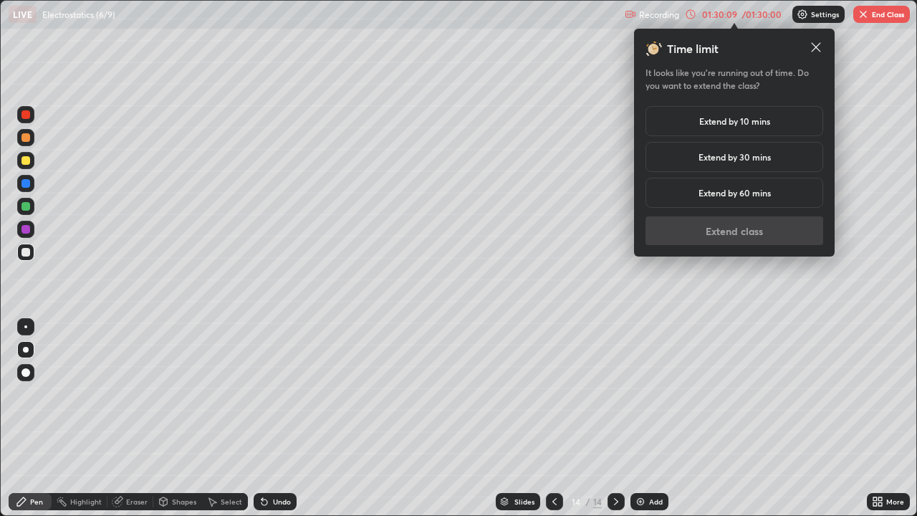
click at [444, 157] on h5 "Extend by 30 mins" at bounding box center [735, 156] width 72 height 13
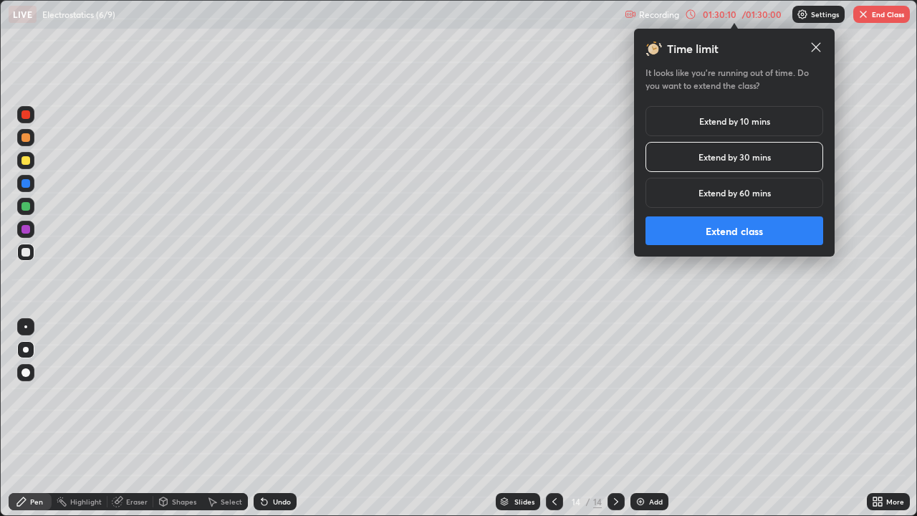
click at [444, 123] on h5 "Extend by 10 mins" at bounding box center [734, 121] width 71 height 13
click at [444, 228] on button "Extend class" at bounding box center [735, 230] width 178 height 29
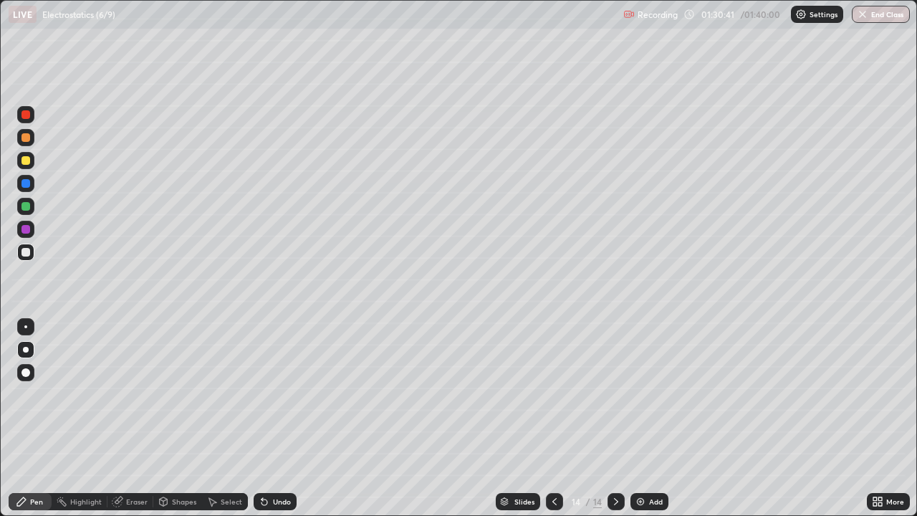
click at [444, 418] on img at bounding box center [640, 501] width 11 height 11
click at [28, 159] on div at bounding box center [25, 160] width 9 height 9
click at [26, 163] on div at bounding box center [25, 160] width 9 height 9
click at [178, 418] on div "Shapes" at bounding box center [184, 501] width 24 height 7
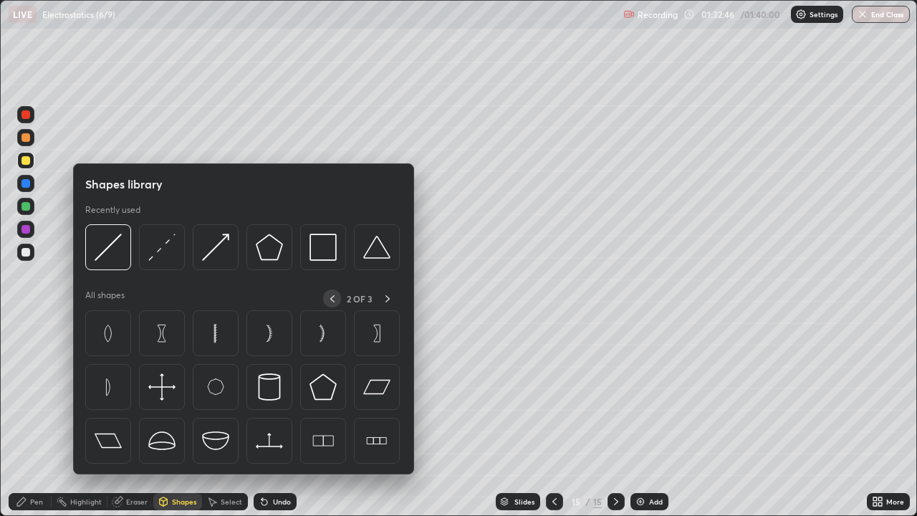
click at [332, 296] on icon at bounding box center [332, 298] width 11 height 11
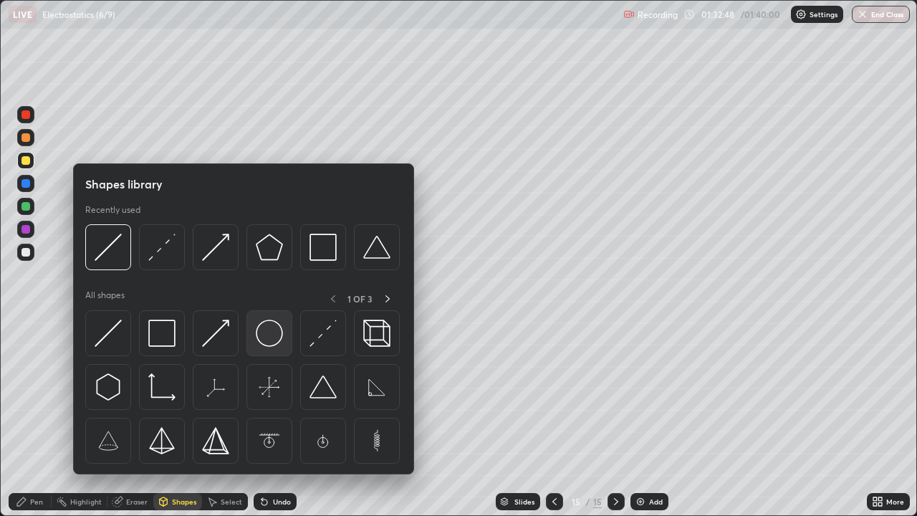
click at [273, 342] on img at bounding box center [269, 333] width 27 height 27
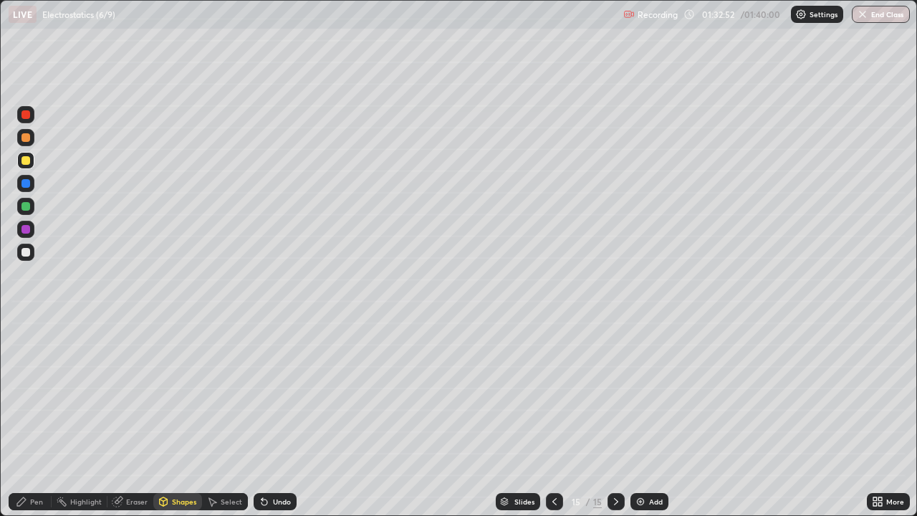
click at [267, 418] on icon at bounding box center [264, 501] width 11 height 11
click at [32, 418] on div "Pen" at bounding box center [36, 501] width 13 height 7
click at [175, 418] on div "Shapes" at bounding box center [184, 501] width 24 height 7
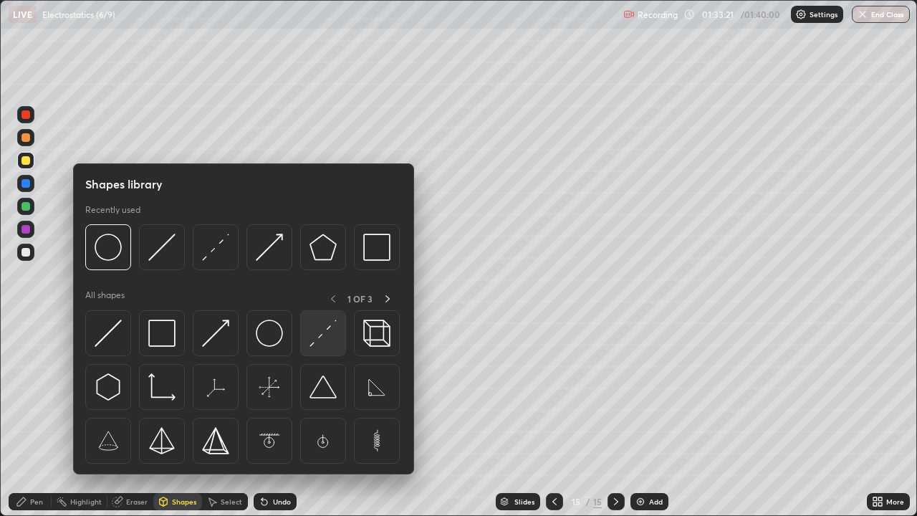
click at [323, 348] on div at bounding box center [323, 333] width 46 height 46
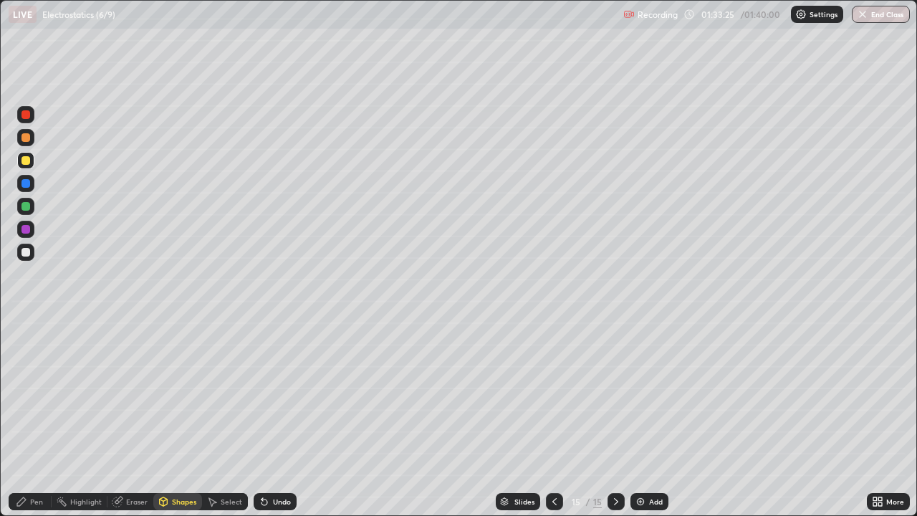
click at [42, 418] on div "Pen" at bounding box center [30, 501] width 43 height 17
click at [27, 252] on div at bounding box center [25, 252] width 9 height 9
click at [279, 418] on div "Undo" at bounding box center [282, 501] width 18 height 7
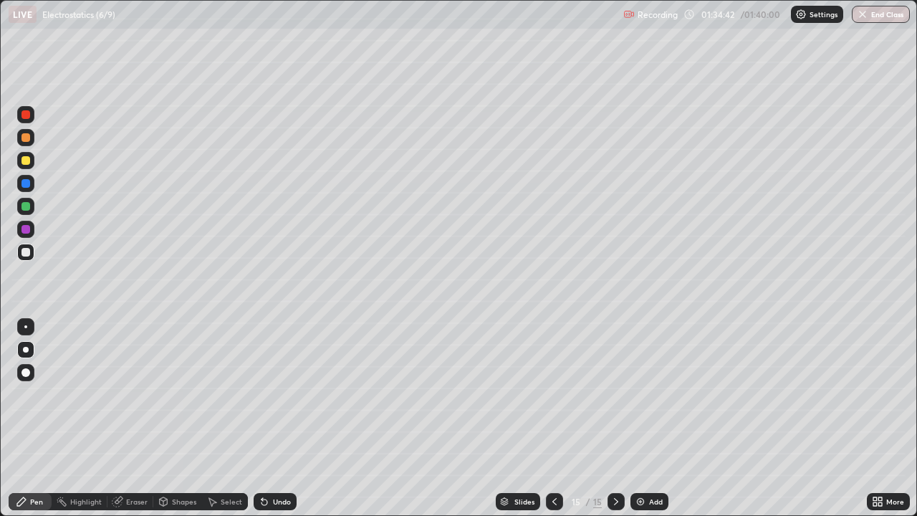
click at [279, 418] on div "Undo" at bounding box center [282, 501] width 18 height 7
click at [277, 418] on div "Undo" at bounding box center [282, 501] width 18 height 7
click at [281, 418] on div "Undo" at bounding box center [282, 501] width 18 height 7
click at [166, 418] on icon at bounding box center [164, 501] width 8 height 9
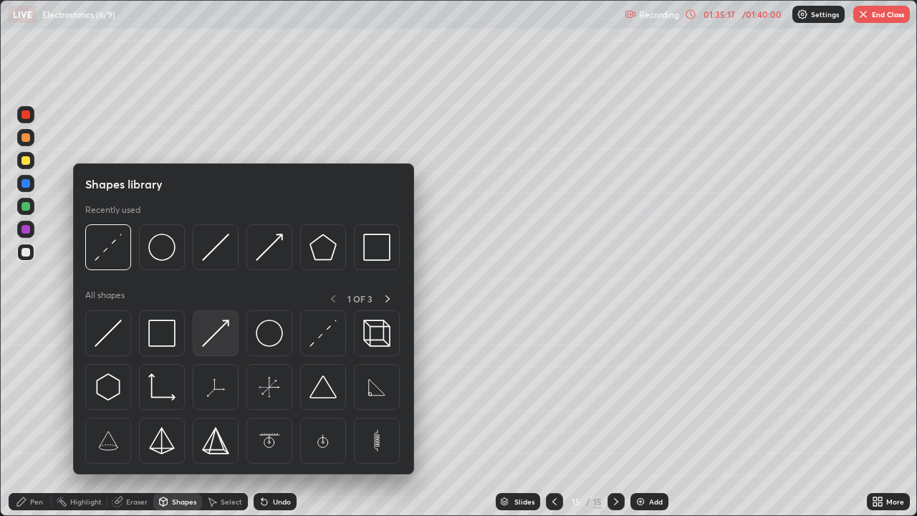
click at [214, 333] on img at bounding box center [215, 333] width 27 height 27
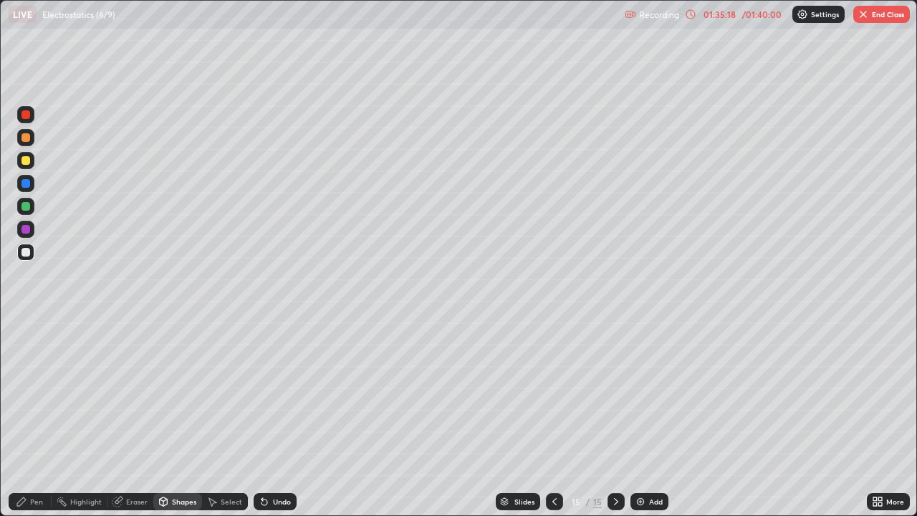
click at [27, 162] on div at bounding box center [25, 160] width 9 height 9
click at [27, 252] on div at bounding box center [25, 252] width 9 height 9
click at [39, 418] on div "Pen" at bounding box center [36, 501] width 13 height 7
click at [141, 418] on div "Eraser" at bounding box center [136, 501] width 21 height 7
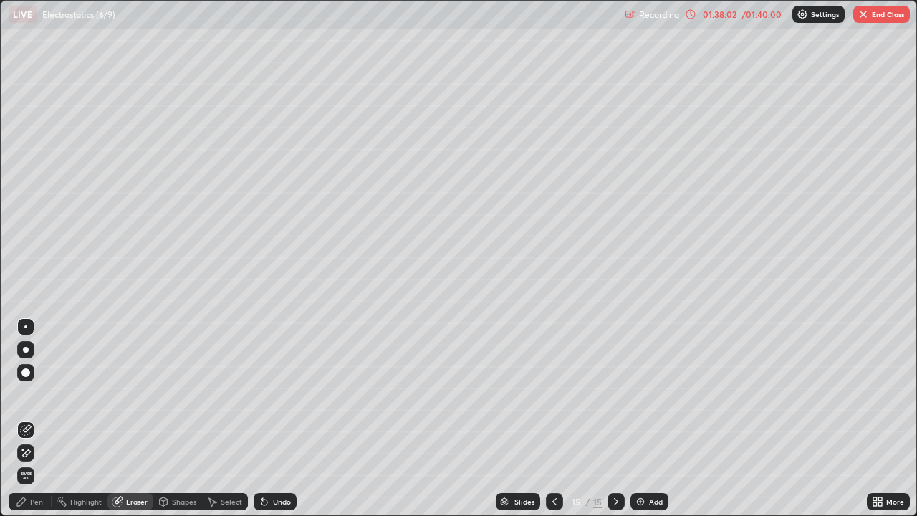
click at [44, 418] on div "Pen" at bounding box center [30, 501] width 43 height 17
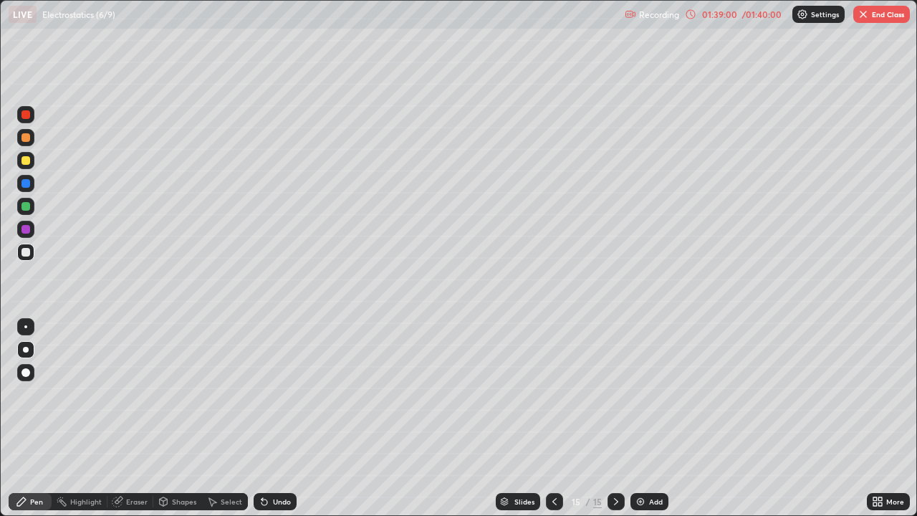
click at [444, 14] on button "End Class" at bounding box center [881, 14] width 57 height 17
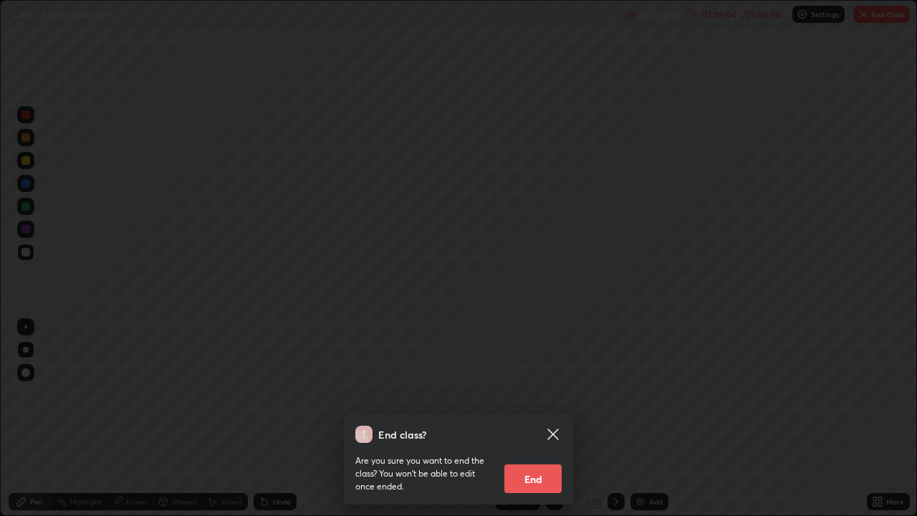
click at [444, 418] on icon at bounding box center [552, 434] width 11 height 11
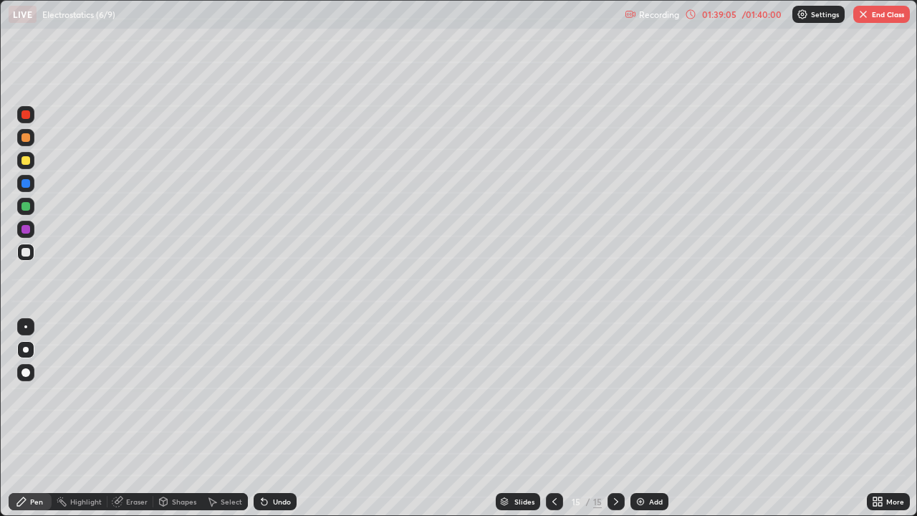
click at [444, 418] on icon at bounding box center [554, 501] width 11 height 11
click at [444, 17] on button "End Class" at bounding box center [881, 14] width 57 height 17
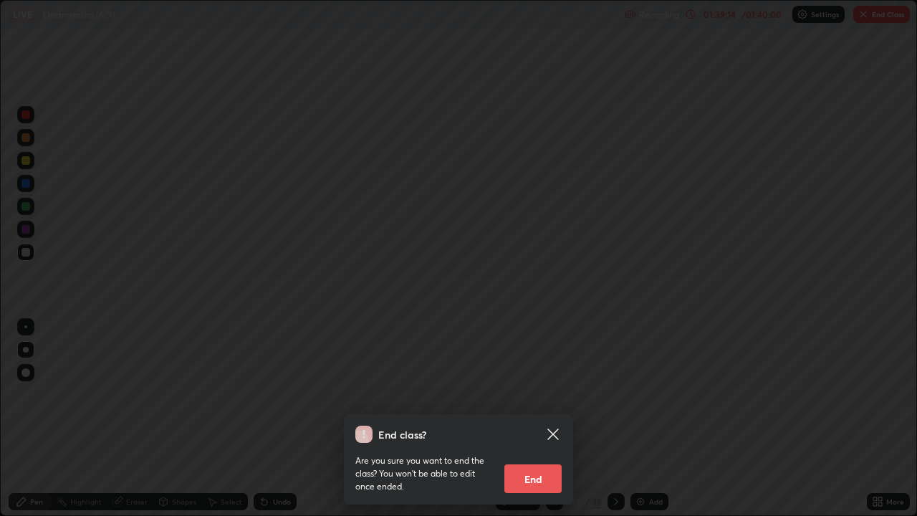
click at [444, 418] on button "End" at bounding box center [532, 478] width 57 height 29
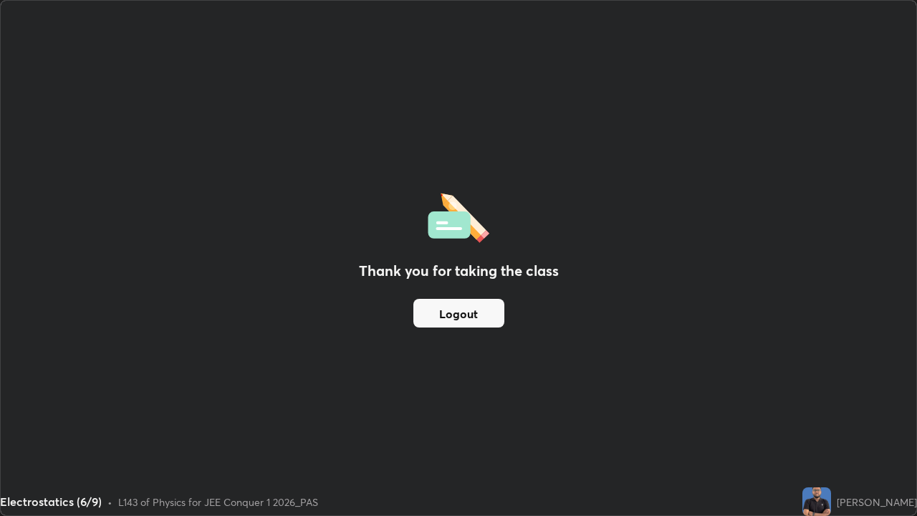
click at [444, 315] on button "Logout" at bounding box center [458, 313] width 91 height 29
